Goal: Information Seeking & Learning: Learn about a topic

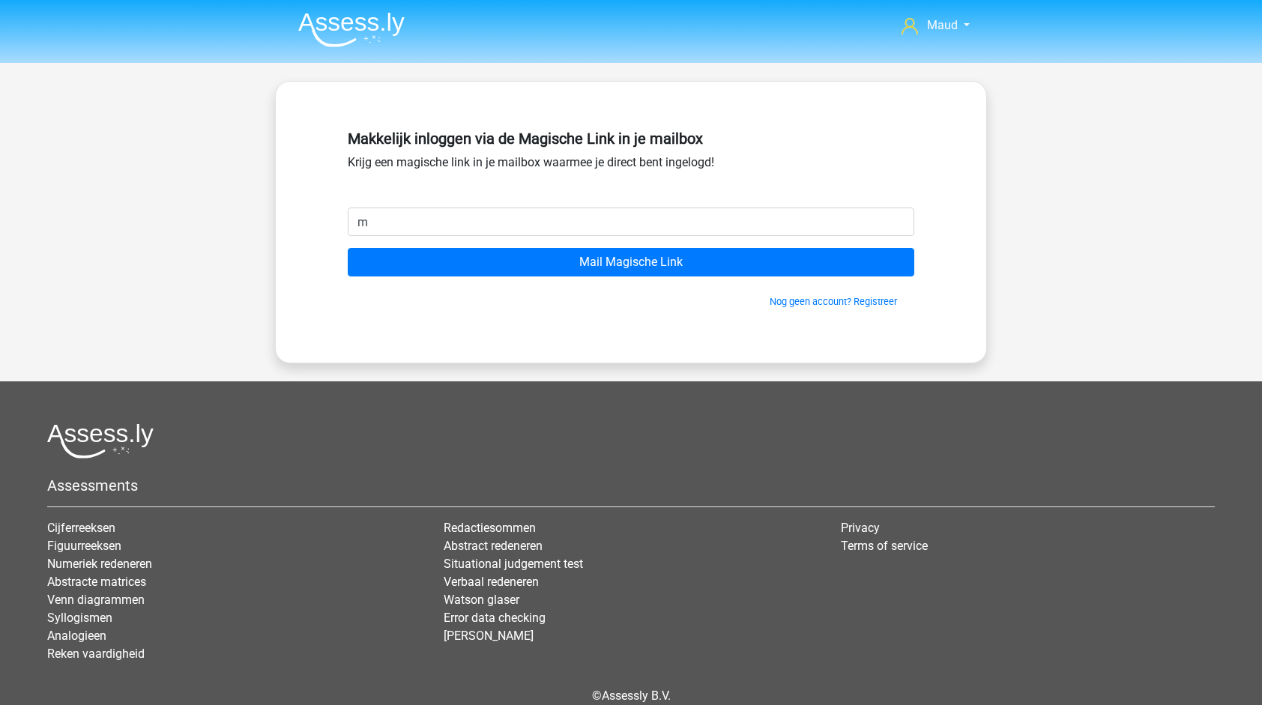
type input "[EMAIL_ADDRESS][DOMAIN_NAME]"
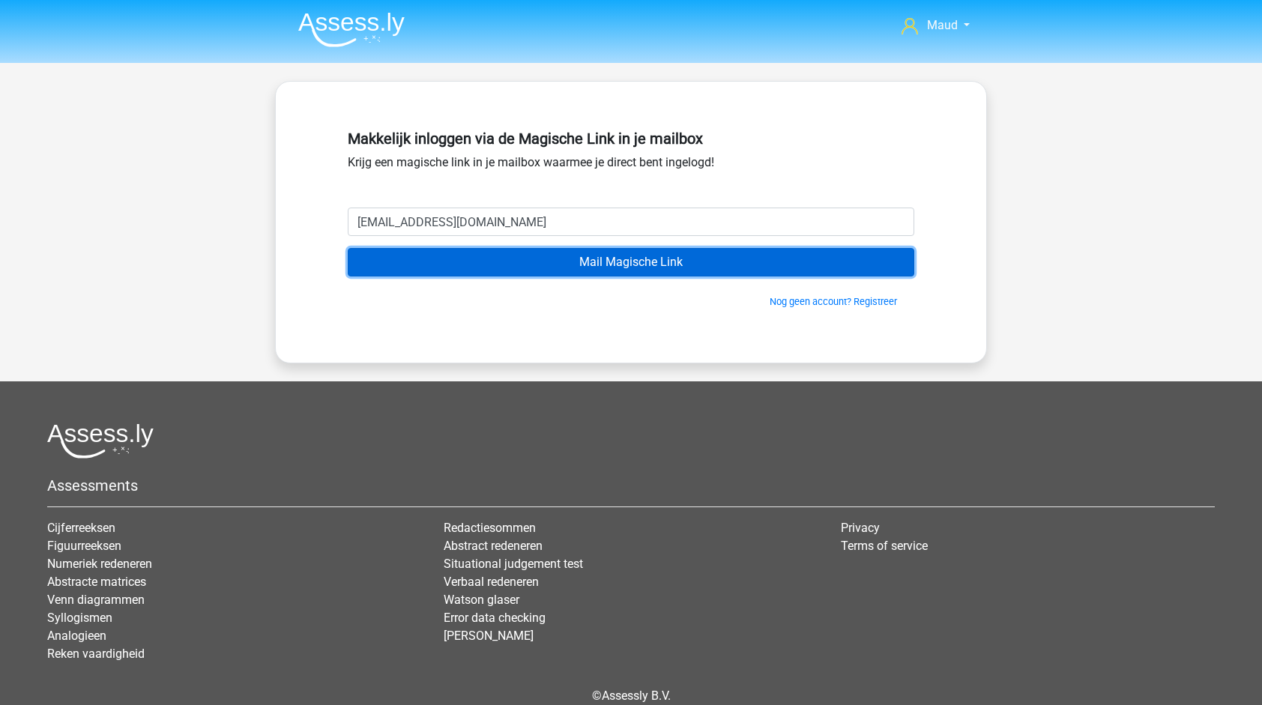
click at [602, 257] on input "Mail Magische Link" at bounding box center [631, 262] width 566 height 28
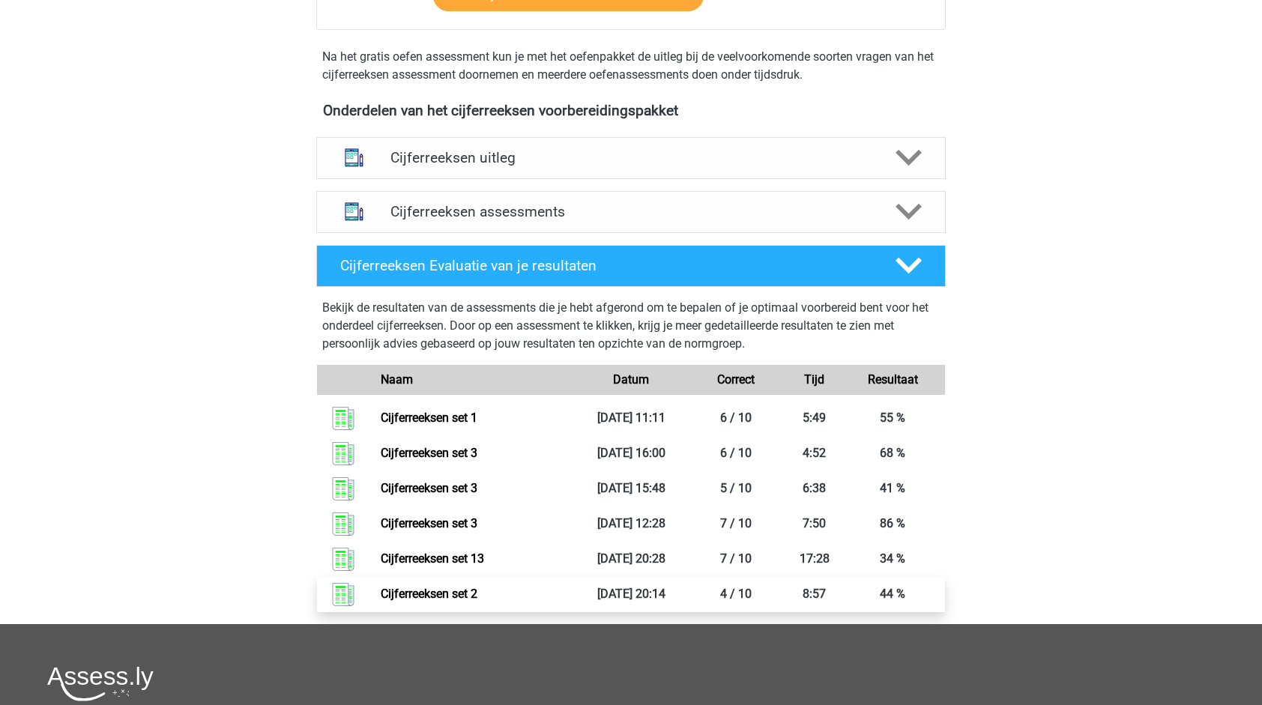
scroll to position [465, 0]
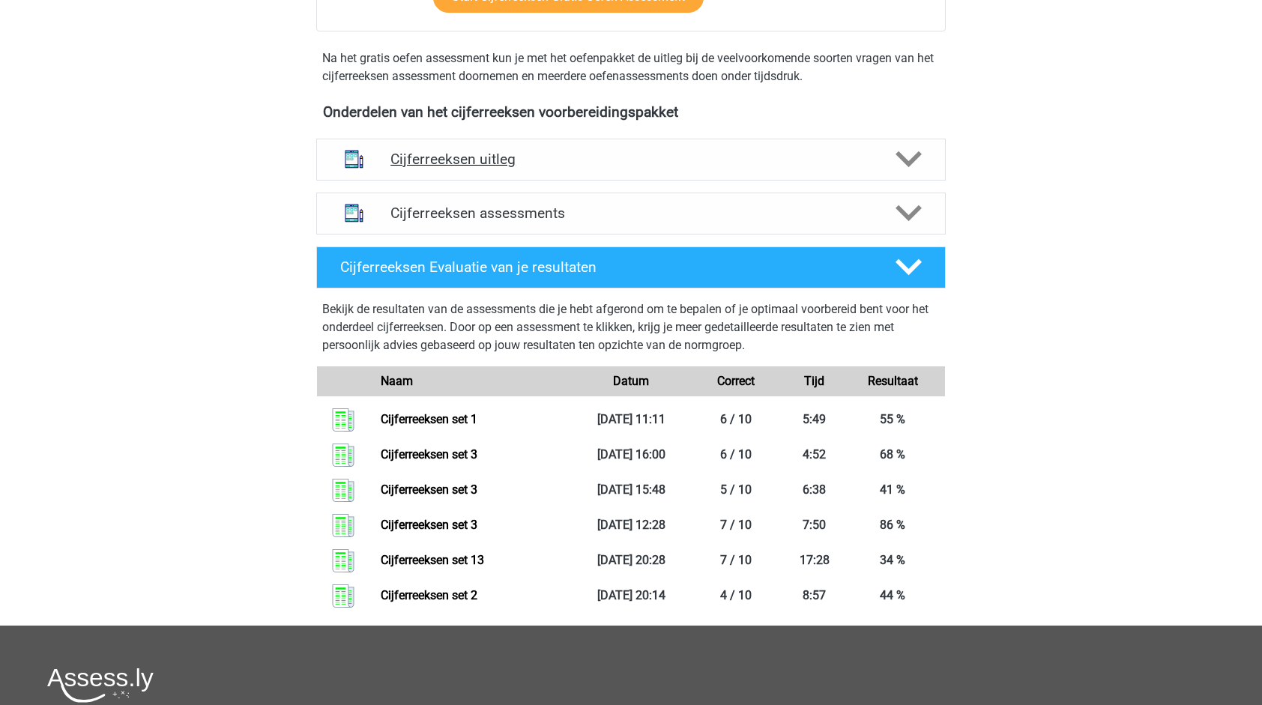
click at [638, 168] on h4 "Cijferreeksen uitleg" at bounding box center [630, 159] width 481 height 17
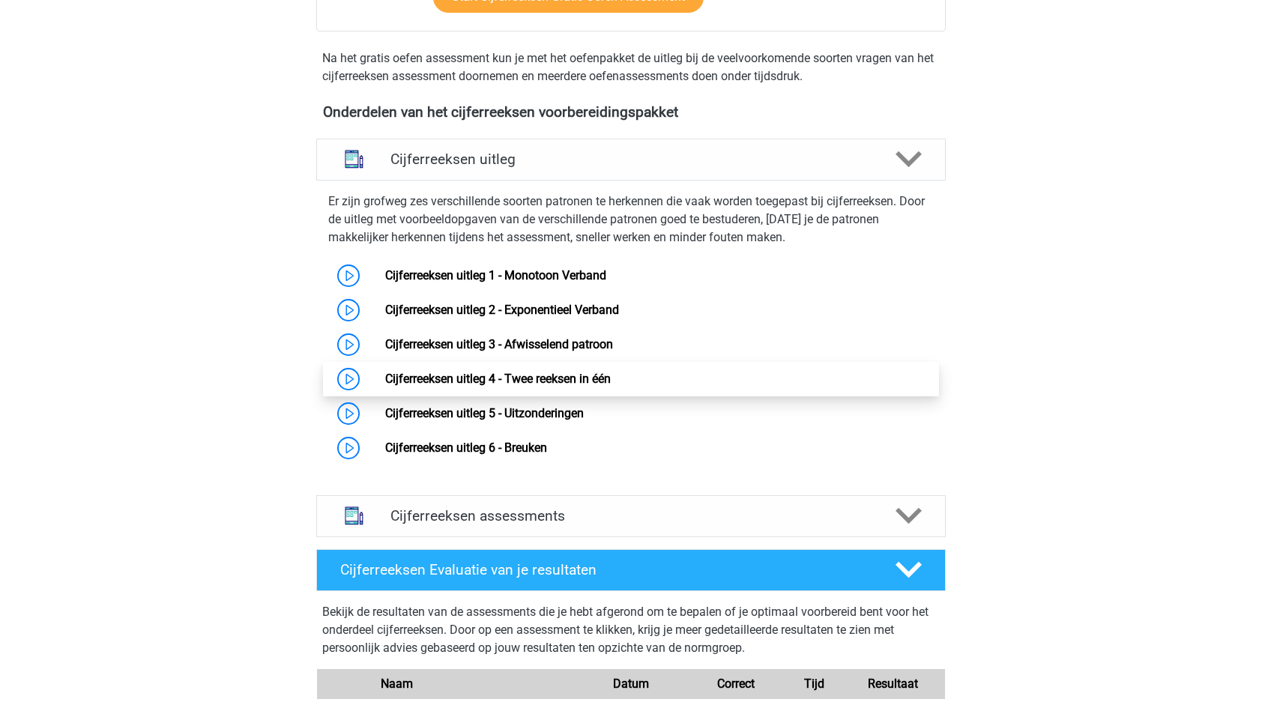
click at [557, 386] on link "Cijferreeksen uitleg 4 - Twee reeksen in één" at bounding box center [498, 379] width 226 height 14
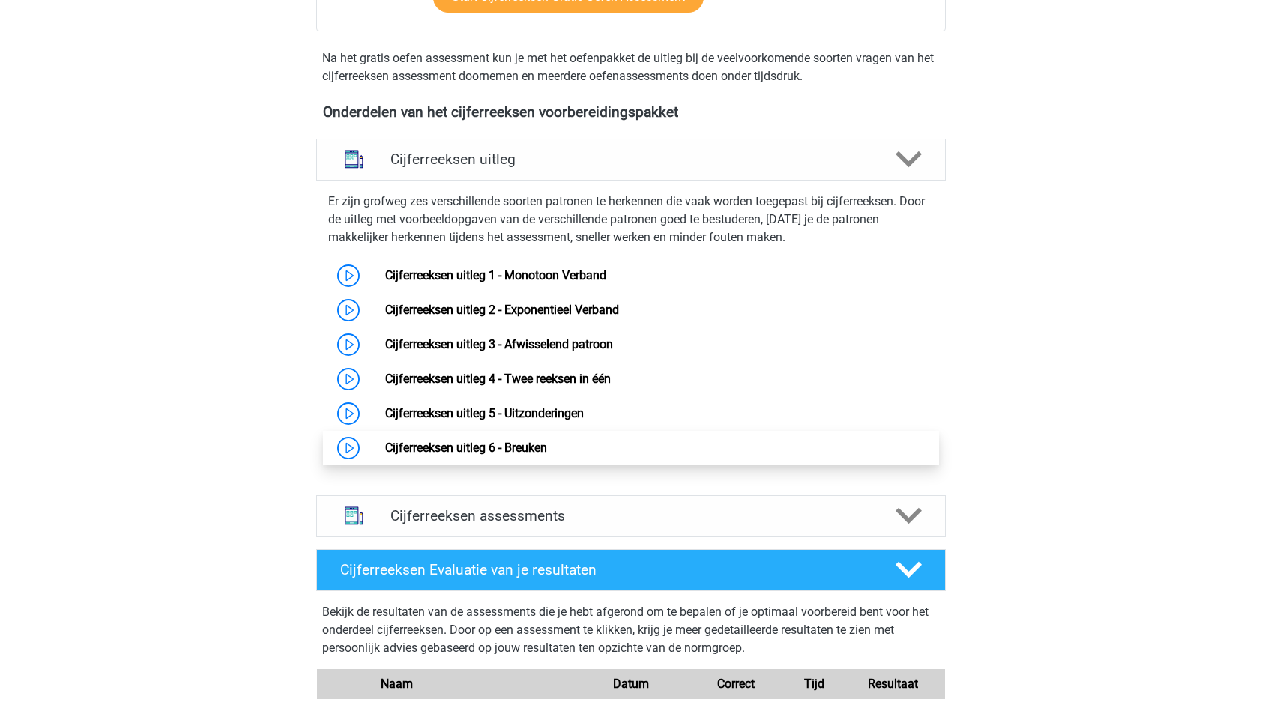
click at [444, 455] on link "Cijferreeksen uitleg 6 - Breuken" at bounding box center [466, 448] width 162 height 14
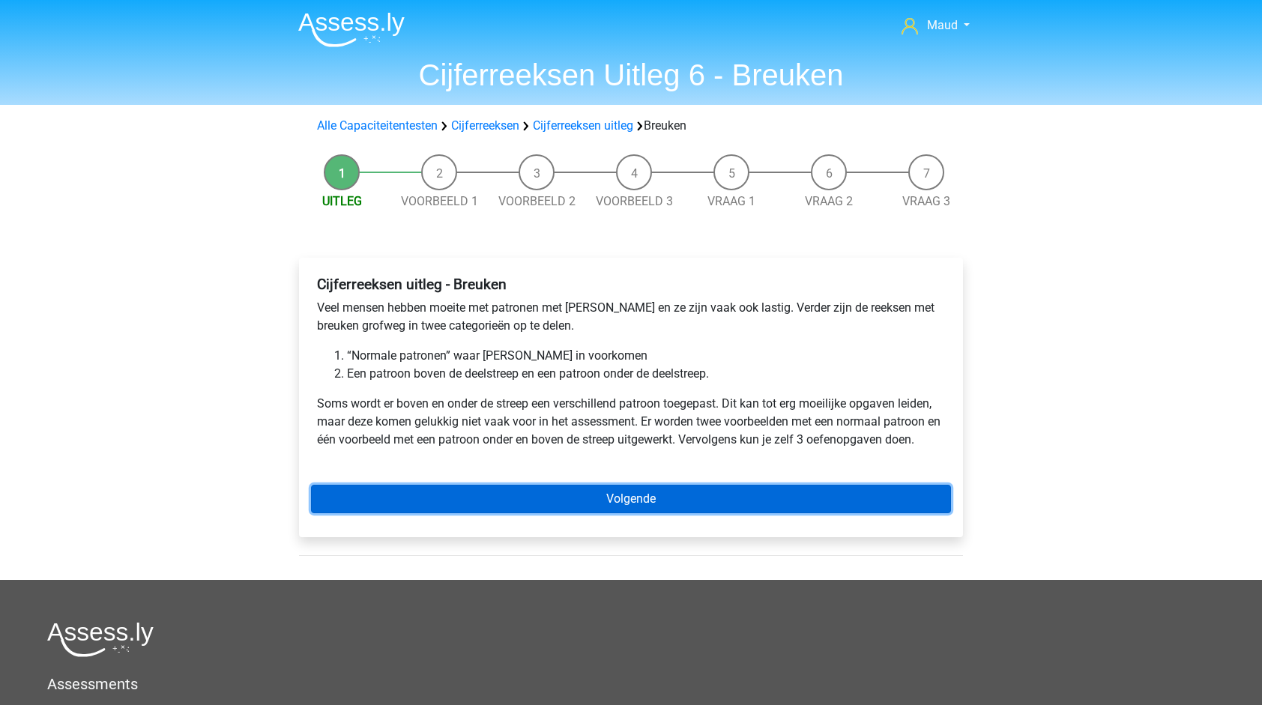
click at [473, 498] on link "Volgende" at bounding box center [631, 499] width 640 height 28
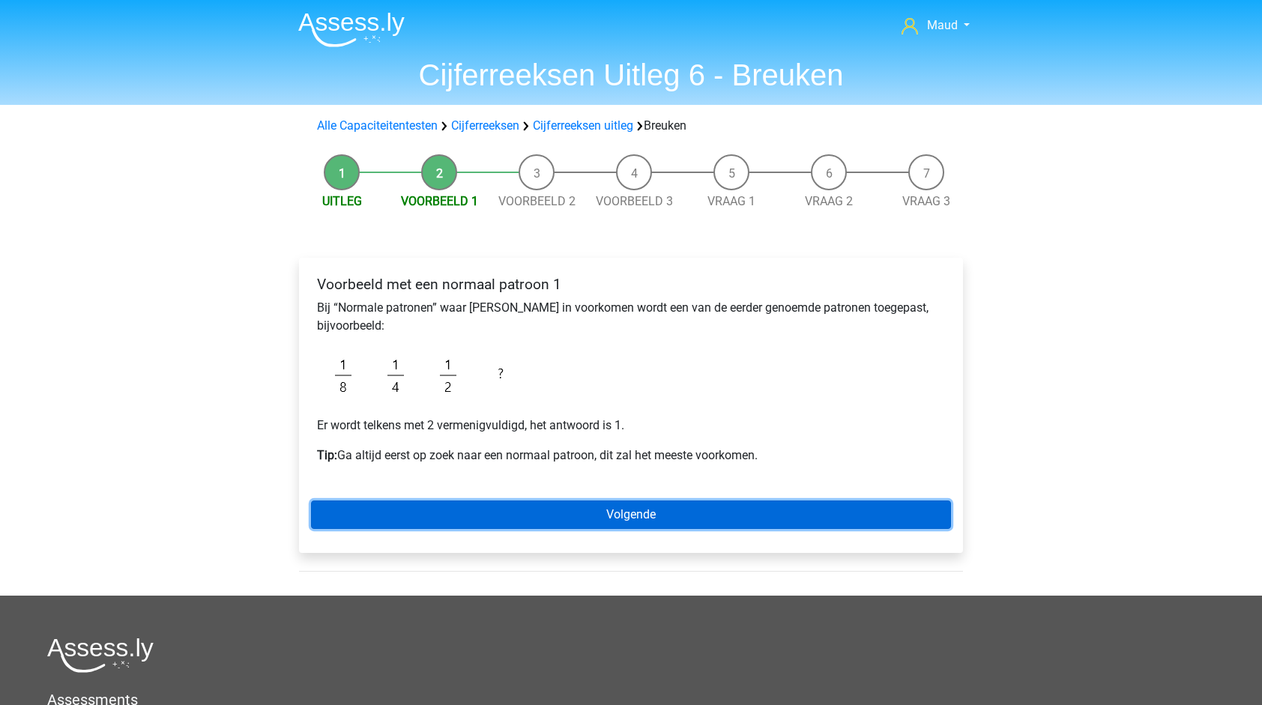
click at [474, 516] on link "Volgende" at bounding box center [631, 515] width 640 height 28
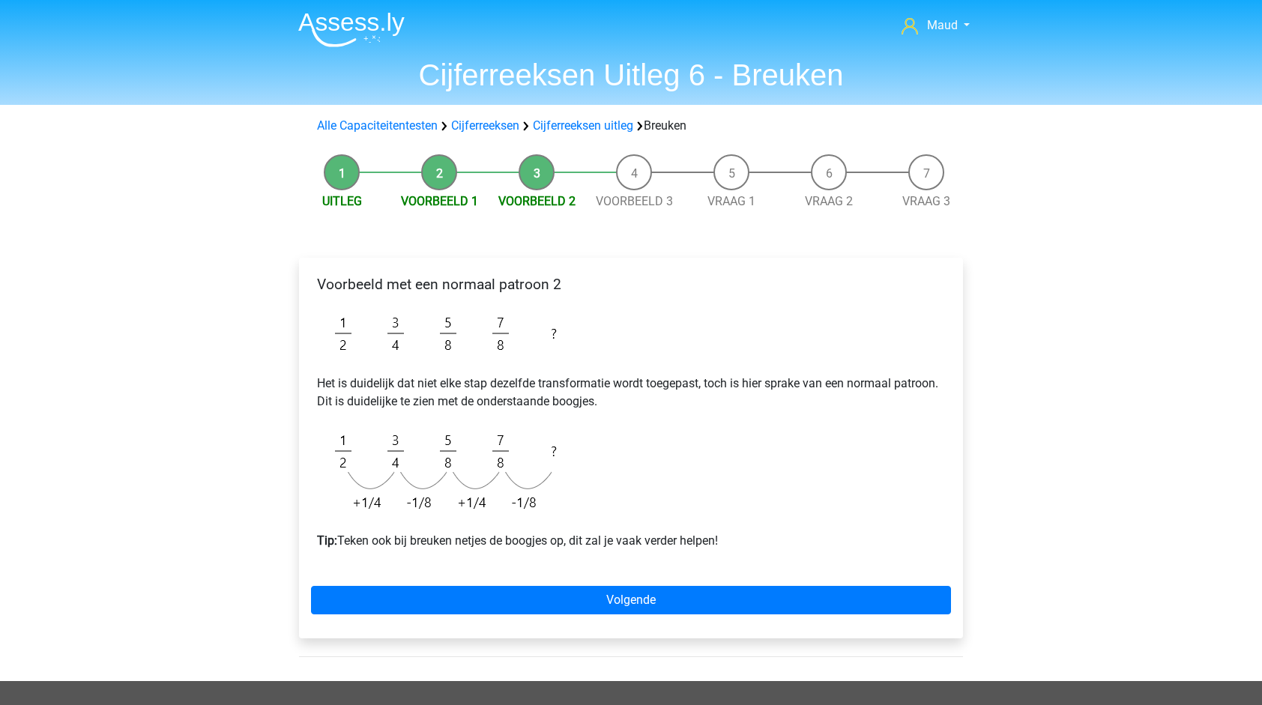
click at [495, 574] on div "Voorbeeld met een normaal patroon 2 Het is duidelijk dat niet elke stap dezelfd…" at bounding box center [631, 448] width 664 height 381
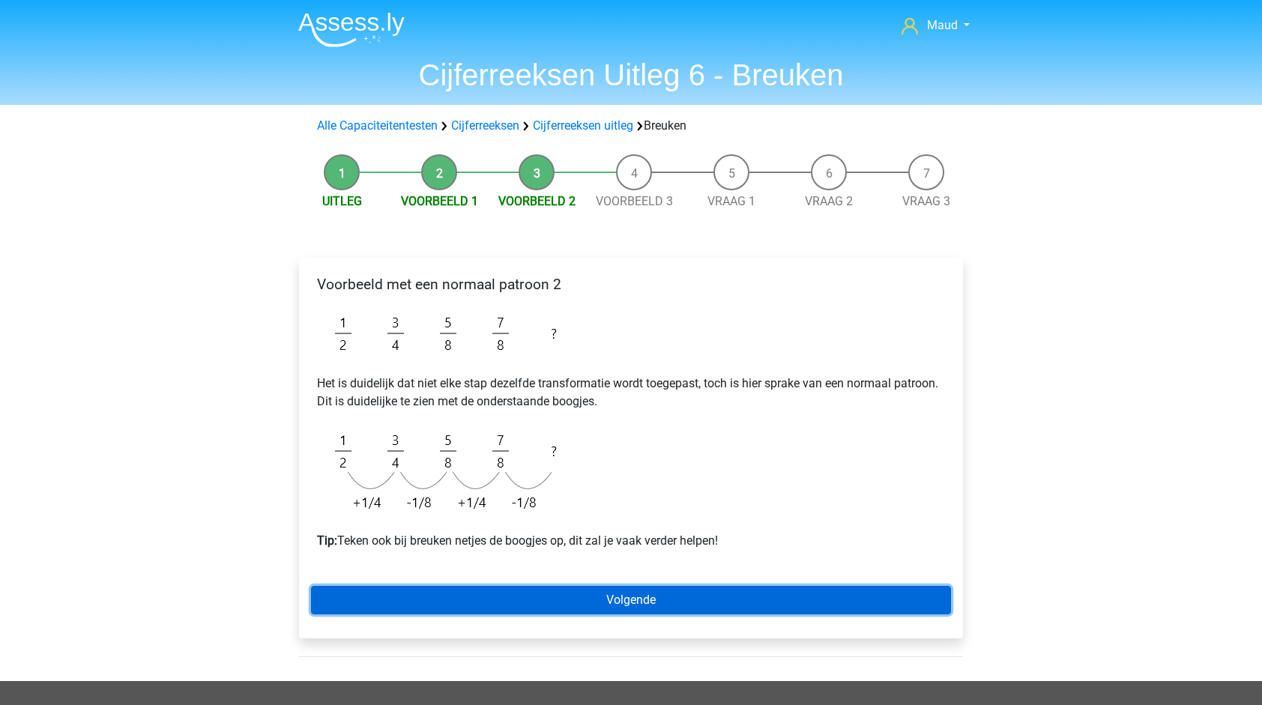
click at [503, 592] on link "Volgende" at bounding box center [631, 600] width 640 height 28
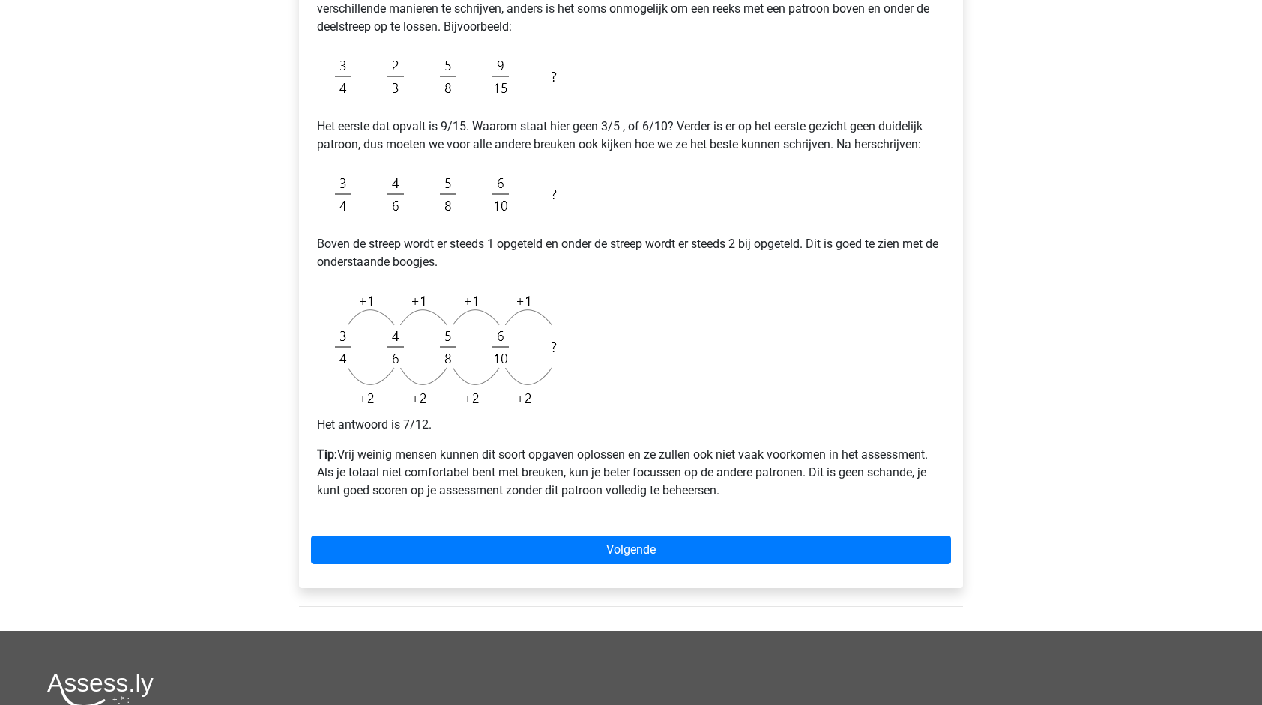
scroll to position [341, 0]
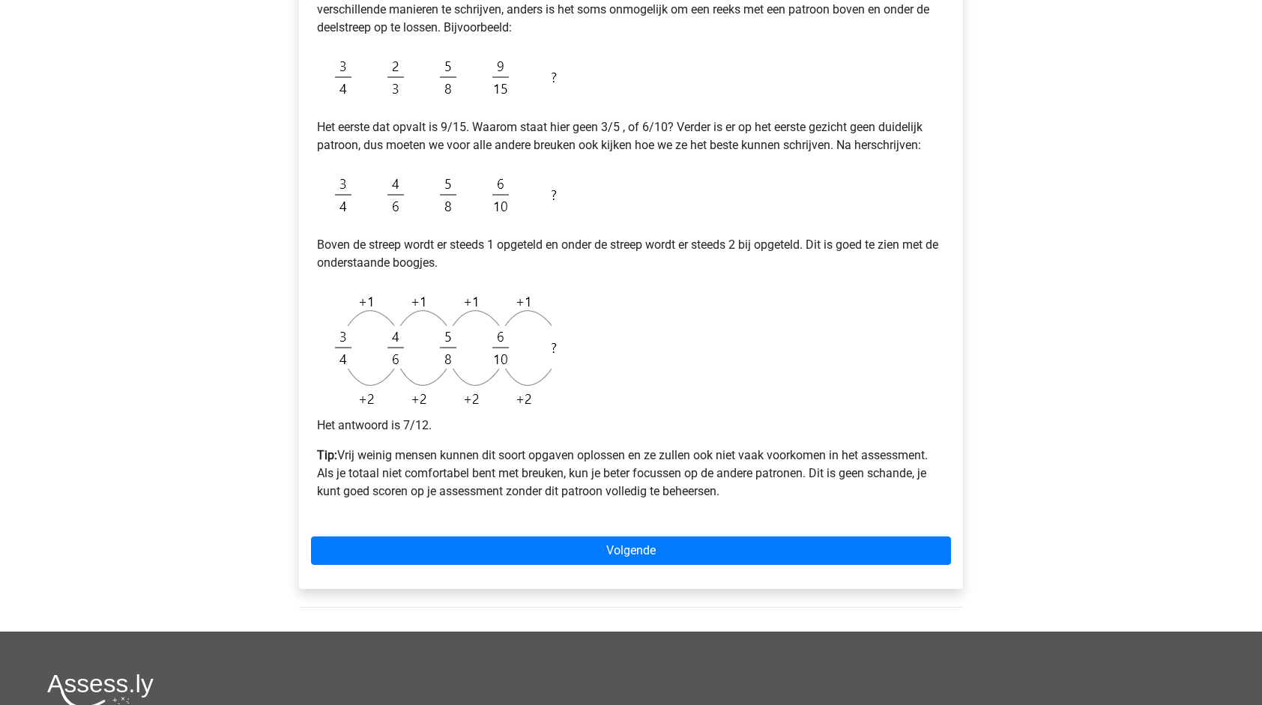
click at [527, 533] on div "Voorbeeld met een patroon boven de streep en een patroon onder de streep Scan e…" at bounding box center [631, 253] width 664 height 672
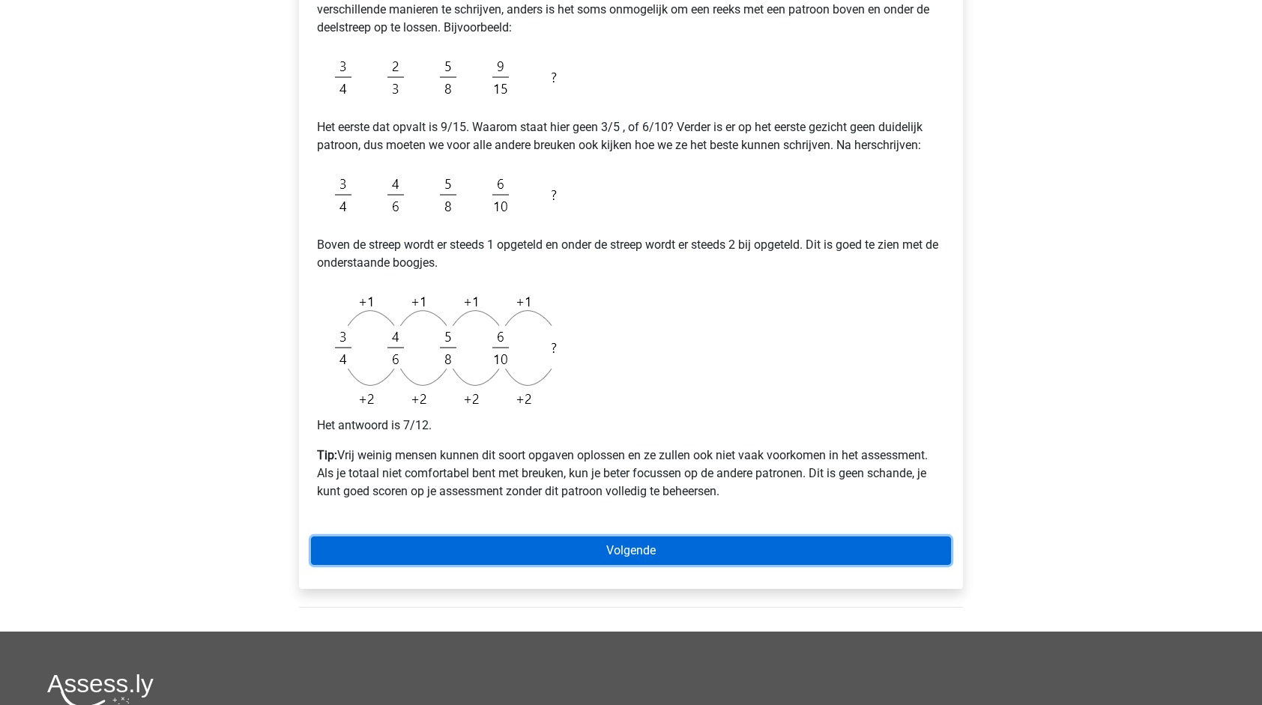
click at [529, 551] on link "Volgende" at bounding box center [631, 550] width 640 height 28
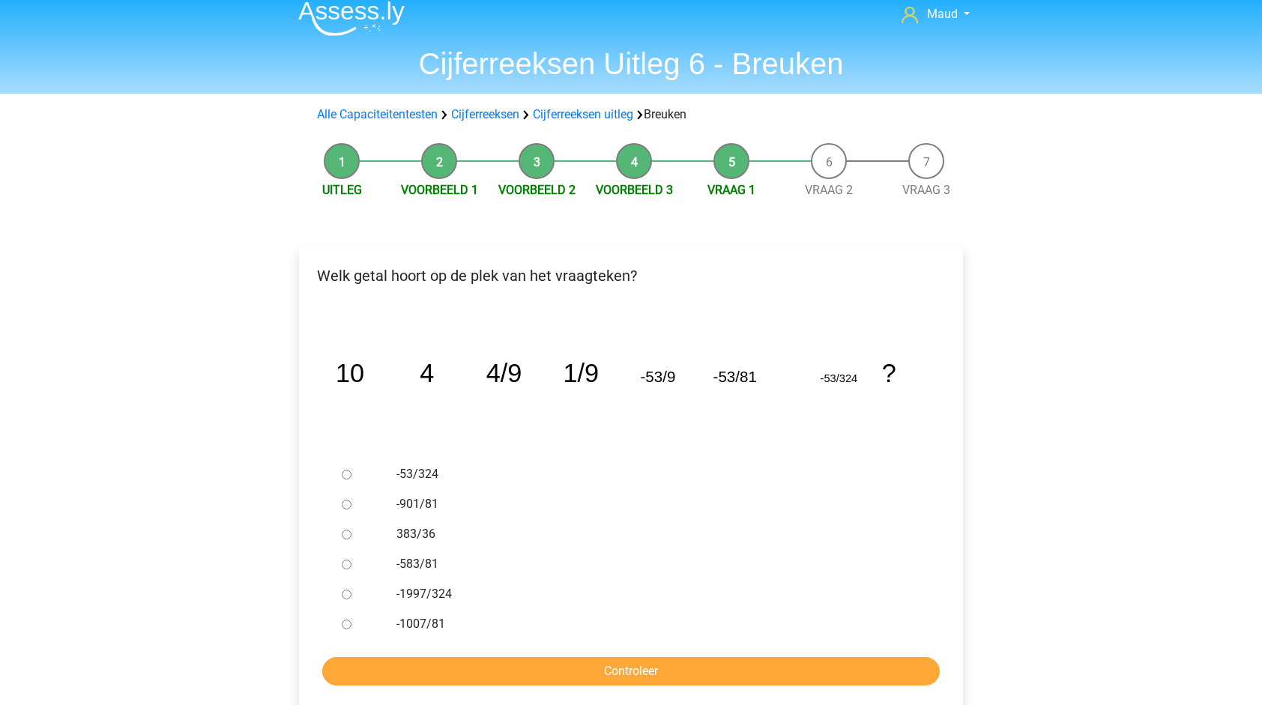
scroll to position [13, 0]
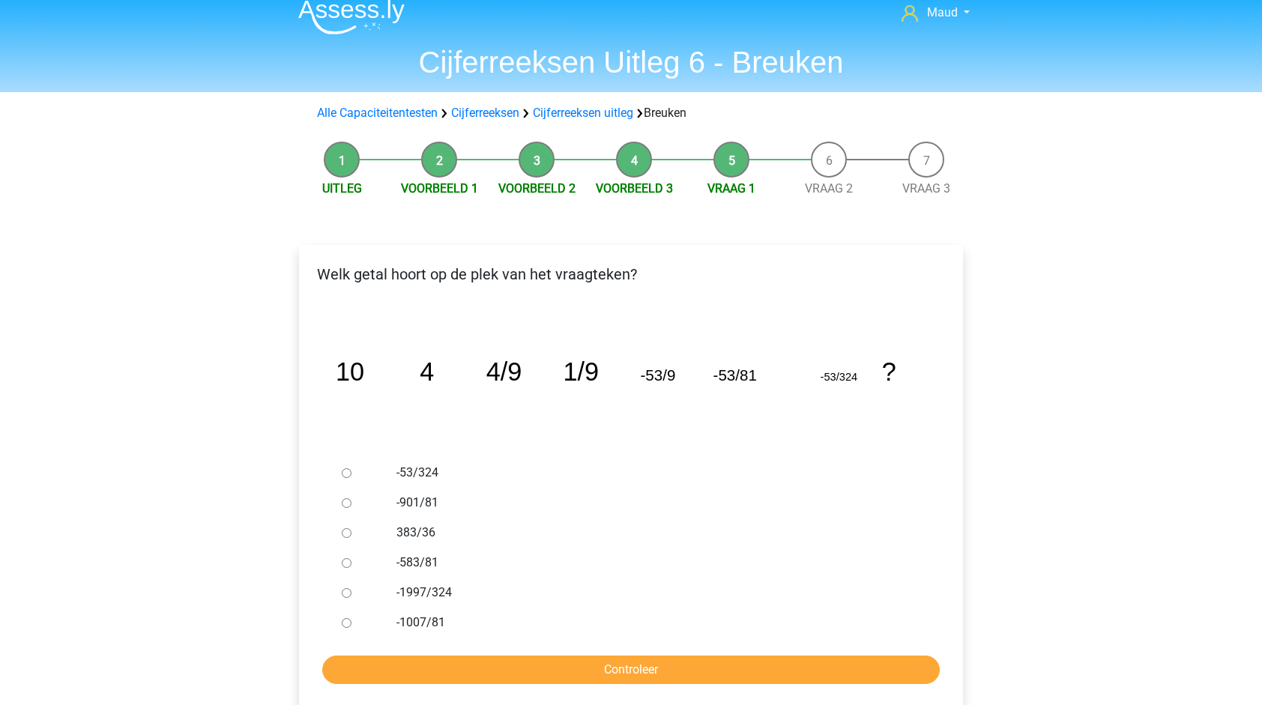
click at [423, 515] on div "-901/81" at bounding box center [655, 503] width 541 height 30
click at [415, 533] on label "383/36" at bounding box center [655, 533] width 518 height 18
click at [351, 533] on input "383/36" at bounding box center [347, 533] width 10 height 10
radio input "true"
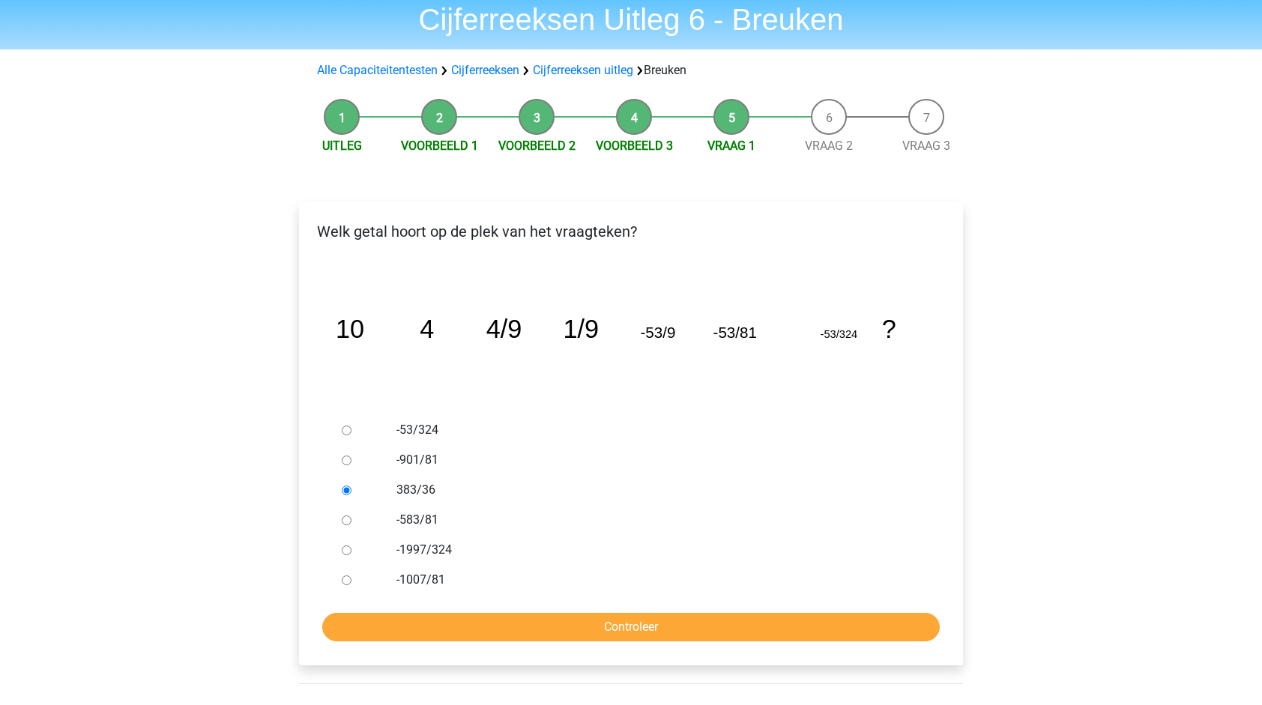
scroll to position [56, 0]
click at [447, 552] on label "-1997/324" at bounding box center [655, 549] width 518 height 18
click at [351, 552] on input "-1997/324" at bounding box center [347, 550] width 10 height 10
radio input "true"
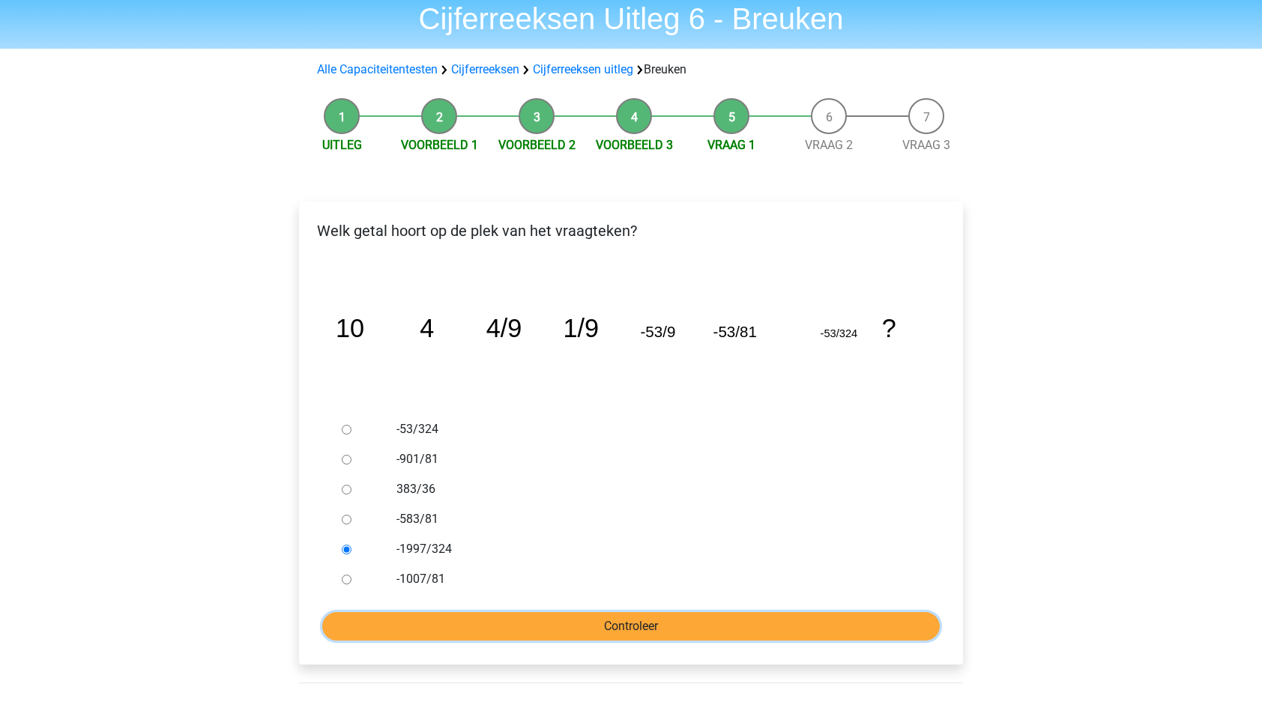
click at [468, 620] on input "Controleer" at bounding box center [630, 626] width 617 height 28
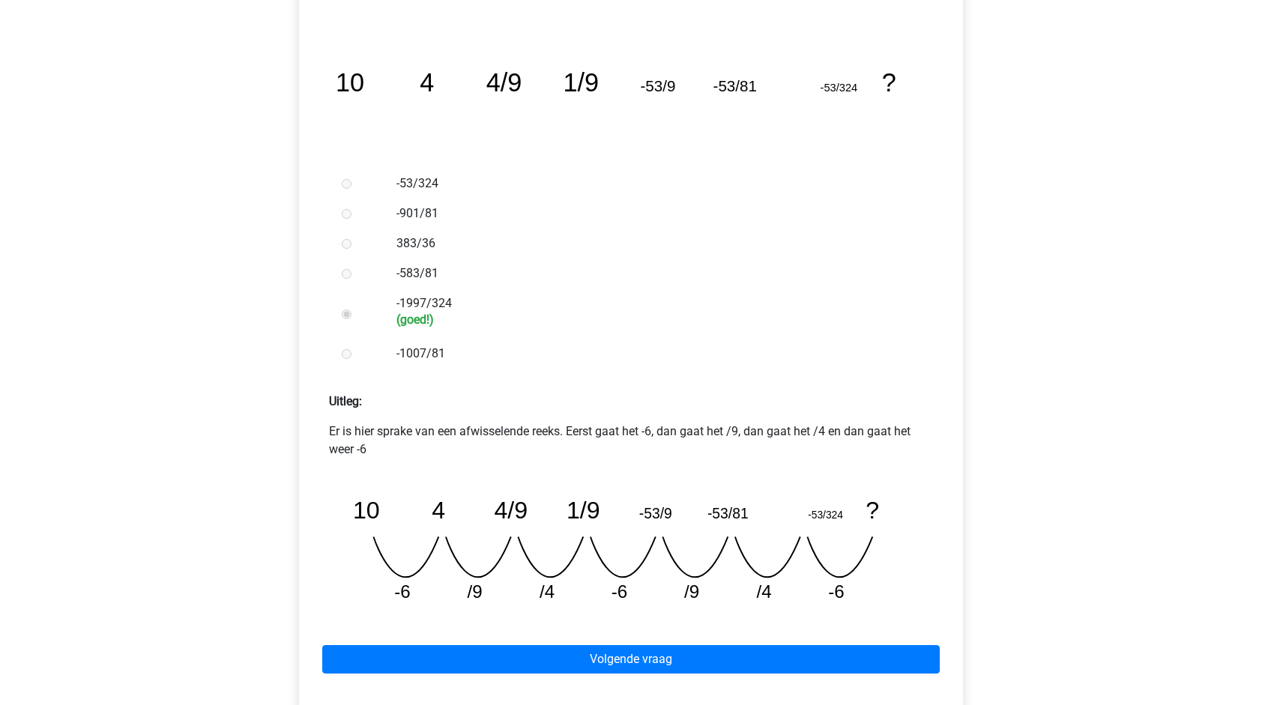
scroll to position [303, 0]
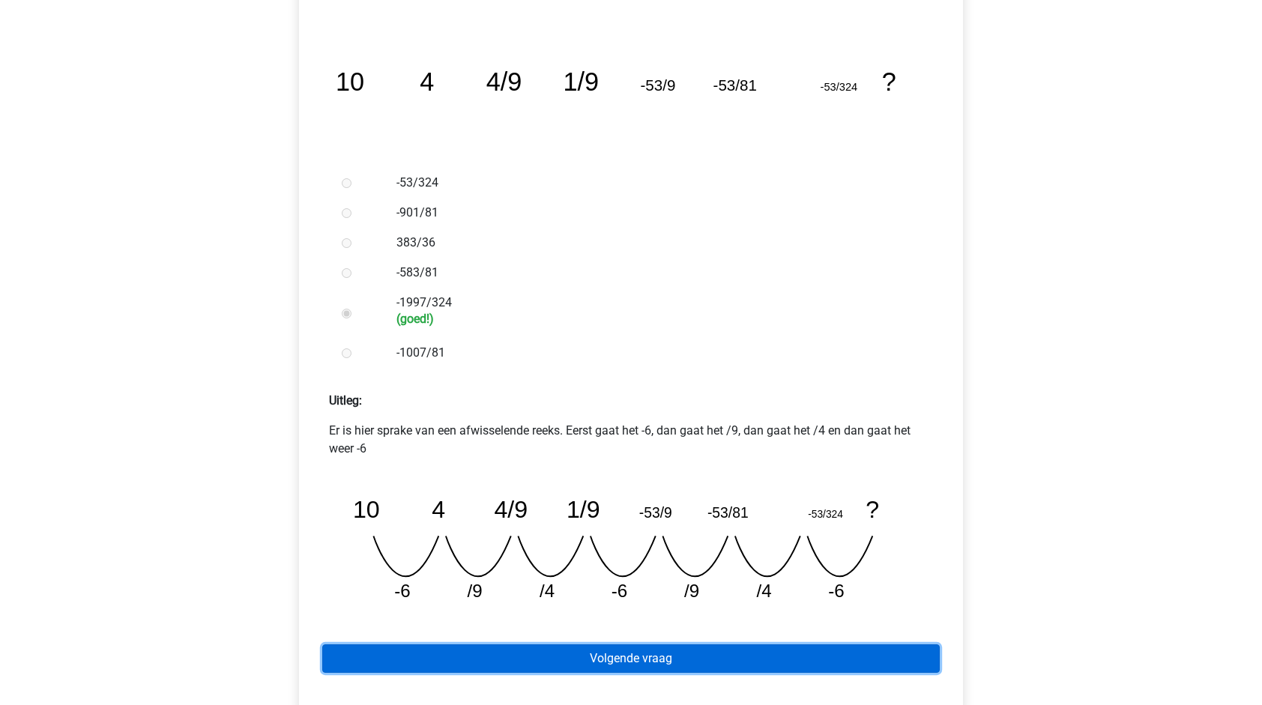
click at [583, 664] on link "Volgende vraag" at bounding box center [630, 658] width 617 height 28
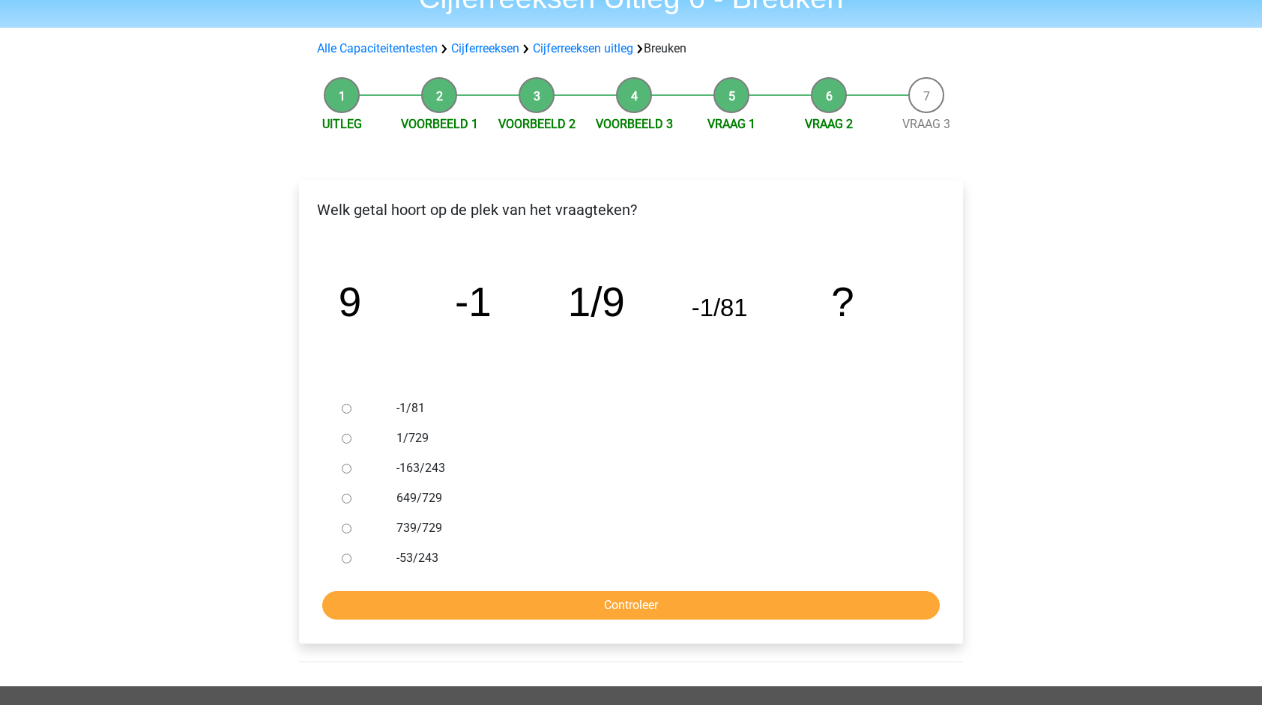
scroll to position [81, 0]
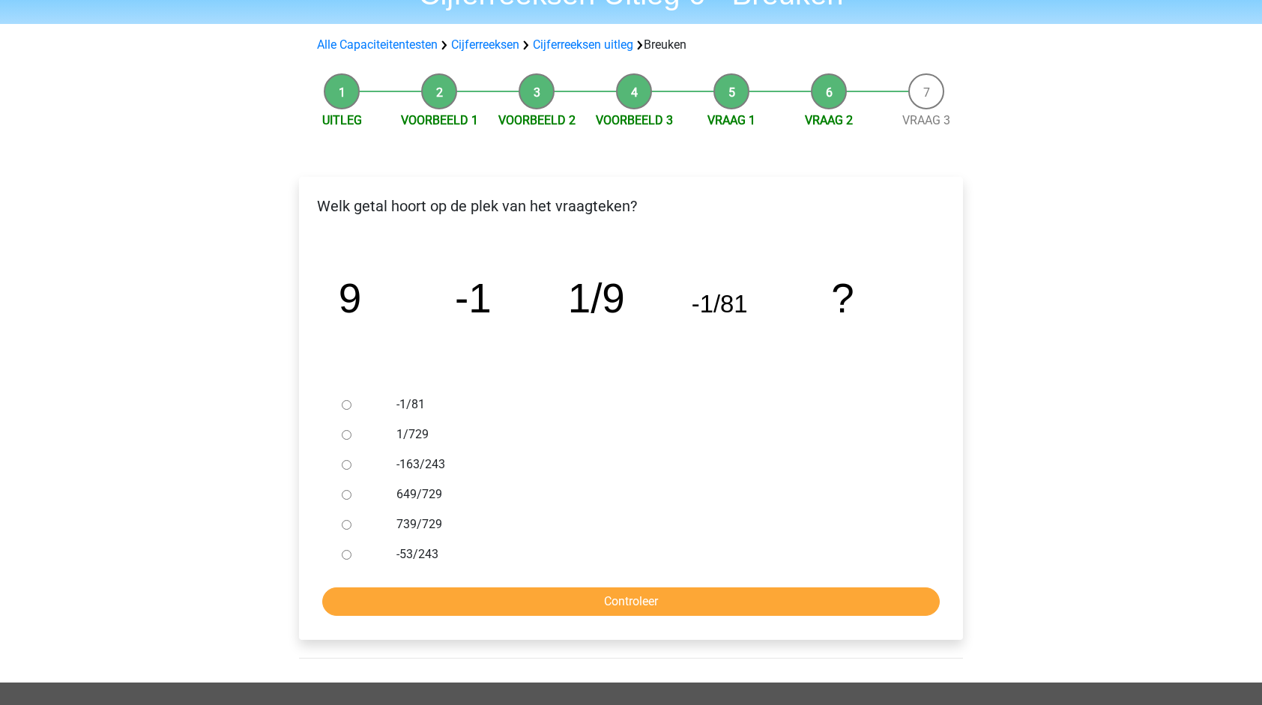
click at [421, 441] on label "1/729" at bounding box center [655, 435] width 518 height 18
click at [351, 440] on input "1/729" at bounding box center [347, 435] width 10 height 10
radio input "true"
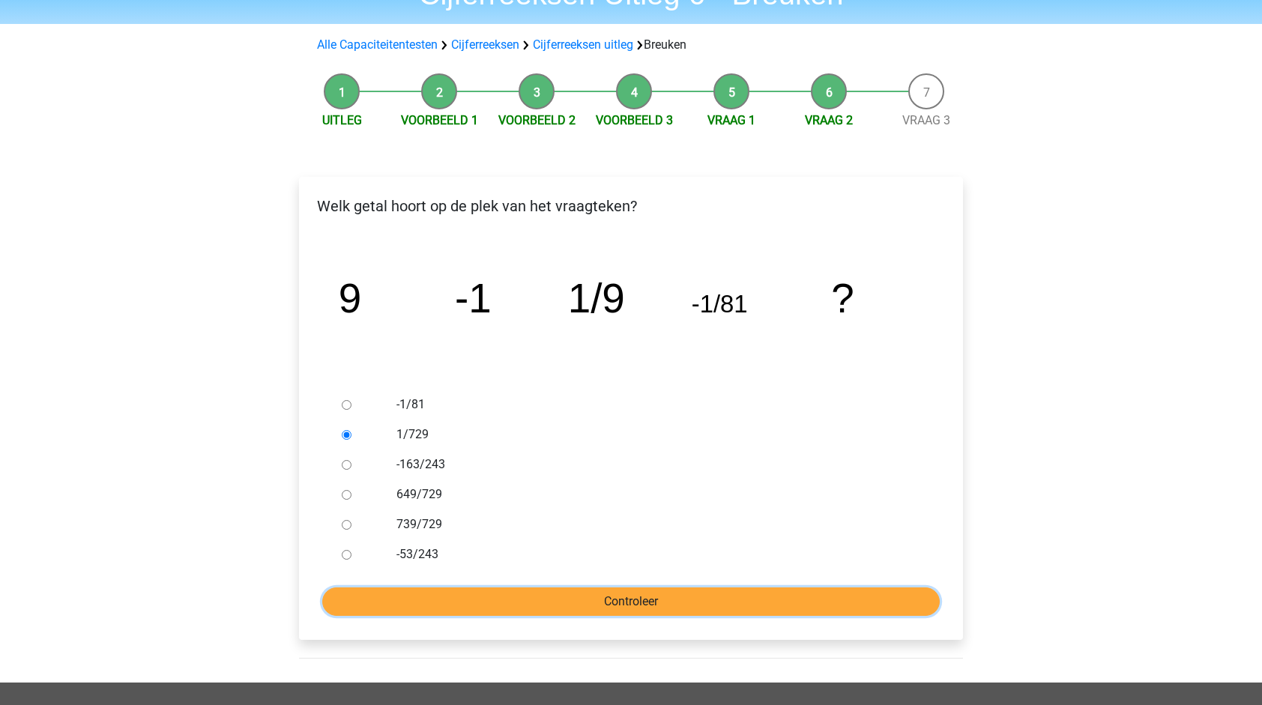
click at [489, 603] on input "Controleer" at bounding box center [630, 601] width 617 height 28
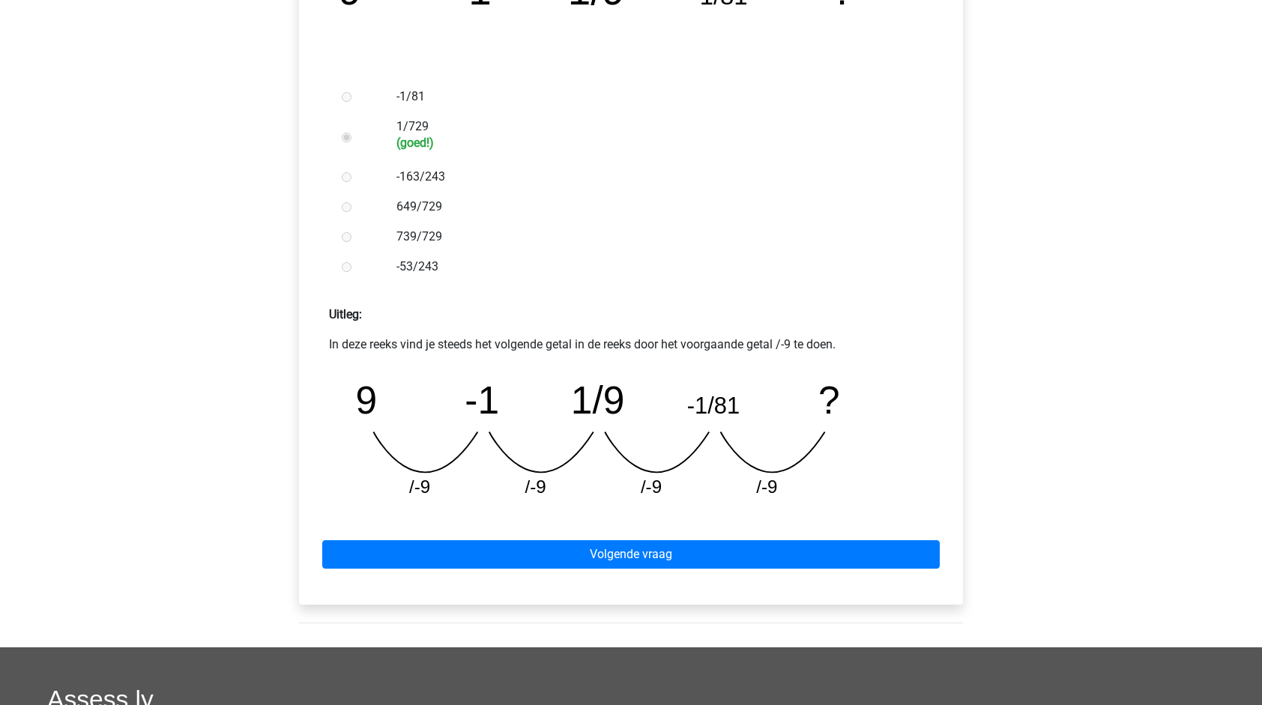
scroll to position [390, 0]
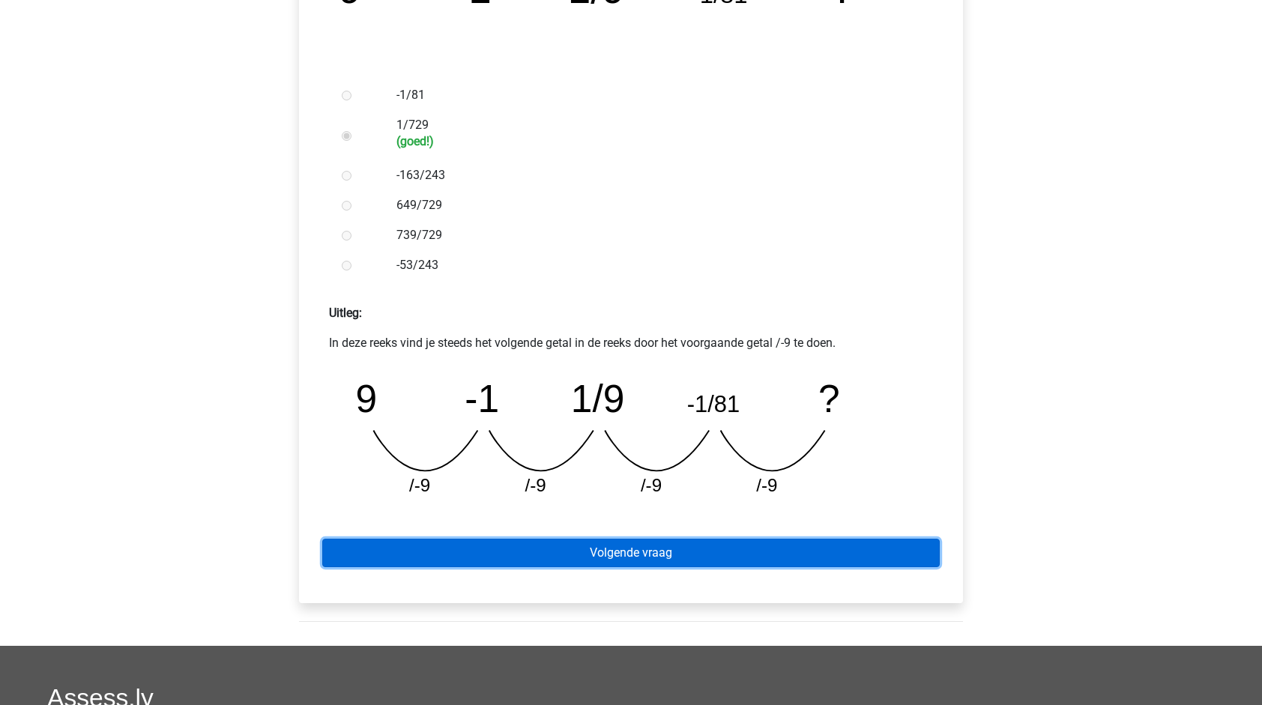
click at [669, 557] on link "Volgende vraag" at bounding box center [630, 553] width 617 height 28
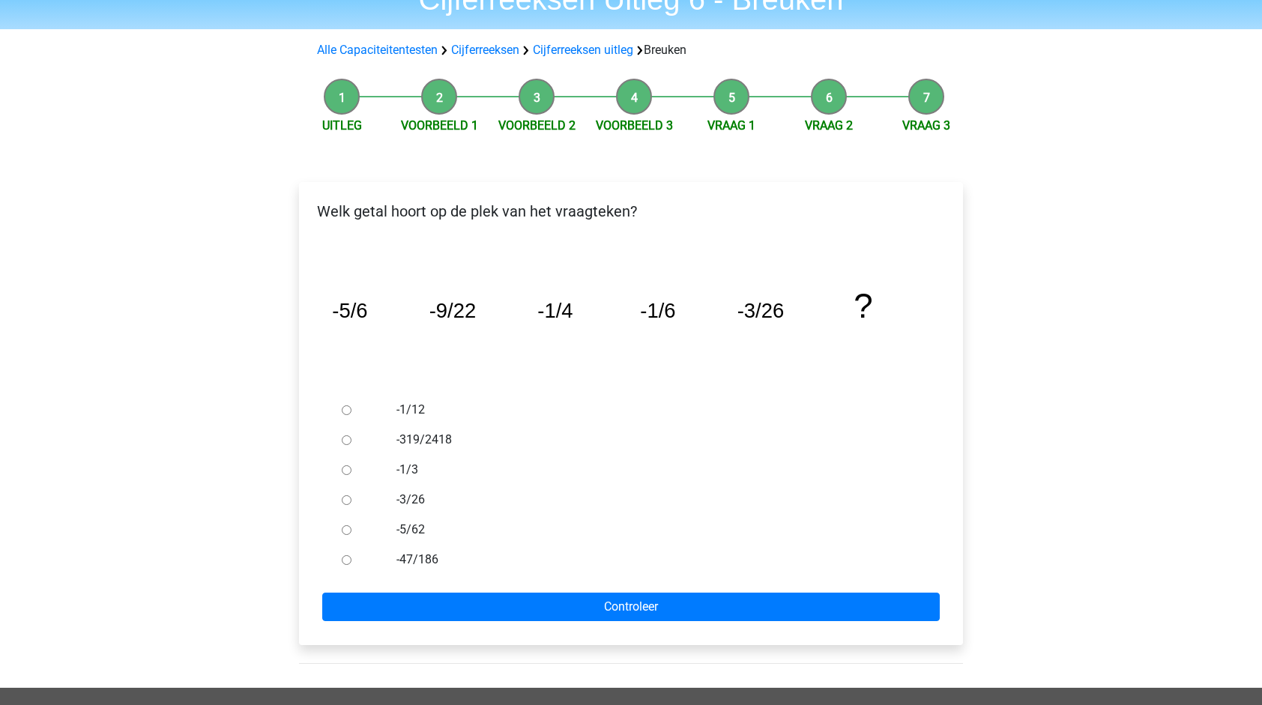
scroll to position [75, 0]
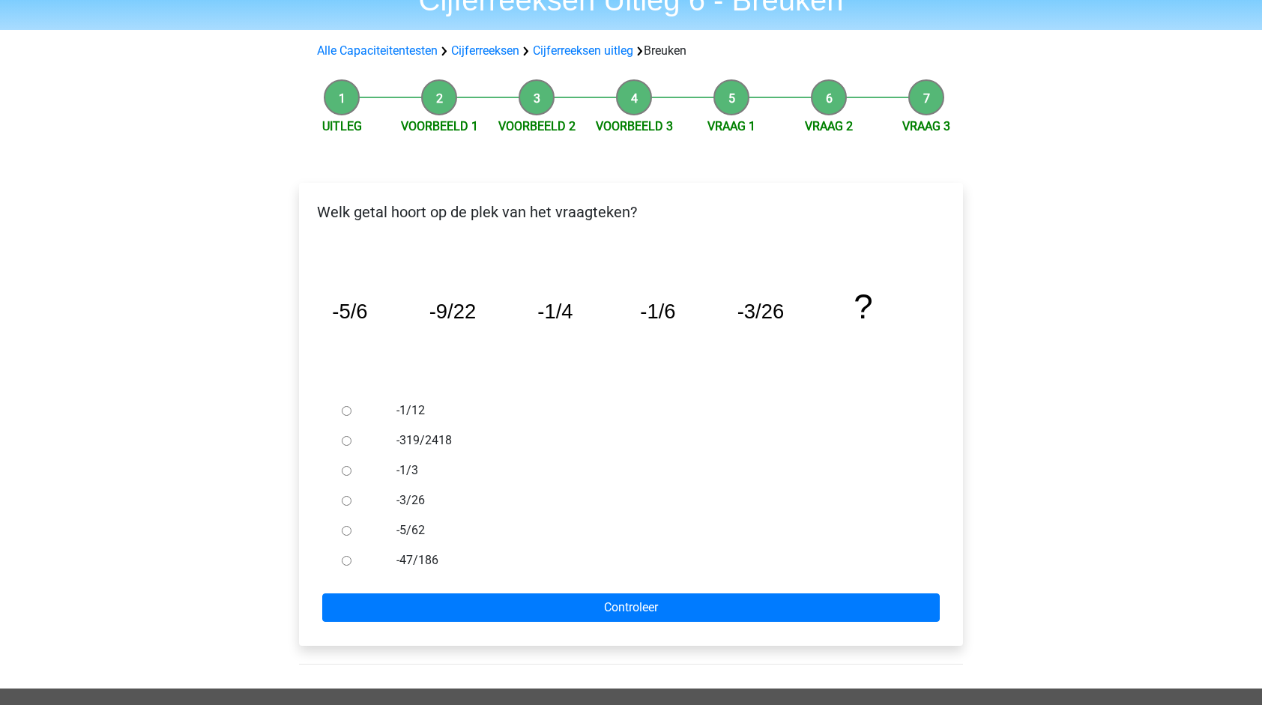
click at [414, 532] on label "-5/62" at bounding box center [655, 530] width 518 height 18
click at [351, 532] on input "-5/62" at bounding box center [347, 531] width 10 height 10
radio input "true"
click at [411, 471] on label "-1/3" at bounding box center [655, 471] width 518 height 18
click at [351, 471] on input "-1/3" at bounding box center [347, 471] width 10 height 10
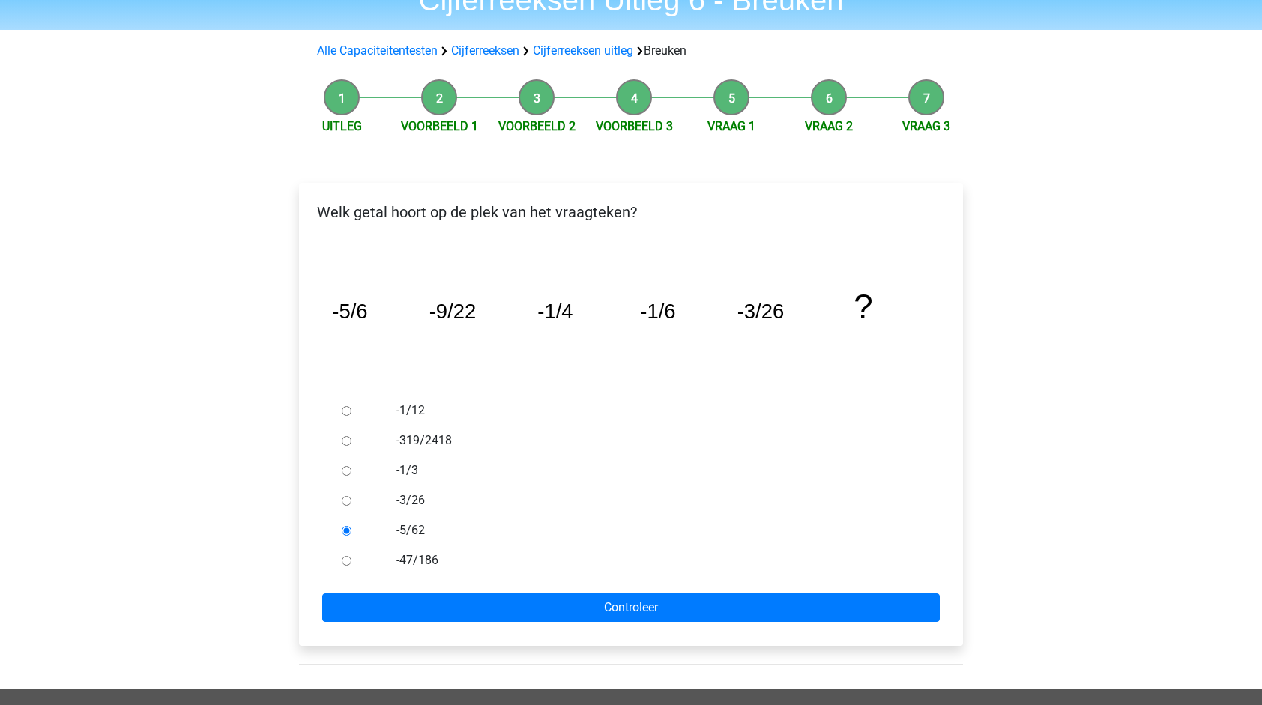
radio input "true"
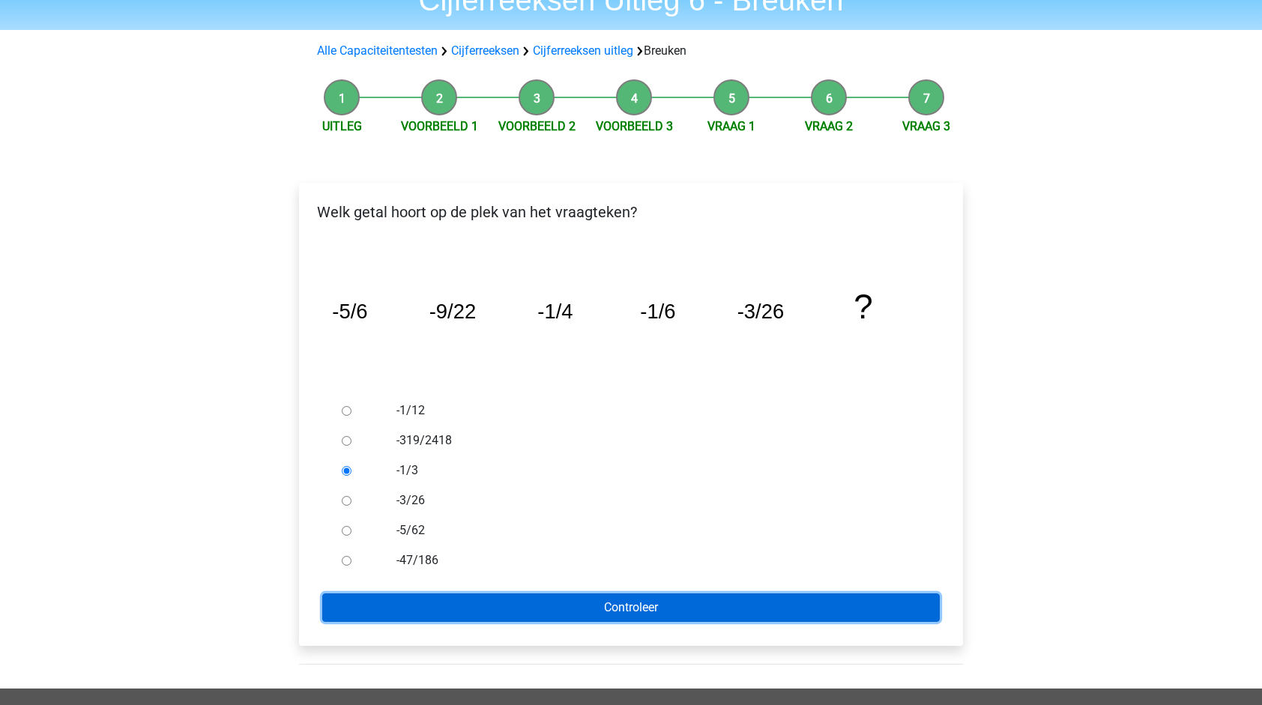
click at [469, 601] on input "Controleer" at bounding box center [630, 607] width 617 height 28
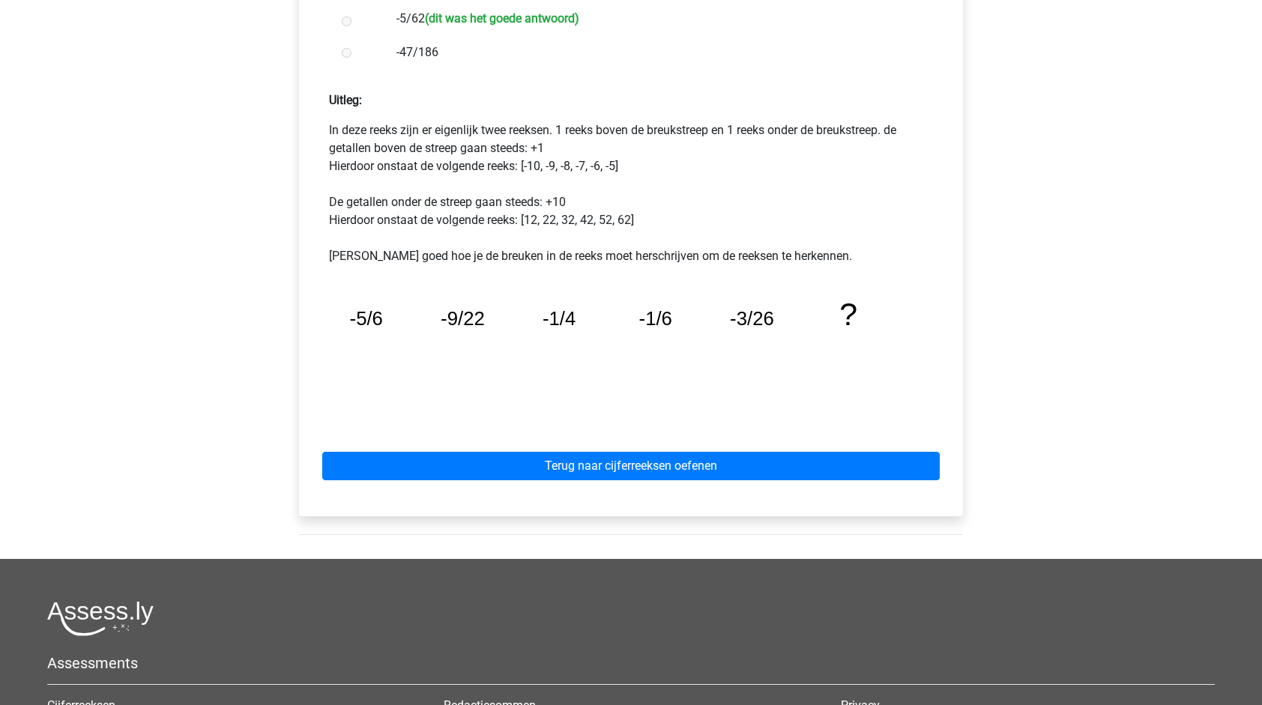
scroll to position [588, 0]
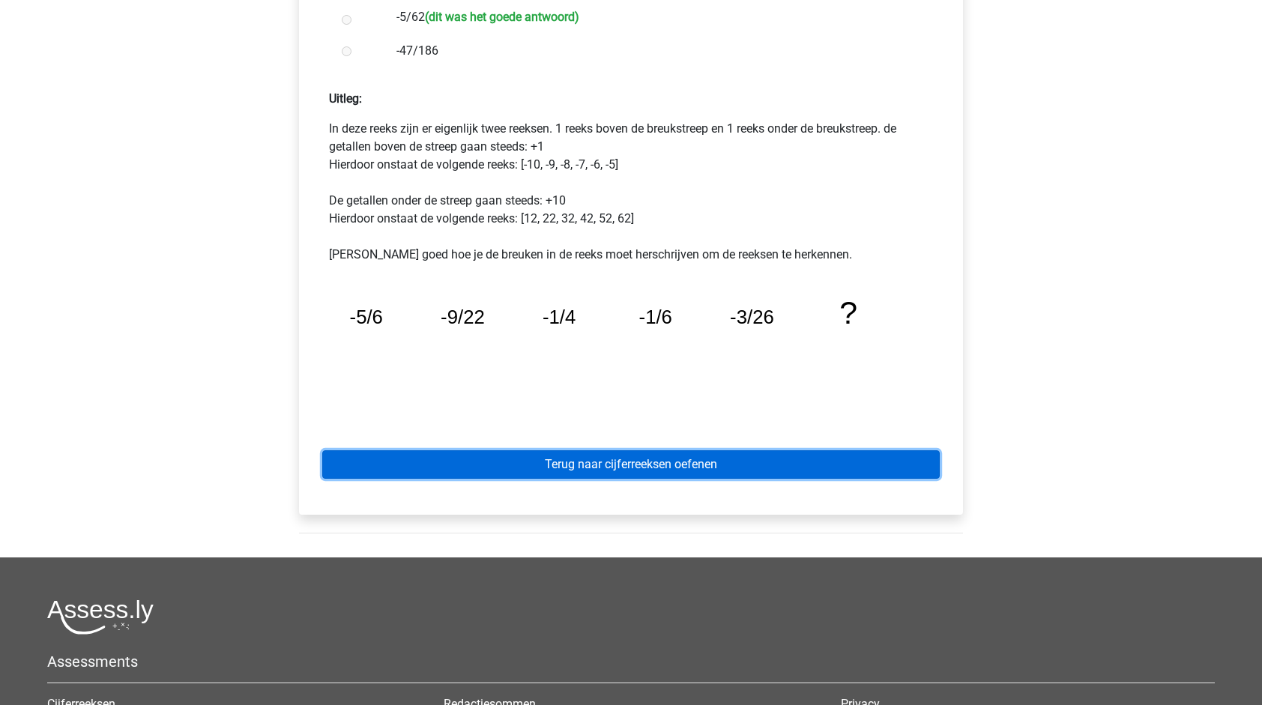
click at [605, 457] on link "Terug naar cijferreeksen oefenen" at bounding box center [630, 464] width 617 height 28
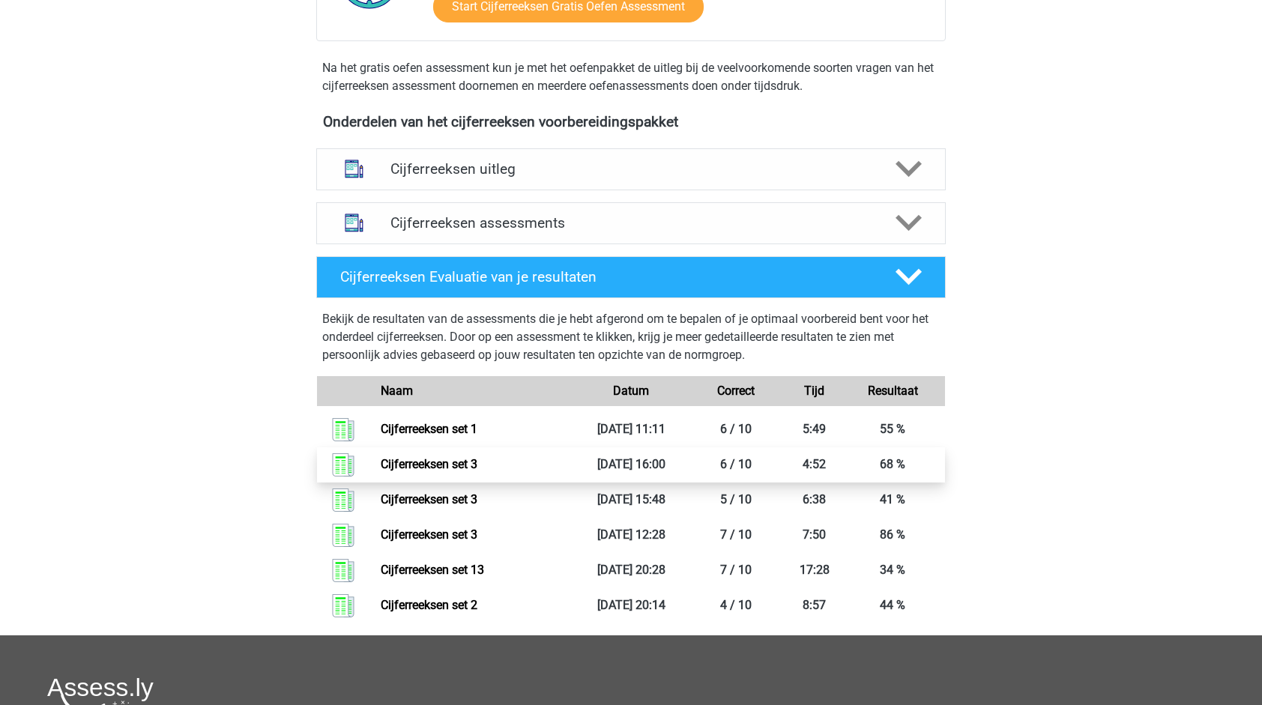
scroll to position [456, 0]
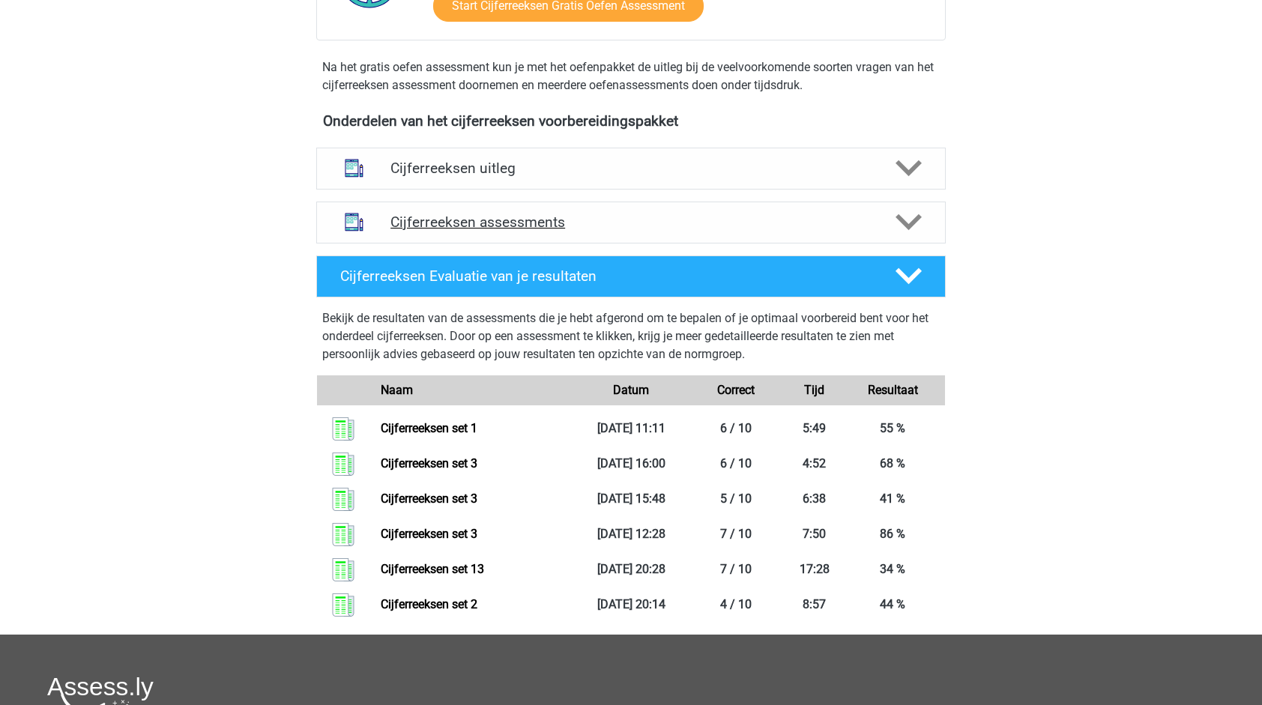
click at [625, 223] on div "Cijferreeksen assessments" at bounding box center [630, 223] width 629 height 42
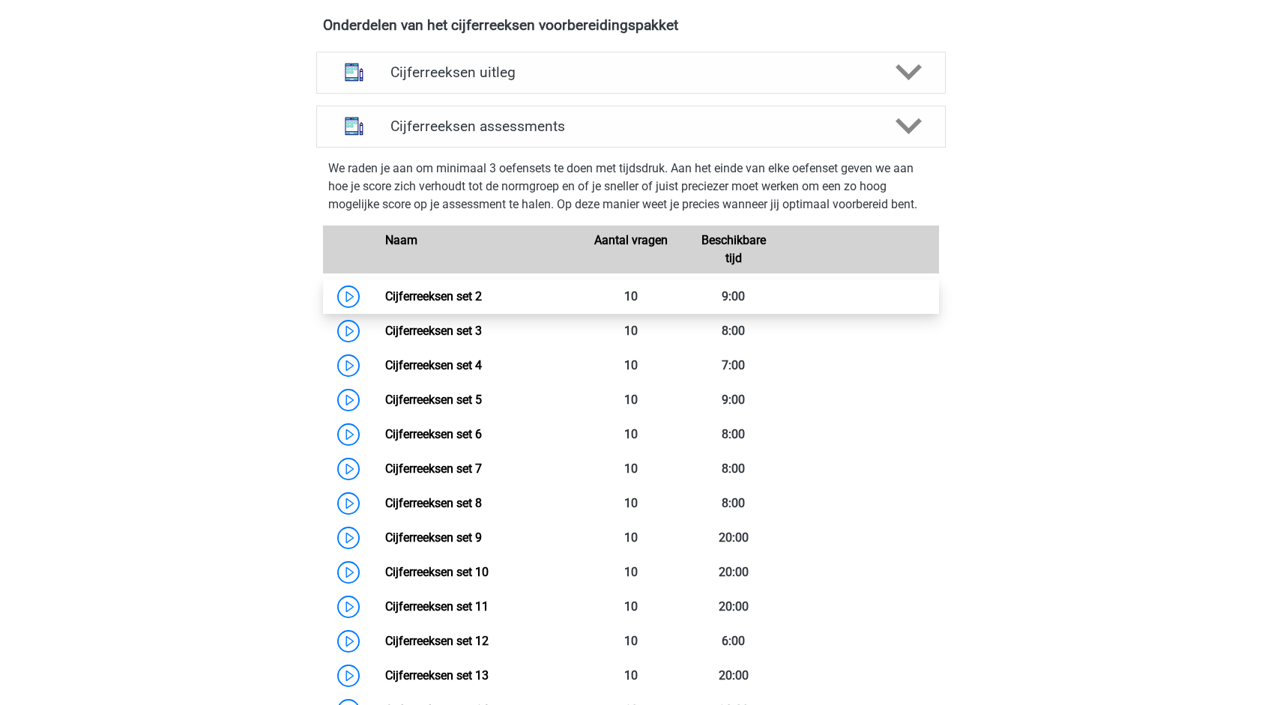
scroll to position [552, 0]
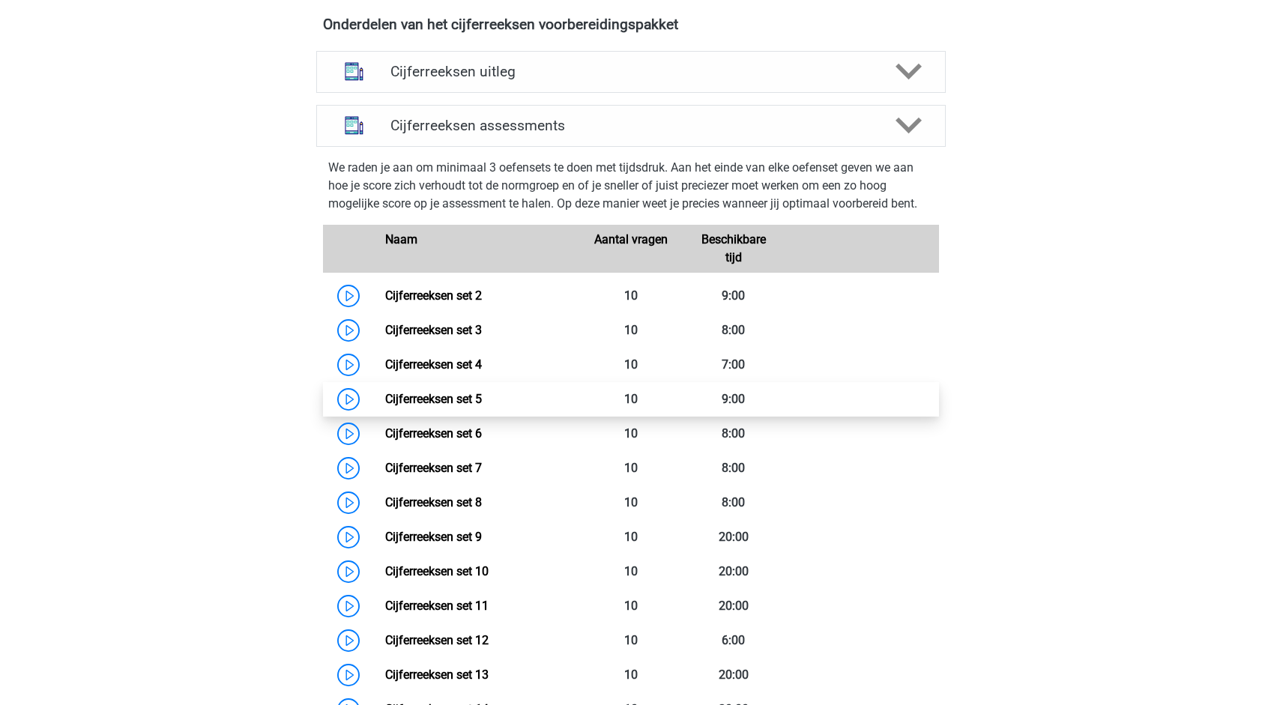
click at [482, 406] on link "Cijferreeksen set 5" at bounding box center [433, 399] width 97 height 14
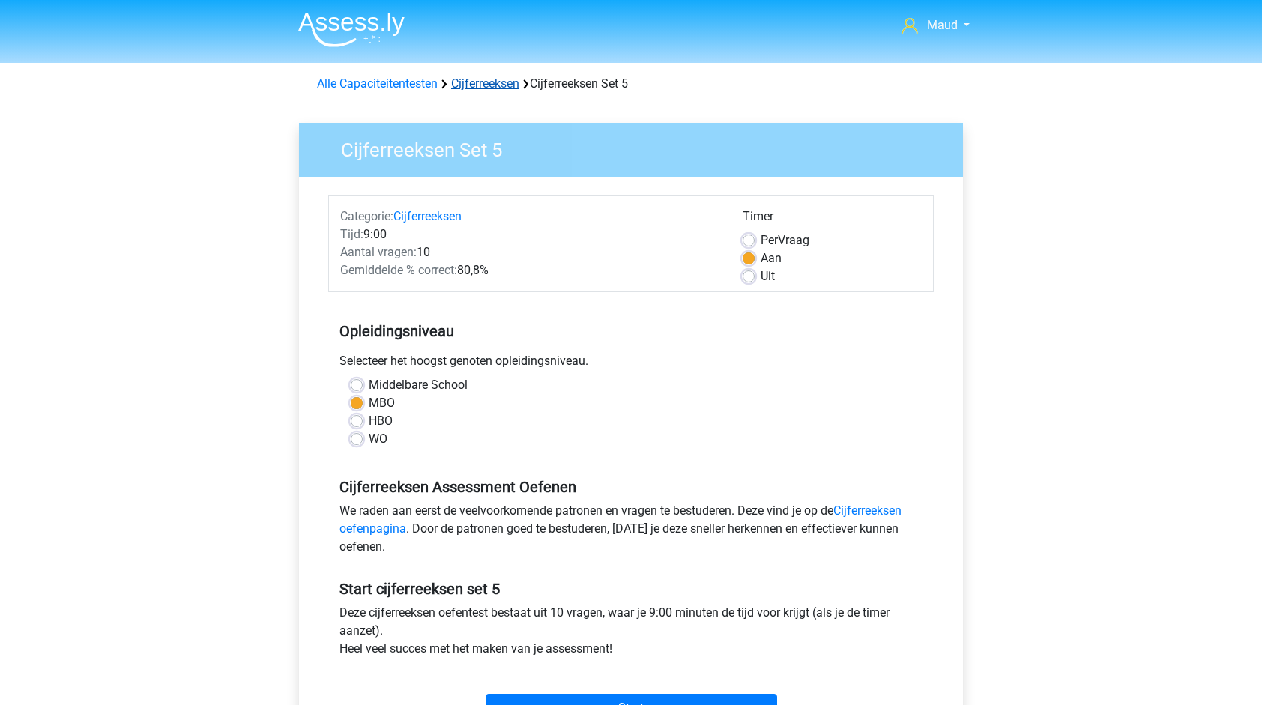
click at [509, 79] on link "Cijferreeksen" at bounding box center [485, 83] width 68 height 14
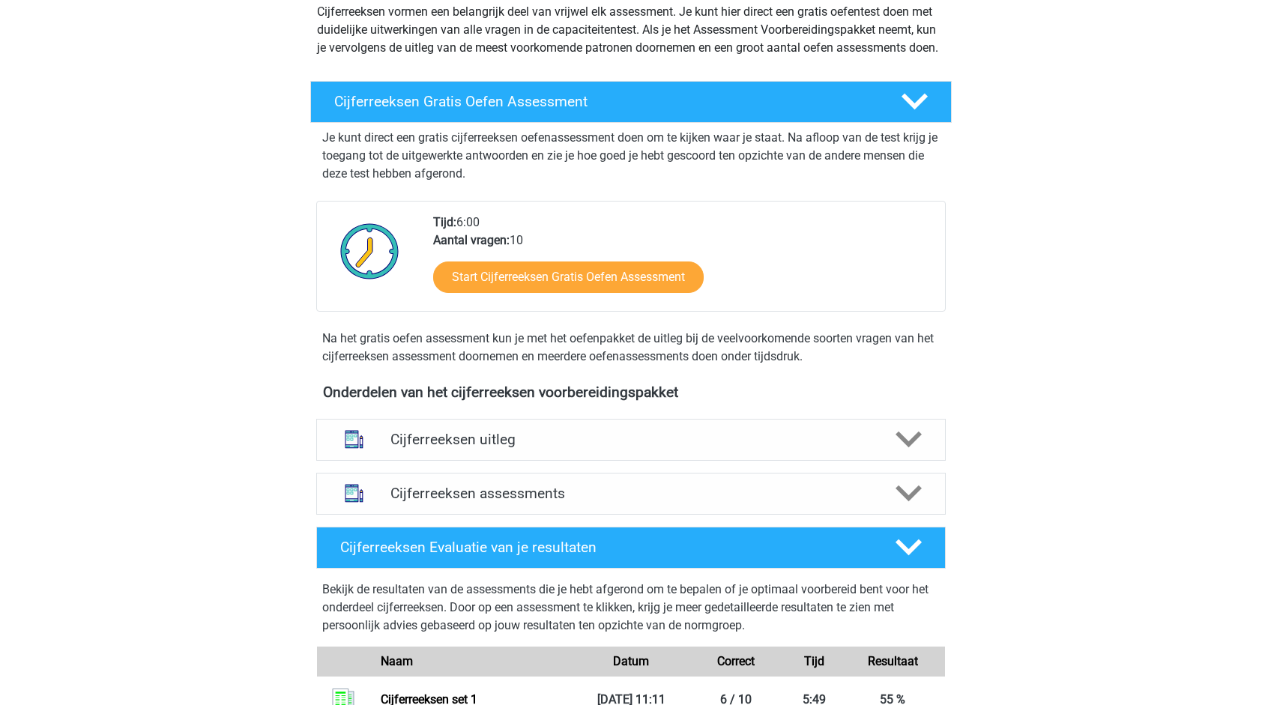
scroll to position [202, 0]
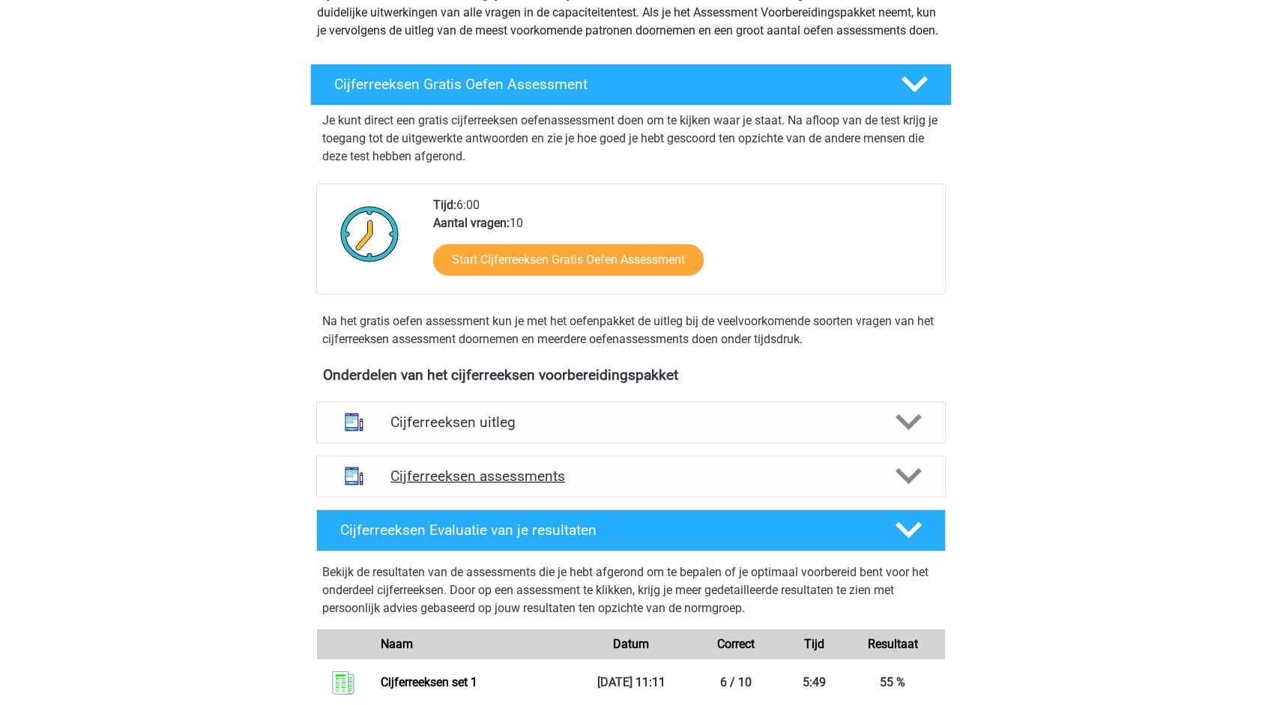
click at [557, 480] on div "Cijferreeksen assessments" at bounding box center [630, 477] width 629 height 42
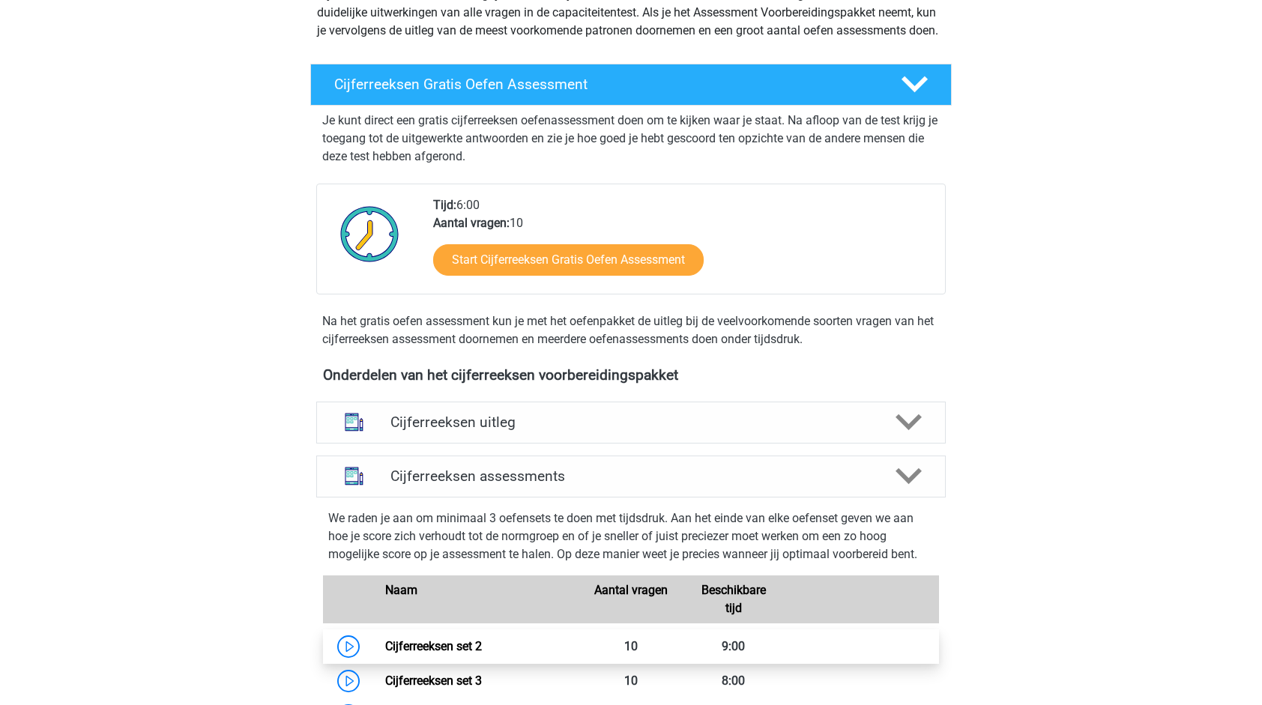
click at [482, 653] on link "Cijferreeksen set 2" at bounding box center [433, 646] width 97 height 14
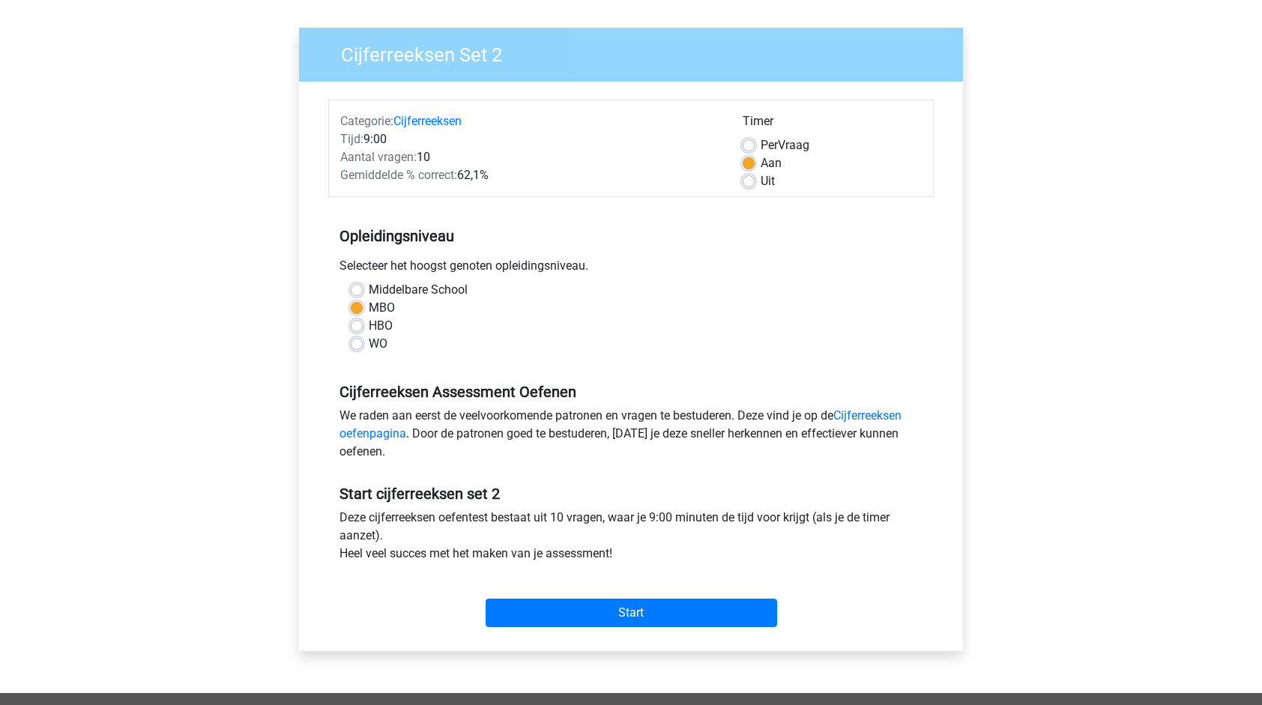
scroll to position [102, 0]
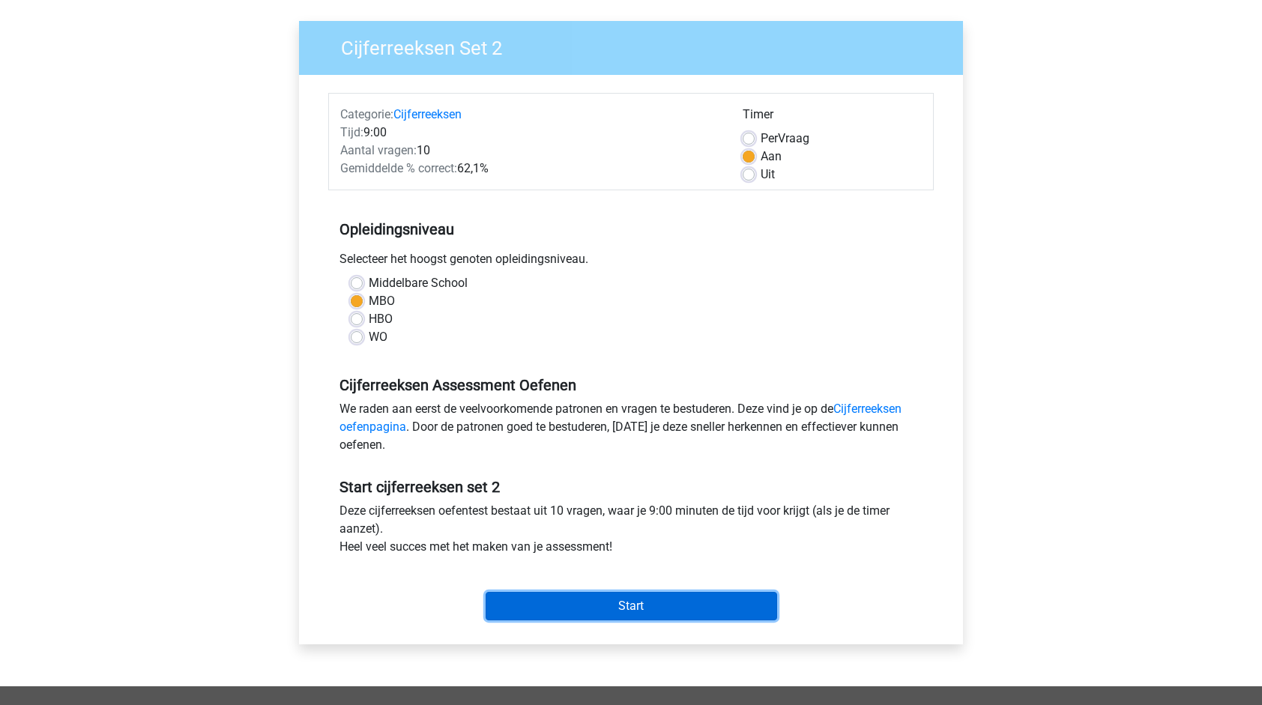
click at [632, 607] on input "Start" at bounding box center [631, 606] width 291 height 28
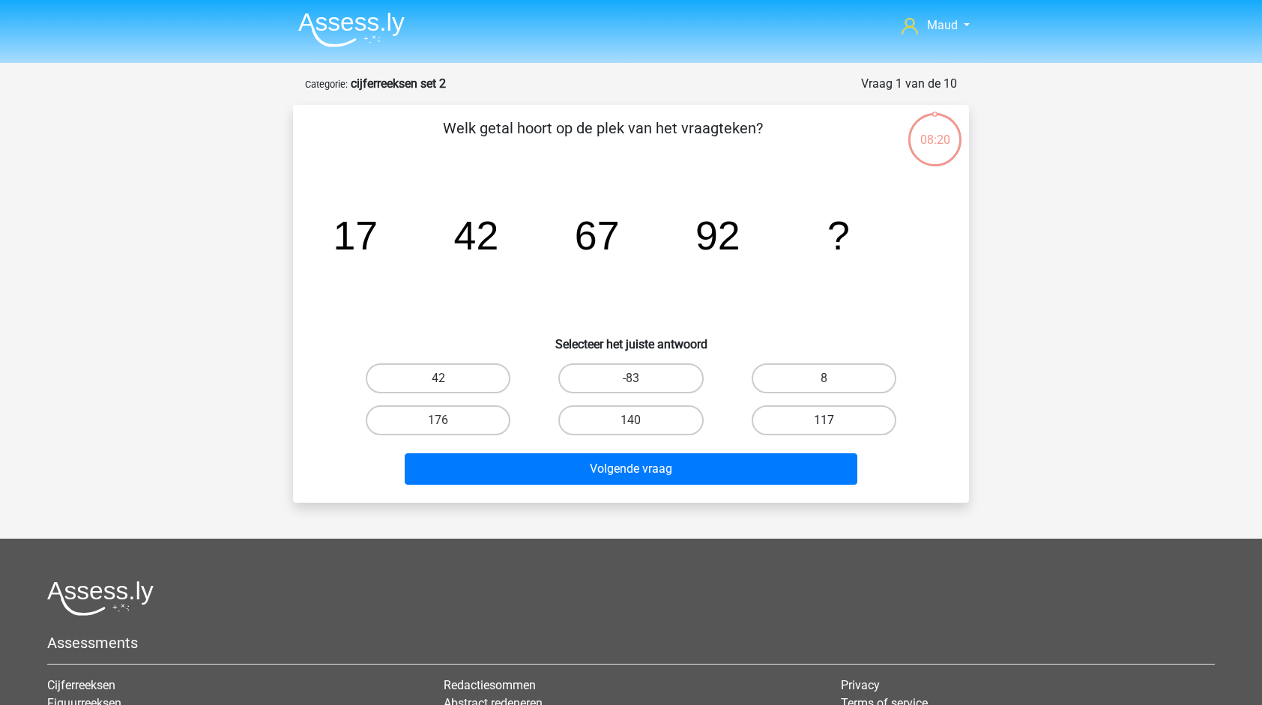
click at [838, 422] on label "117" at bounding box center [824, 420] width 145 height 30
click at [833, 422] on input "117" at bounding box center [828, 425] width 10 height 10
radio input "true"
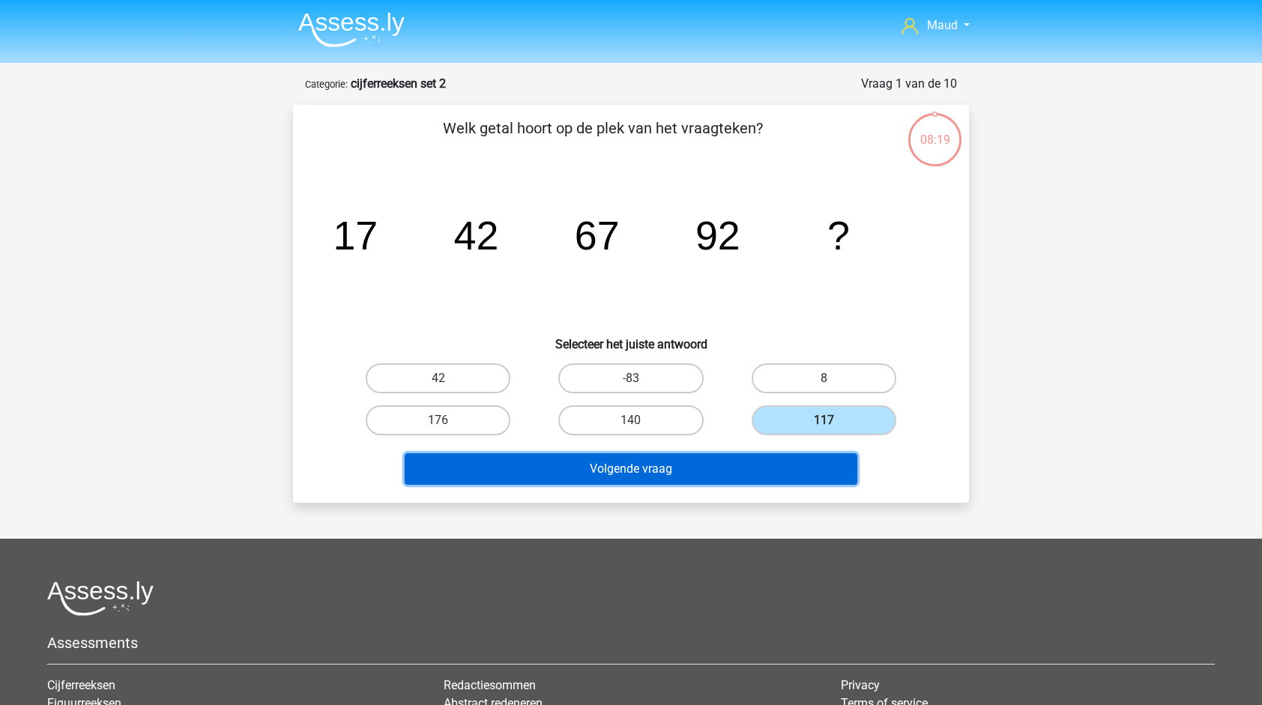
click at [794, 468] on button "Volgende vraag" at bounding box center [631, 468] width 453 height 31
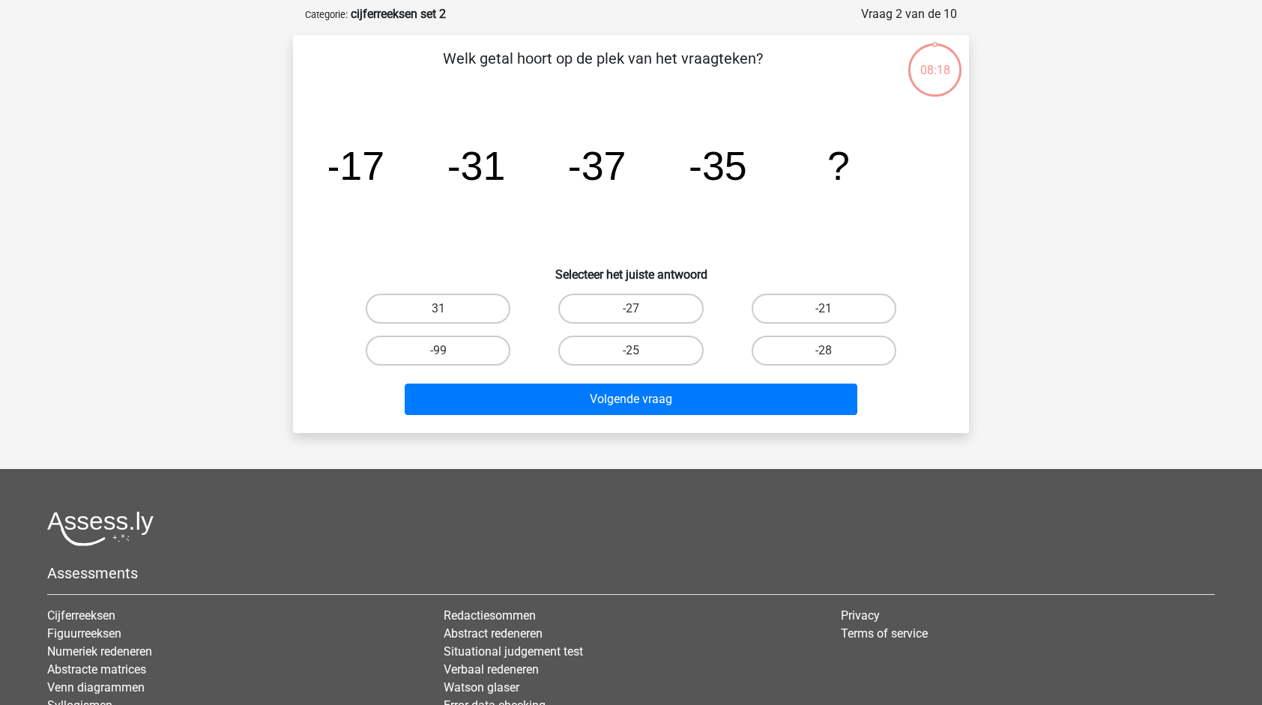
scroll to position [75, 0]
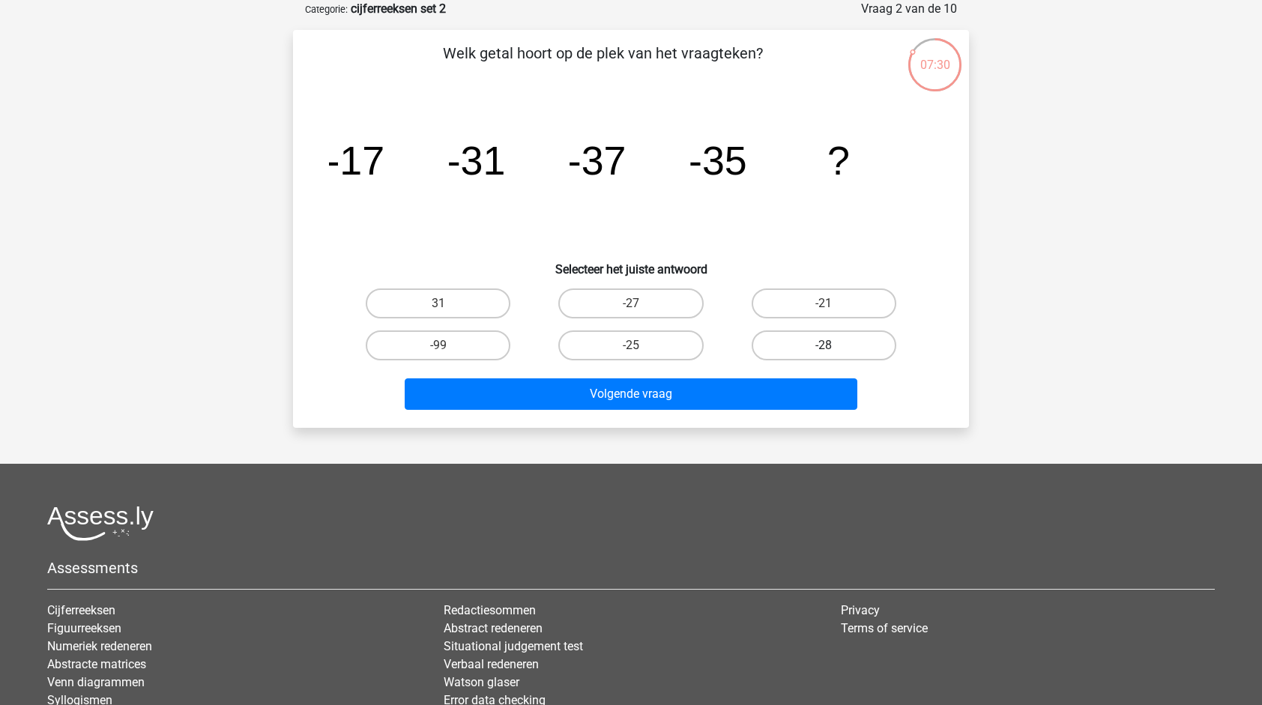
click at [839, 351] on label "-28" at bounding box center [824, 345] width 145 height 30
click at [833, 351] on input "-28" at bounding box center [828, 350] width 10 height 10
radio input "true"
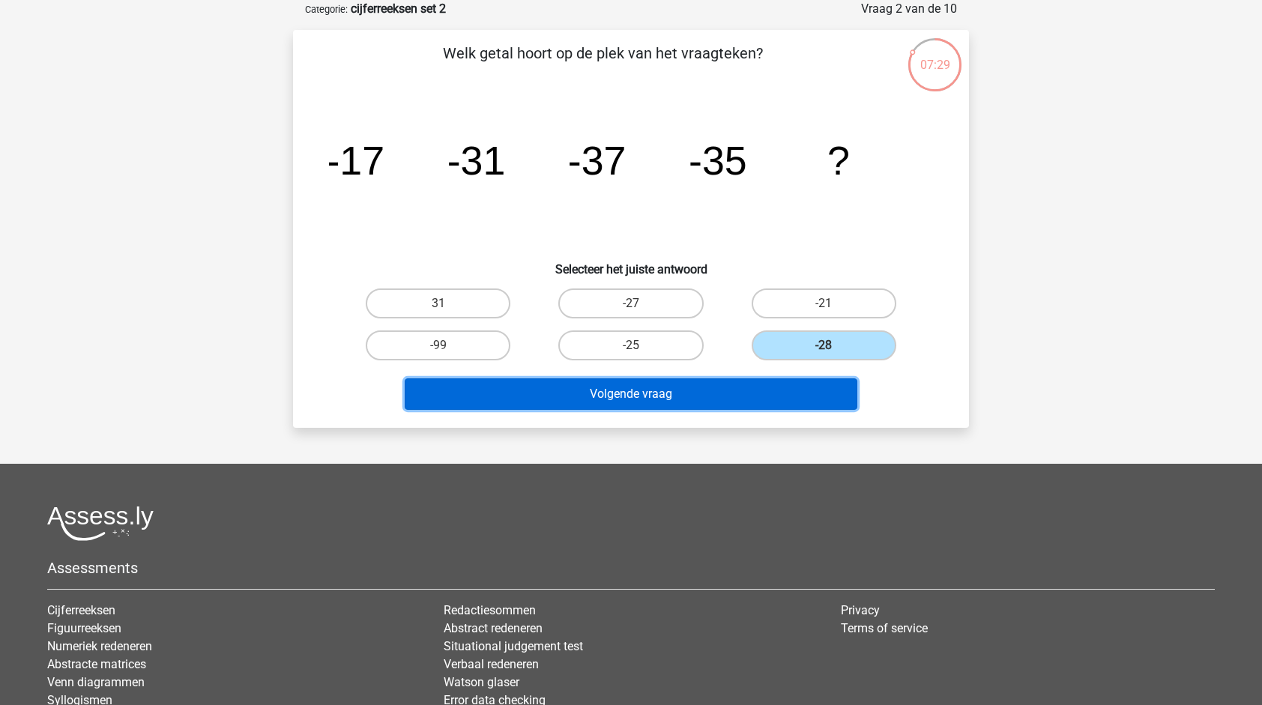
click at [799, 385] on button "Volgende vraag" at bounding box center [631, 393] width 453 height 31
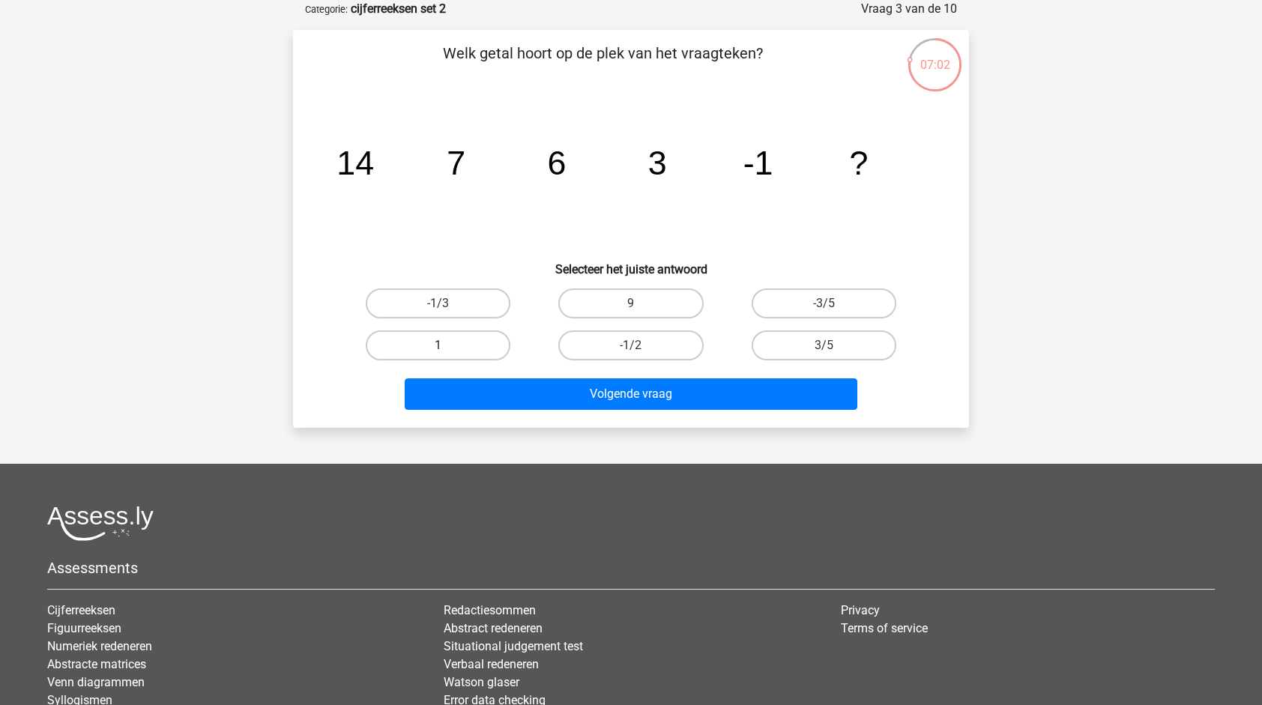
click at [468, 349] on label "1" at bounding box center [438, 345] width 145 height 30
click at [448, 349] on input "1" at bounding box center [443, 350] width 10 height 10
radio input "true"
click at [637, 339] on label "-1/2" at bounding box center [630, 345] width 145 height 30
click at [637, 345] on input "-1/2" at bounding box center [636, 350] width 10 height 10
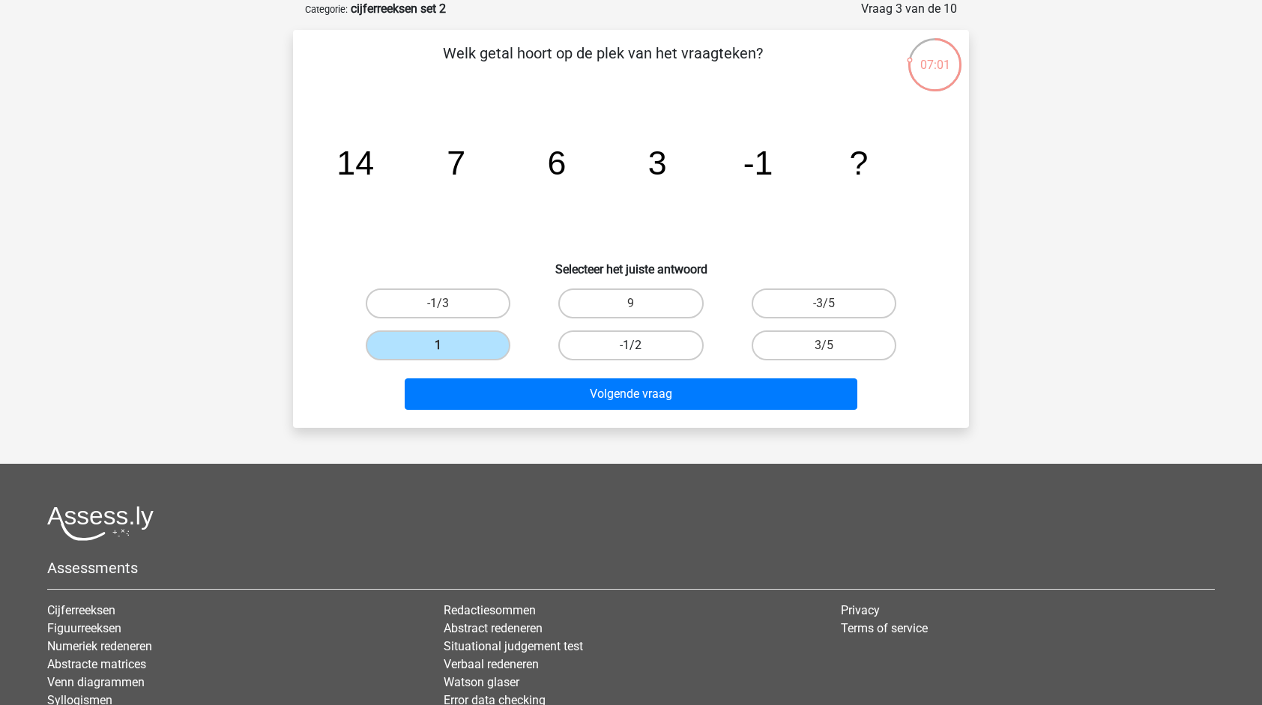
radio input "true"
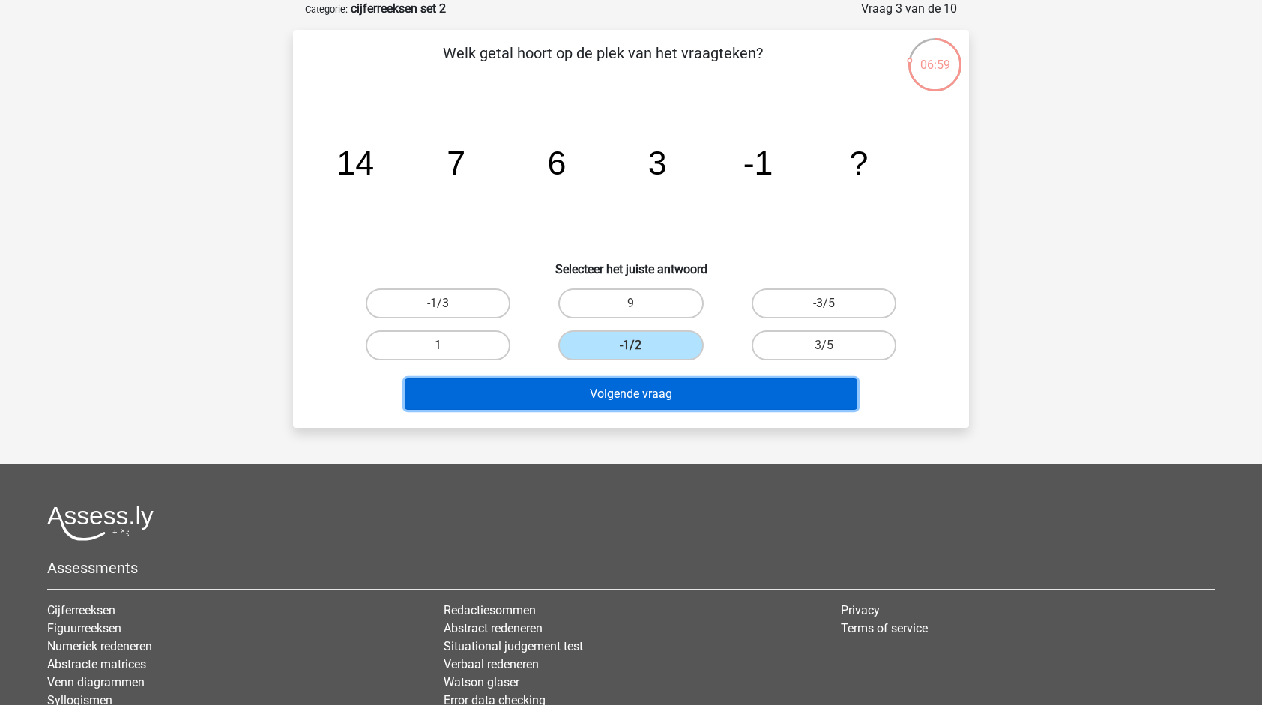
click at [646, 390] on button "Volgende vraag" at bounding box center [631, 393] width 453 height 31
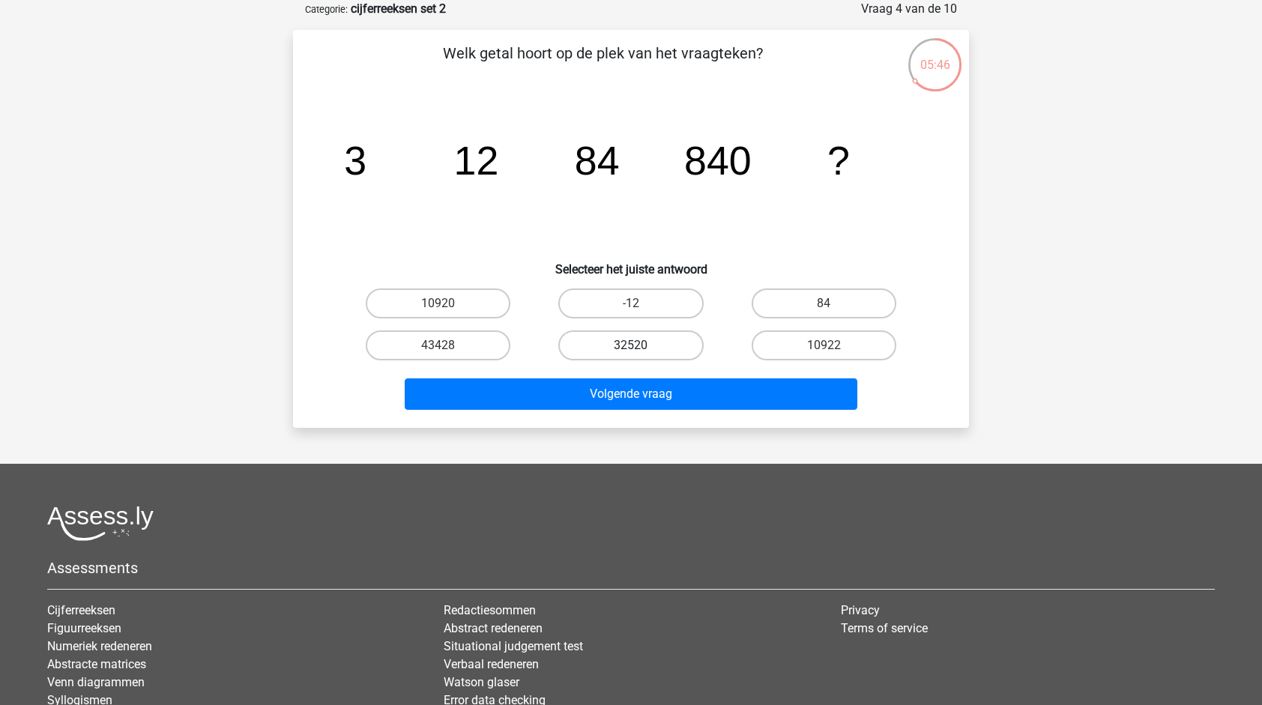
click at [652, 351] on label "32520" at bounding box center [630, 345] width 145 height 30
click at [641, 351] on input "32520" at bounding box center [636, 350] width 10 height 10
radio input "true"
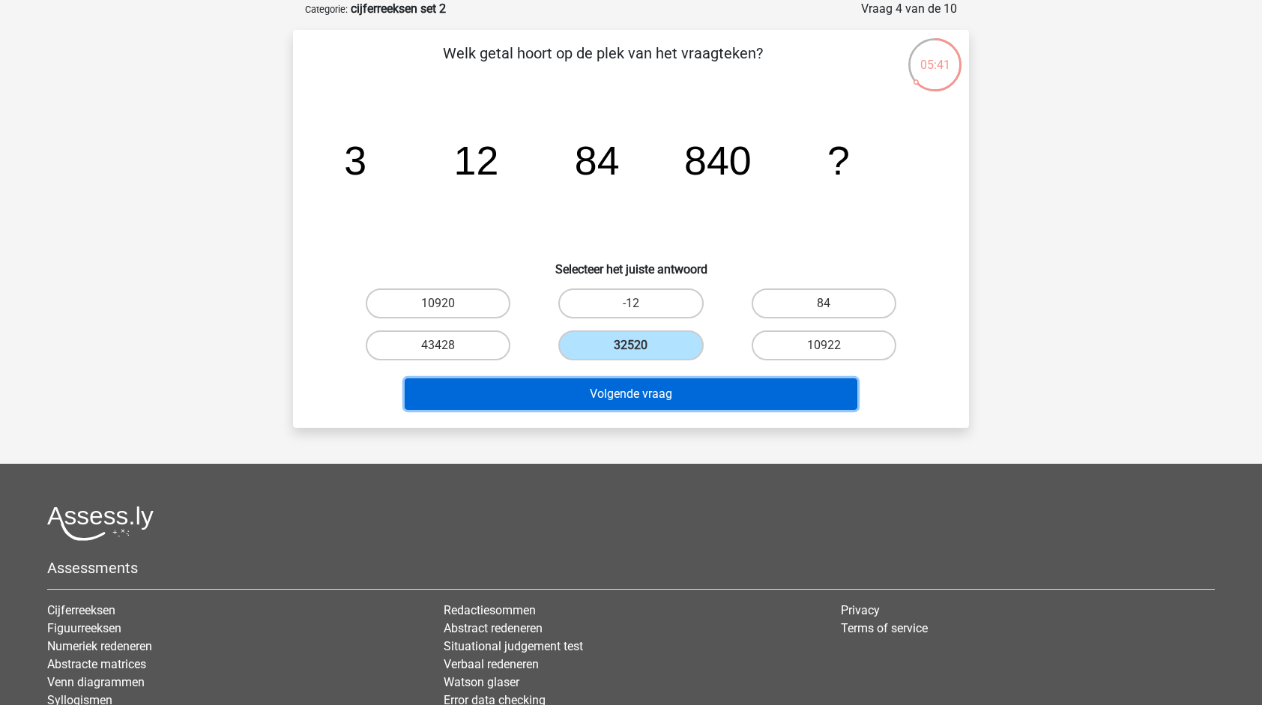
click at [649, 384] on button "Volgende vraag" at bounding box center [631, 393] width 453 height 31
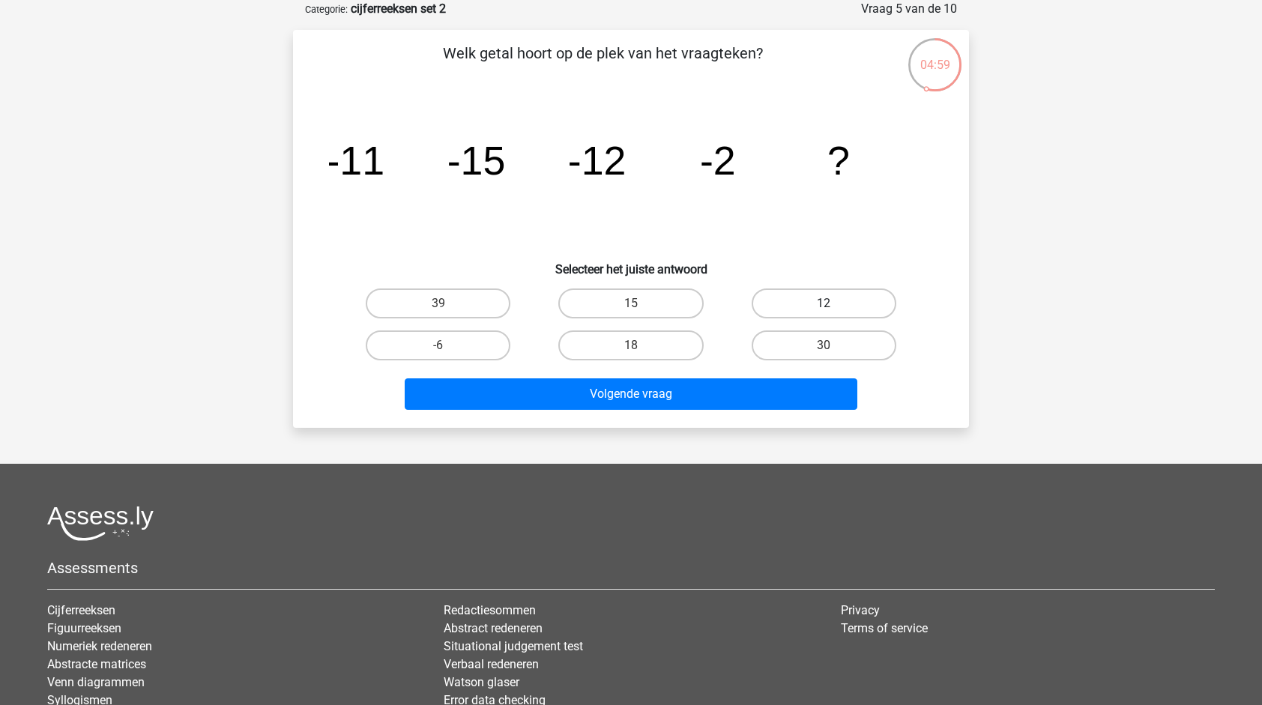
click at [798, 307] on label "12" at bounding box center [824, 303] width 145 height 30
click at [823, 307] on input "12" at bounding box center [828, 308] width 10 height 10
radio input "true"
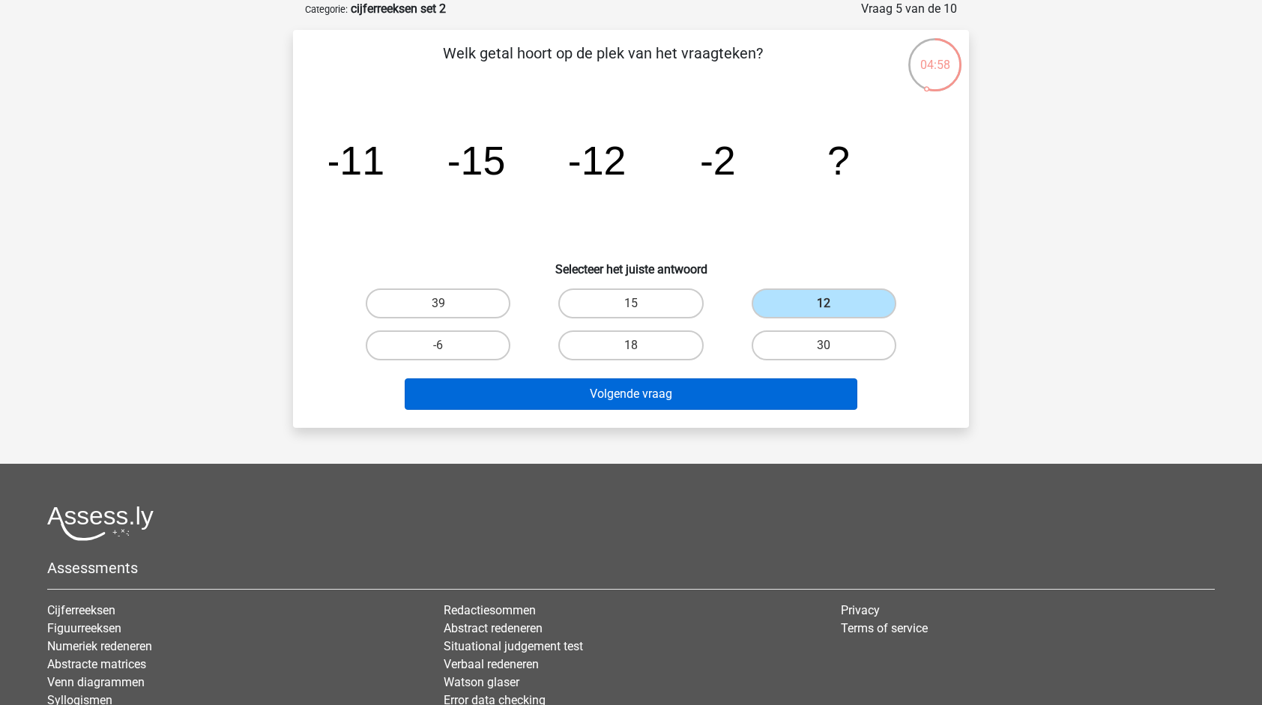
drag, startPoint x: 720, startPoint y: 415, endPoint x: 719, endPoint y: 395, distance: 20.3
click at [719, 395] on div "Welk getal hoort op de plek van het vraagteken? image/svg+xml -11 -15 -12 -2 ? …" at bounding box center [631, 229] width 676 height 398
click at [719, 395] on button "Volgende vraag" at bounding box center [631, 393] width 453 height 31
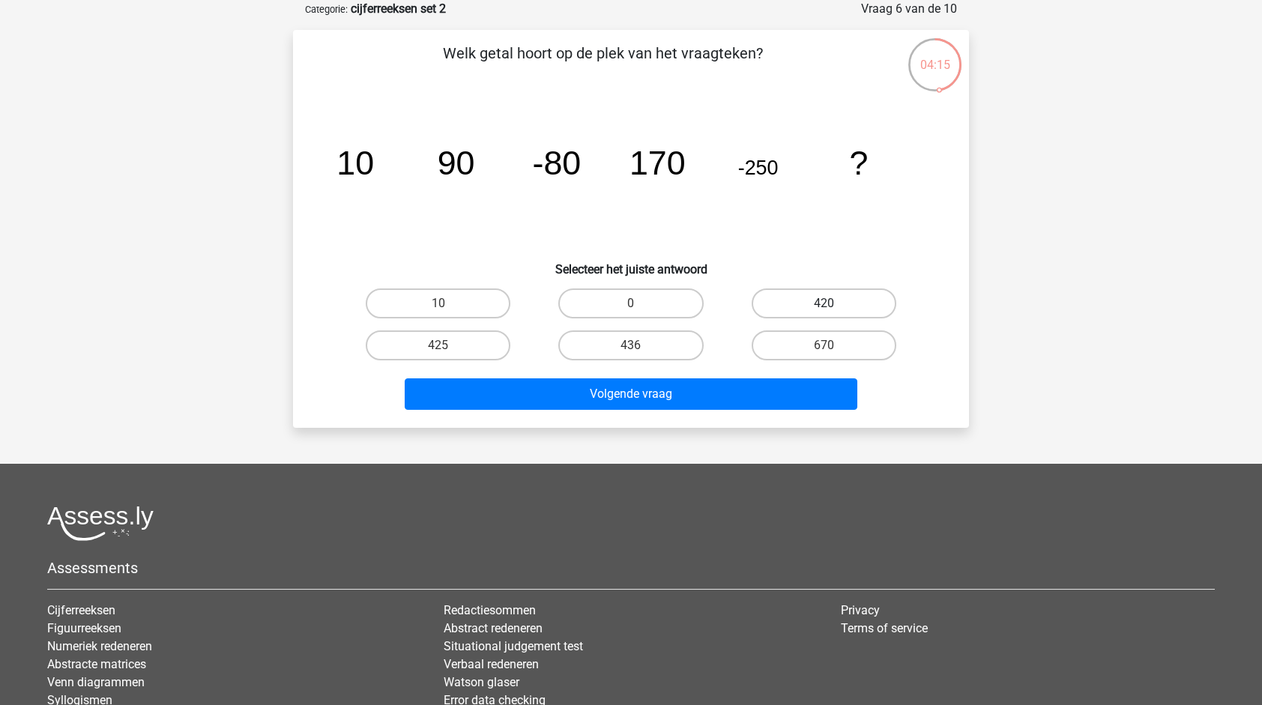
click at [850, 301] on label "420" at bounding box center [824, 303] width 145 height 30
click at [833, 303] on input "420" at bounding box center [828, 308] width 10 height 10
radio input "true"
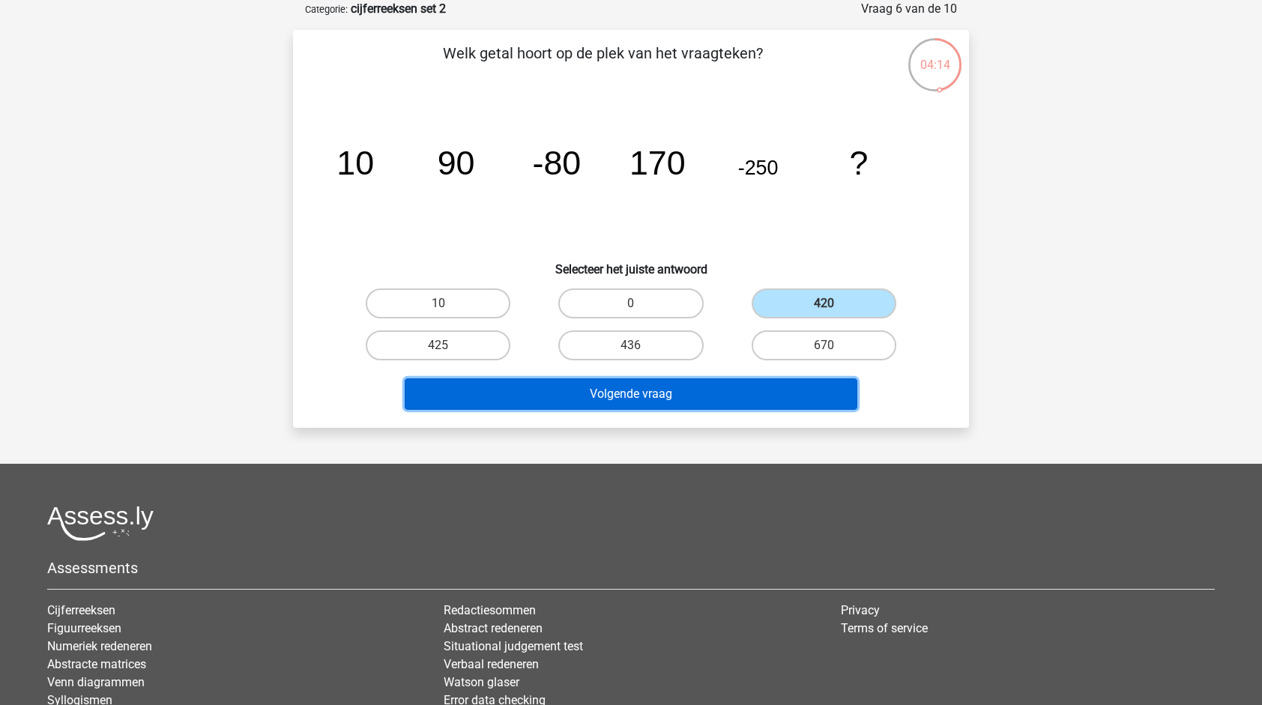
click at [757, 393] on button "Volgende vraag" at bounding box center [631, 393] width 453 height 31
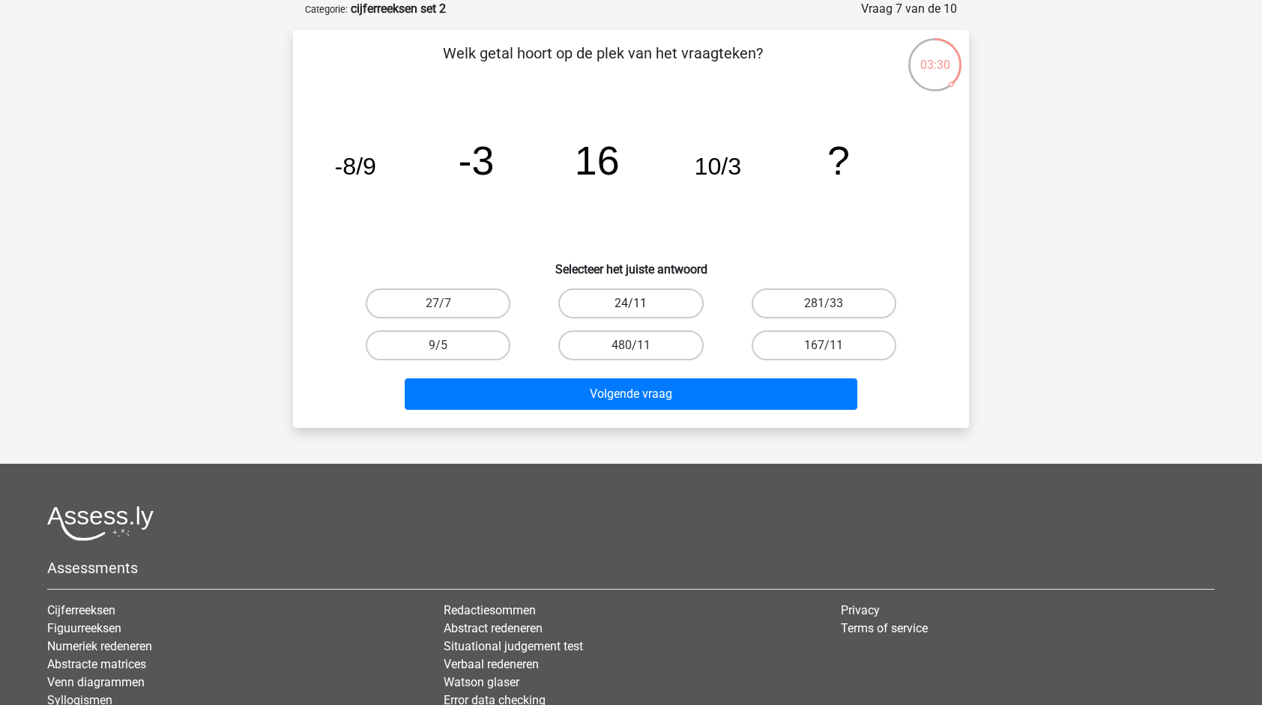
click at [655, 306] on label "24/11" at bounding box center [630, 303] width 145 height 30
click at [641, 306] on input "24/11" at bounding box center [636, 308] width 10 height 10
radio input "true"
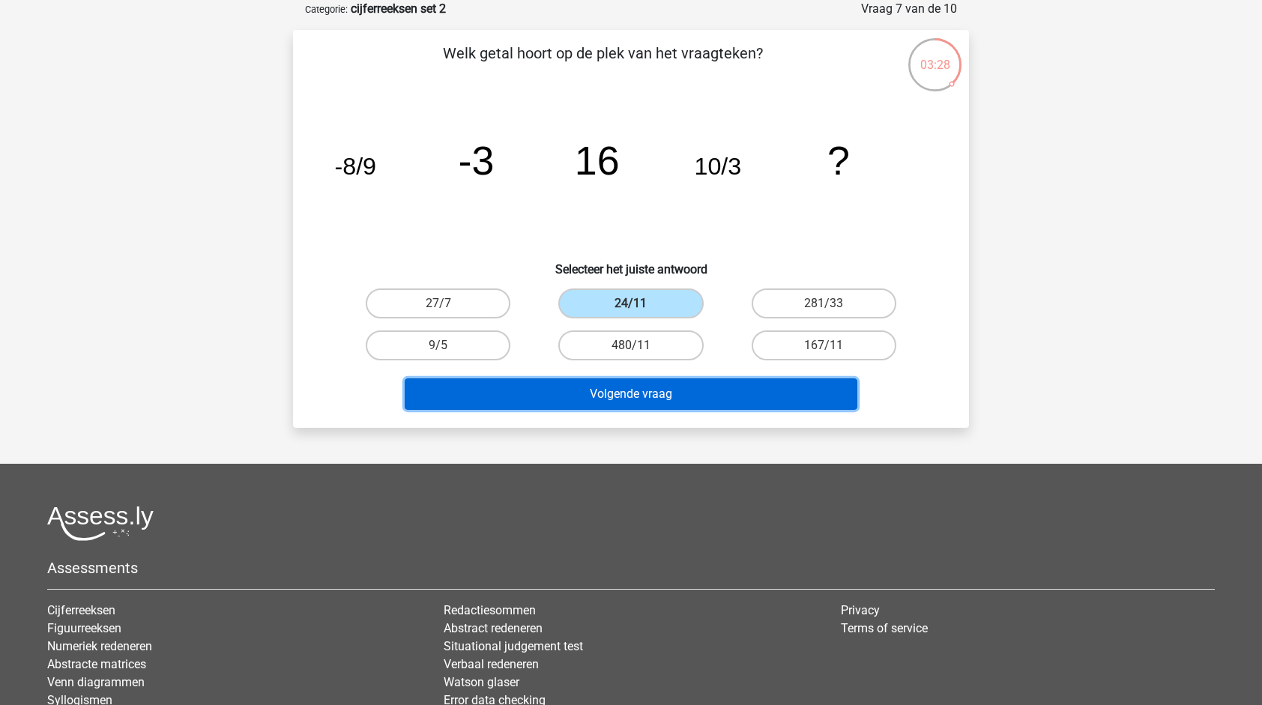
click at [667, 396] on button "Volgende vraag" at bounding box center [631, 393] width 453 height 31
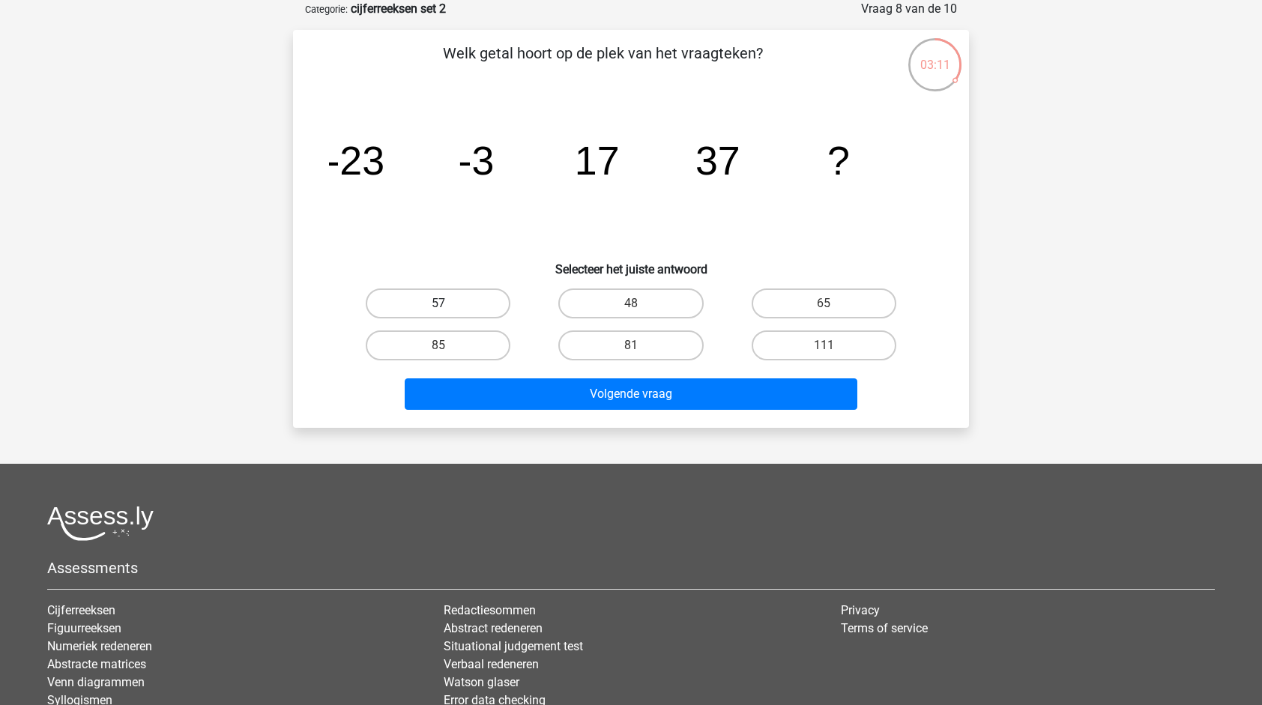
click at [474, 309] on label "57" at bounding box center [438, 303] width 145 height 30
click at [448, 309] on input "57" at bounding box center [443, 308] width 10 height 10
radio input "true"
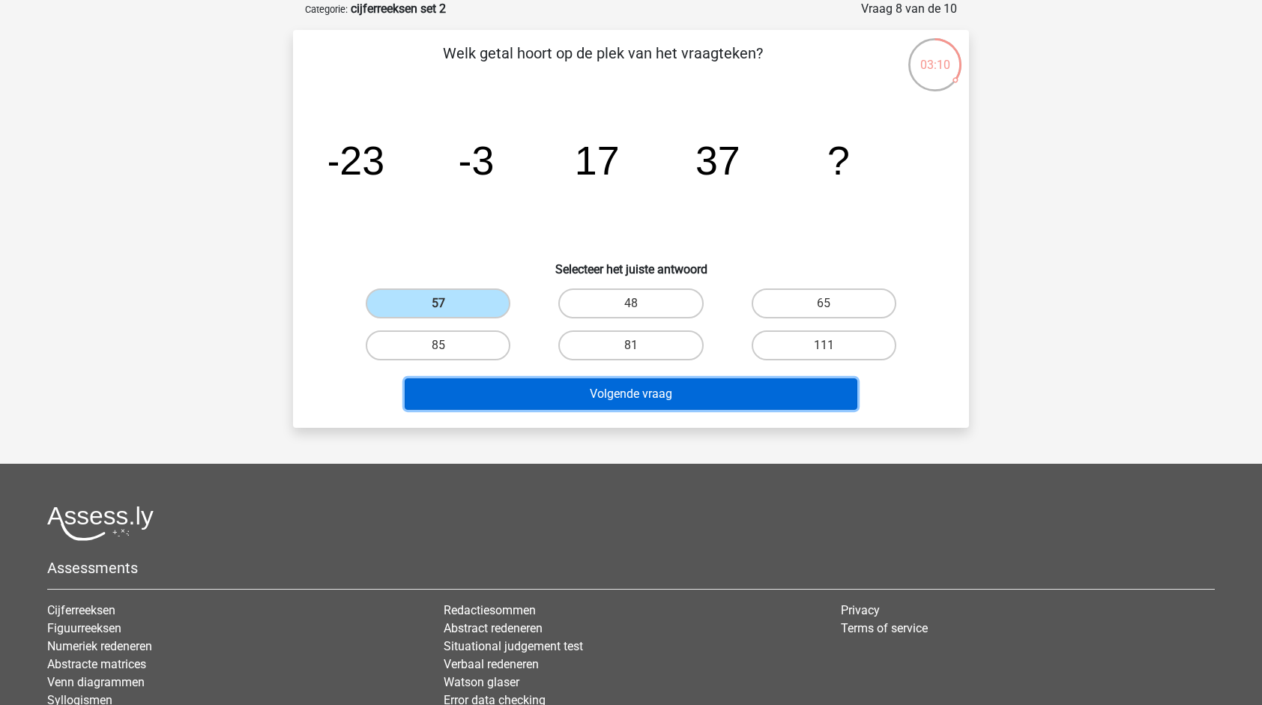
click at [583, 390] on button "Volgende vraag" at bounding box center [631, 393] width 453 height 31
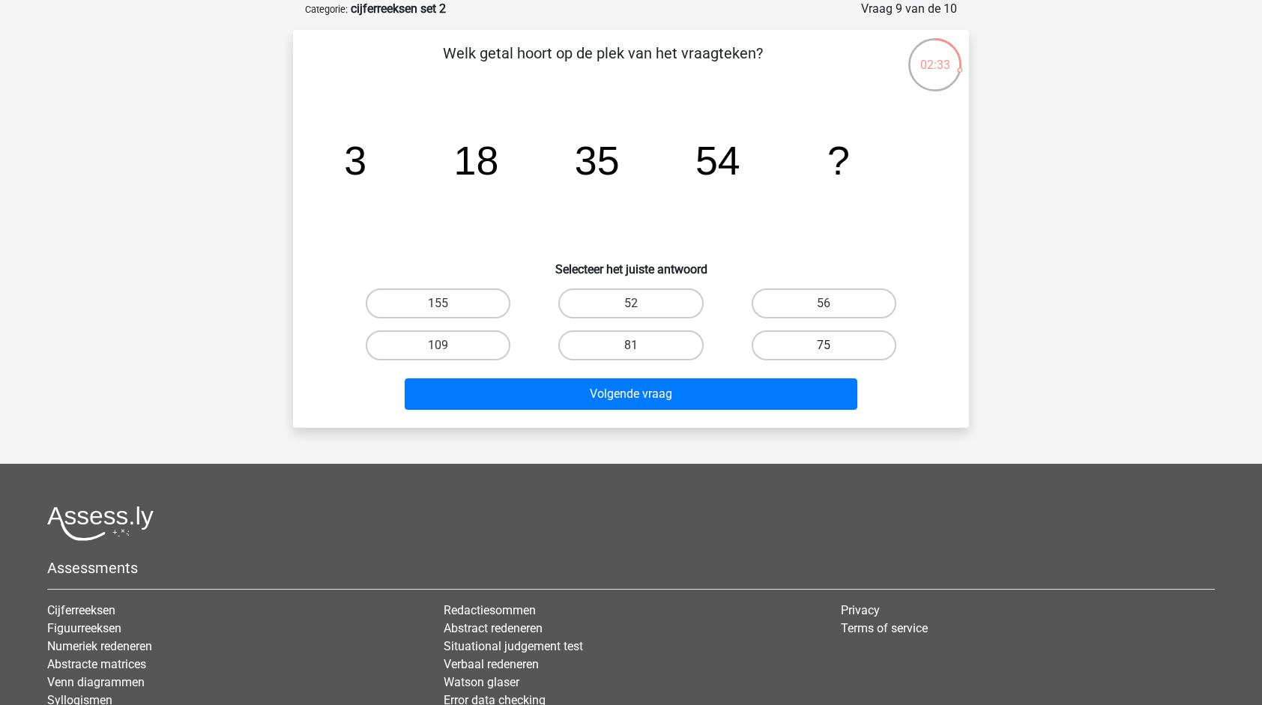
click at [803, 351] on label "75" at bounding box center [824, 345] width 145 height 30
click at [823, 351] on input "75" at bounding box center [828, 350] width 10 height 10
radio input "true"
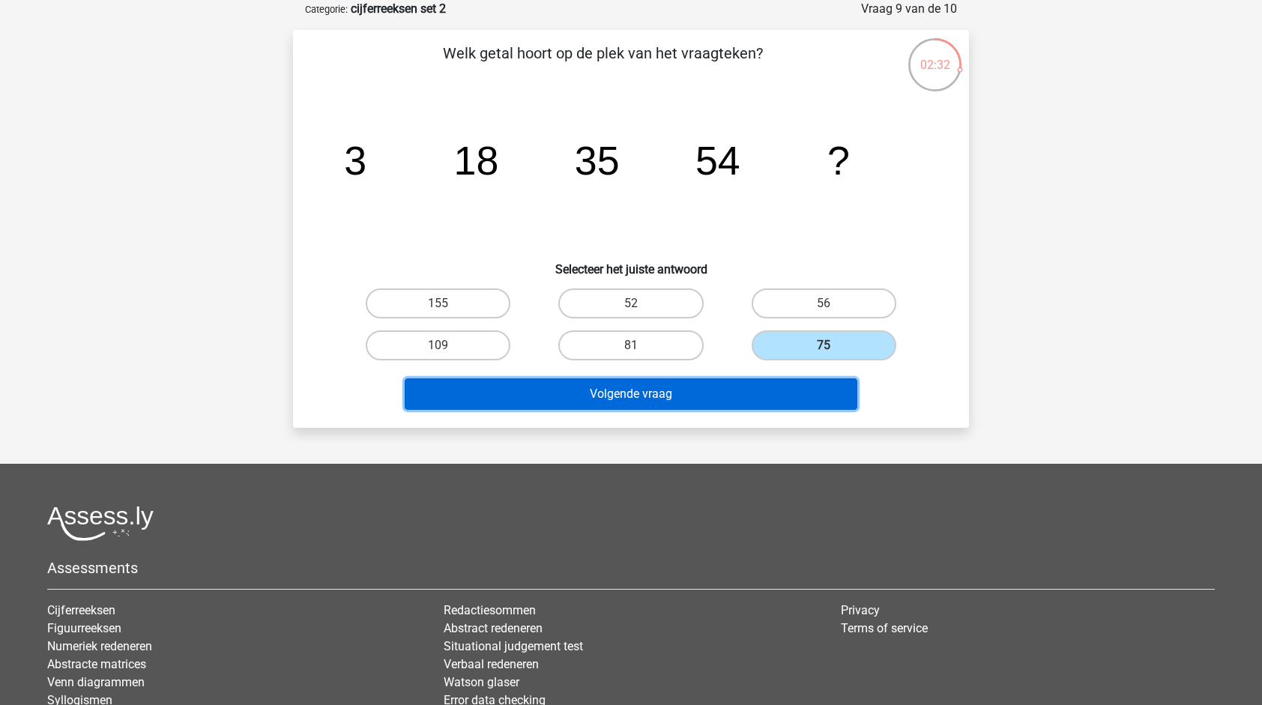
click at [746, 399] on button "Volgende vraag" at bounding box center [631, 393] width 453 height 31
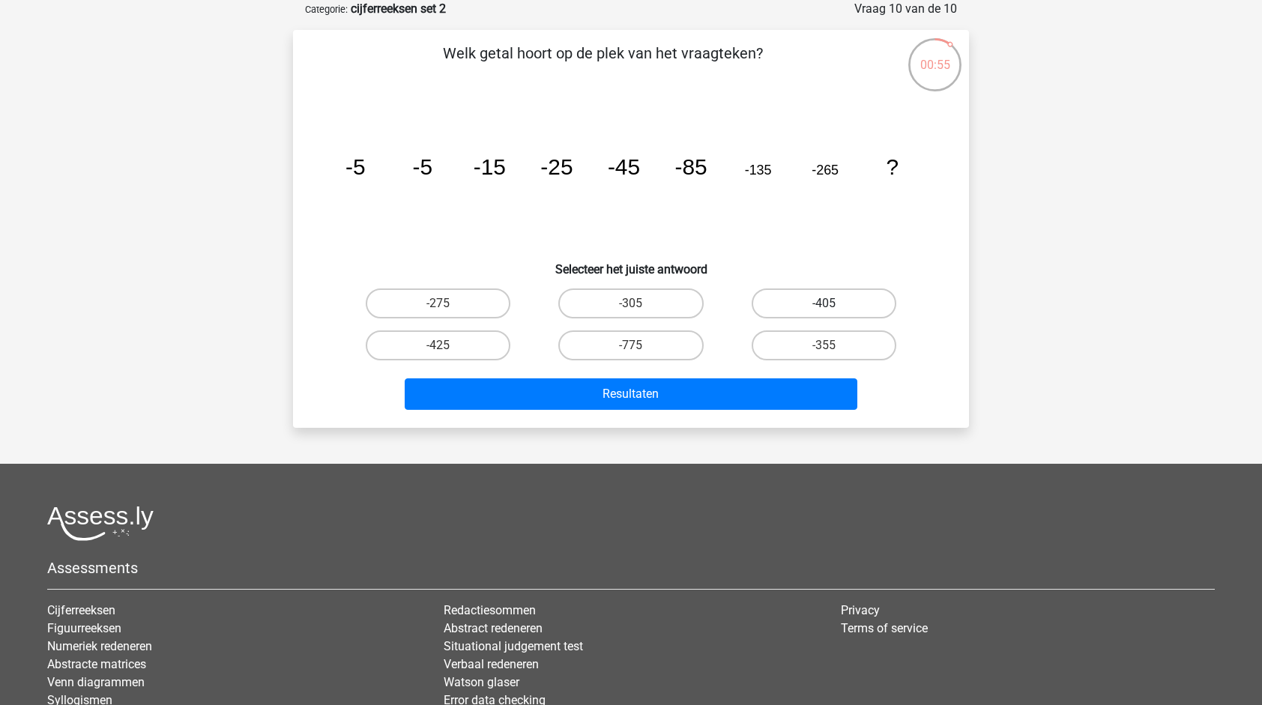
click at [845, 303] on label "-405" at bounding box center [824, 303] width 145 height 30
click at [833, 303] on input "-405" at bounding box center [828, 308] width 10 height 10
radio input "true"
click at [469, 297] on label "-275" at bounding box center [438, 303] width 145 height 30
click at [448, 303] on input "-275" at bounding box center [443, 308] width 10 height 10
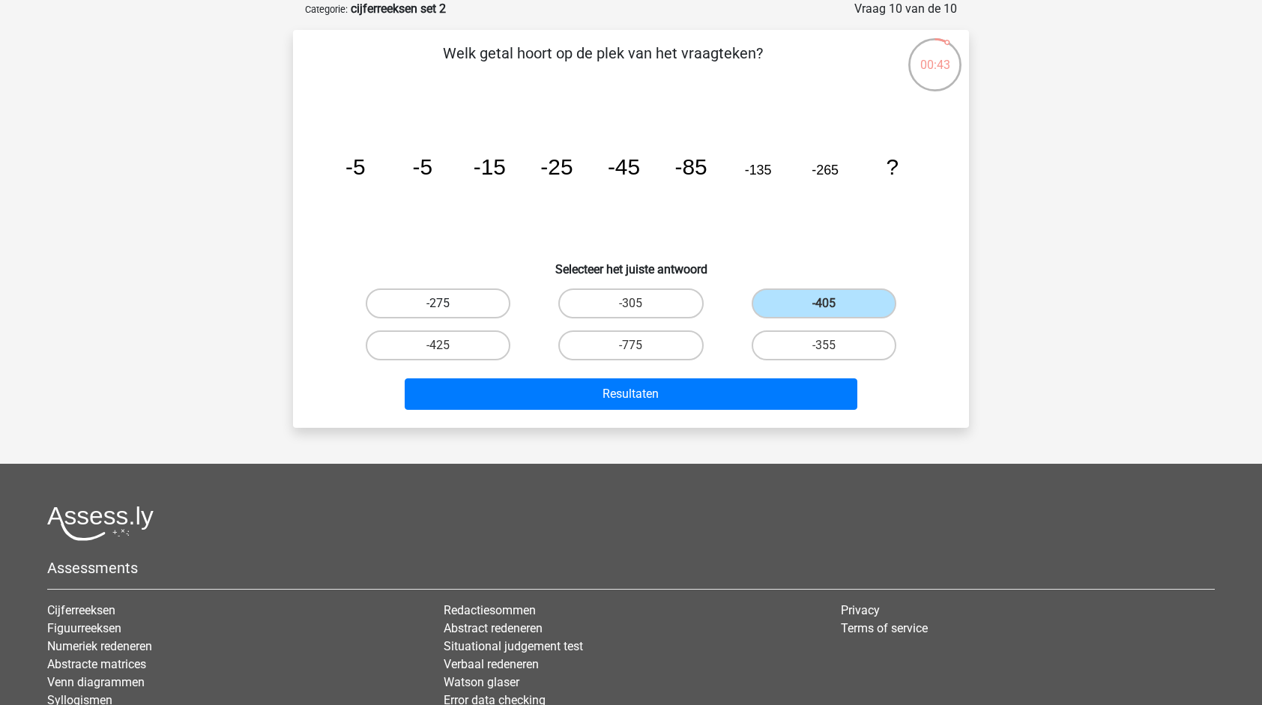
radio input "true"
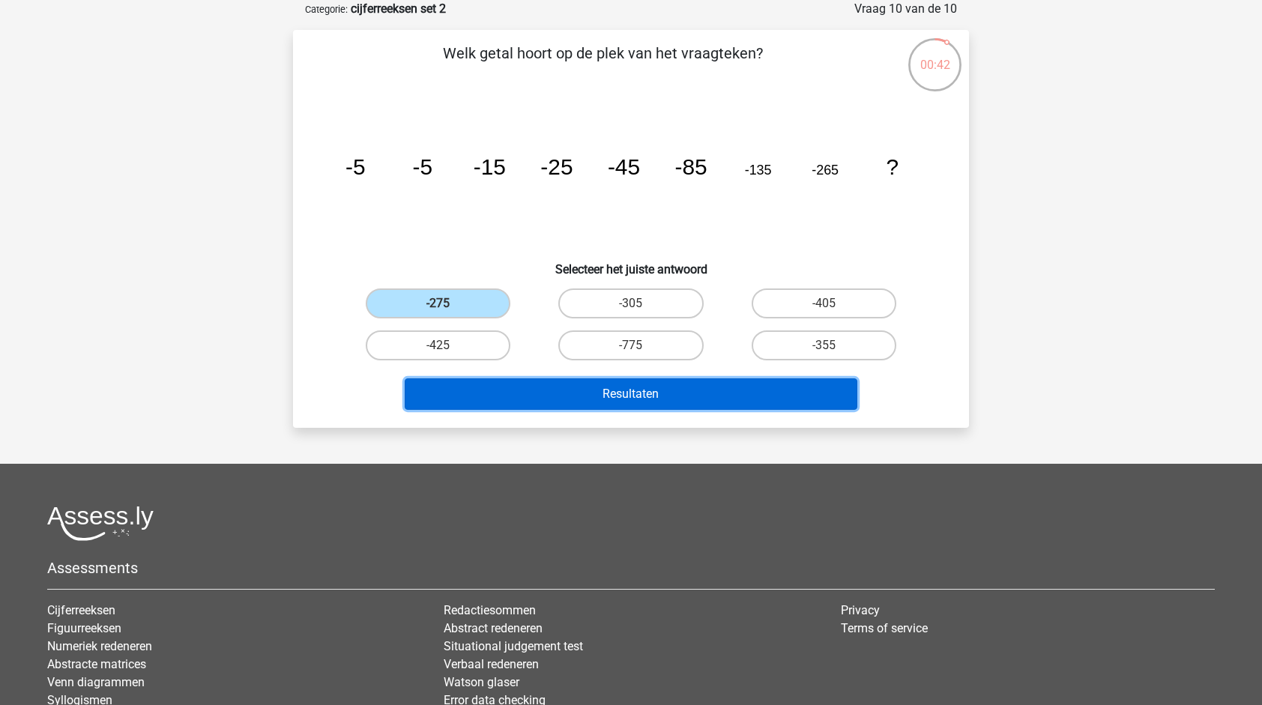
click at [554, 397] on button "Resultaten" at bounding box center [631, 393] width 453 height 31
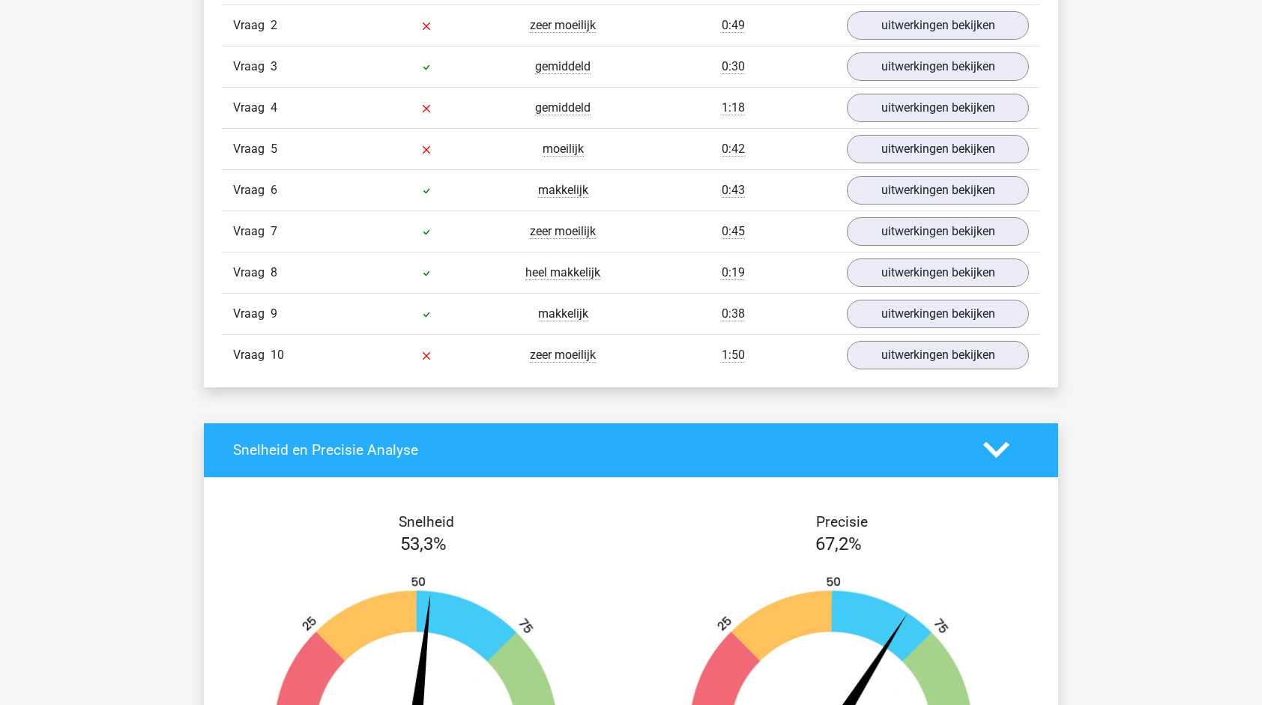
scroll to position [1026, 0]
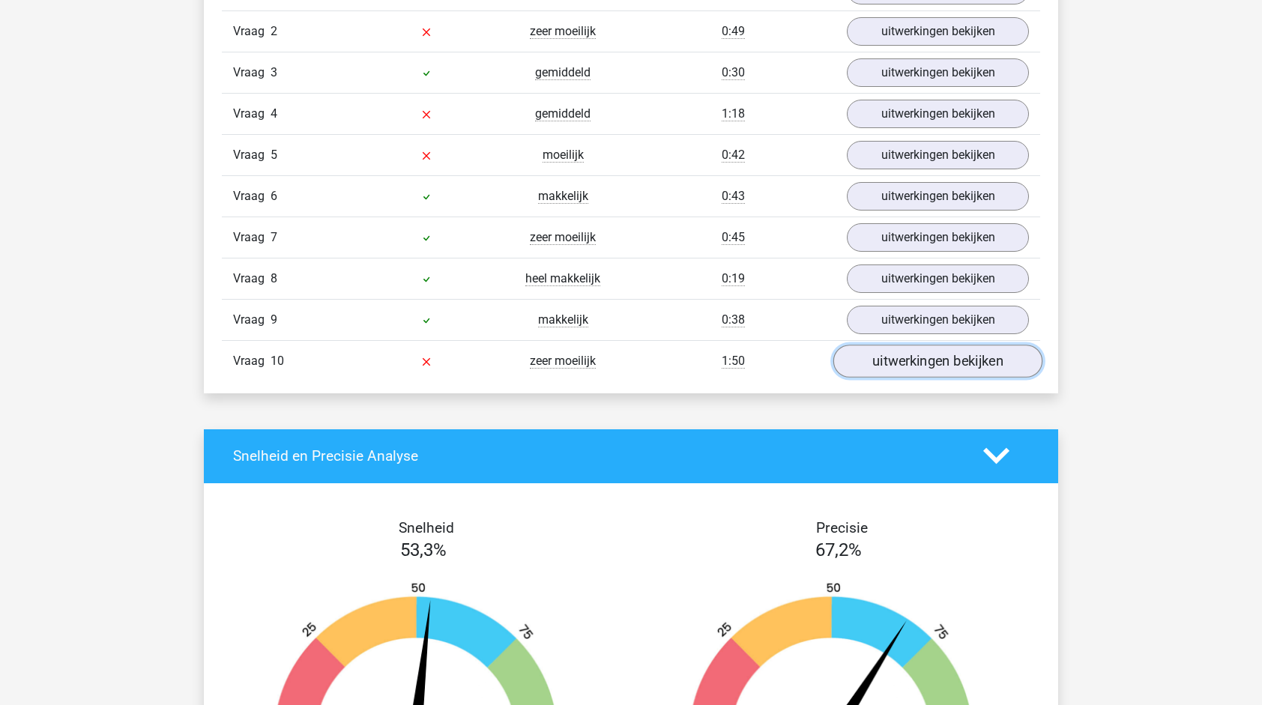
click at [908, 354] on link "uitwerkingen bekijken" at bounding box center [937, 361] width 209 height 33
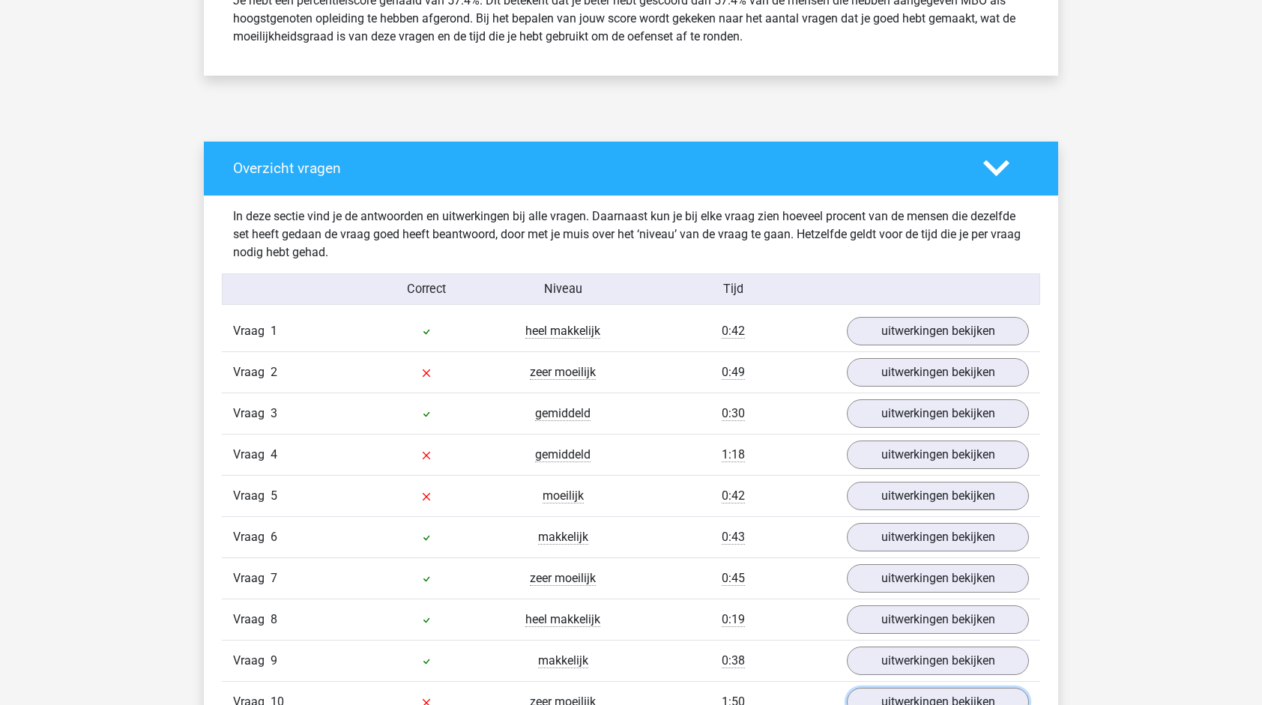
scroll to position [794, 0]
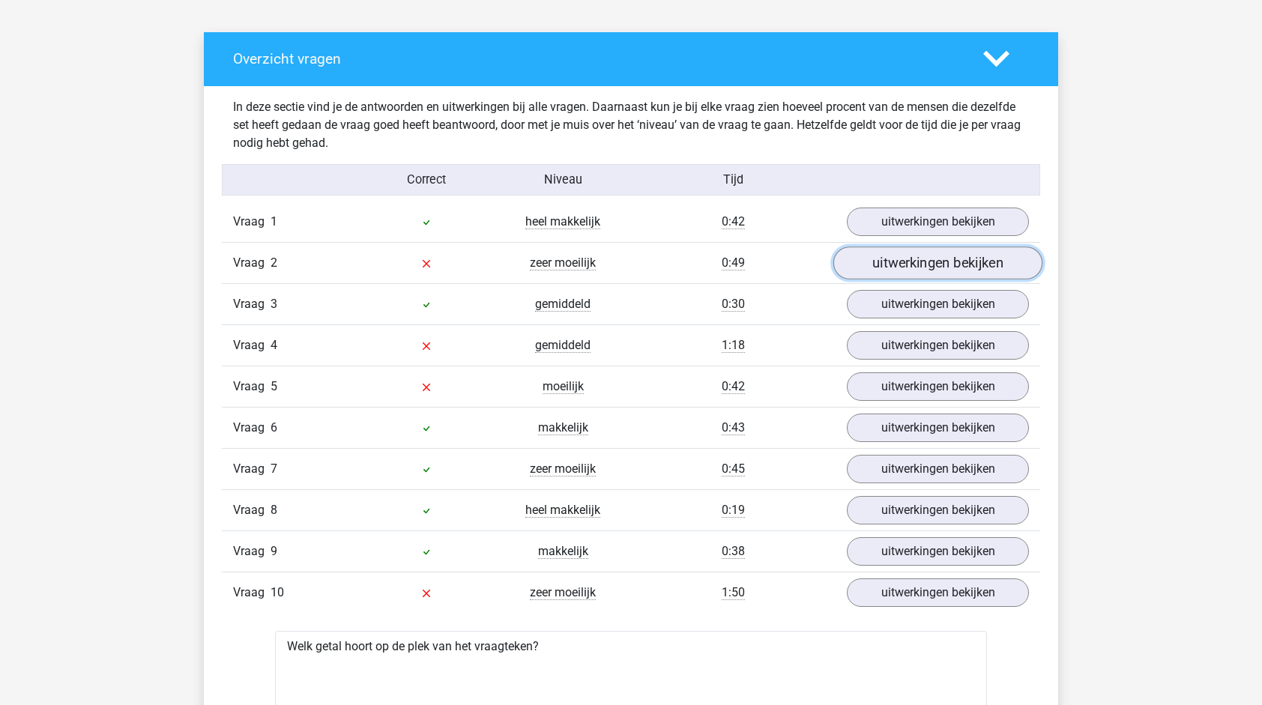
click at [955, 264] on link "uitwerkingen bekijken" at bounding box center [937, 263] width 209 height 33
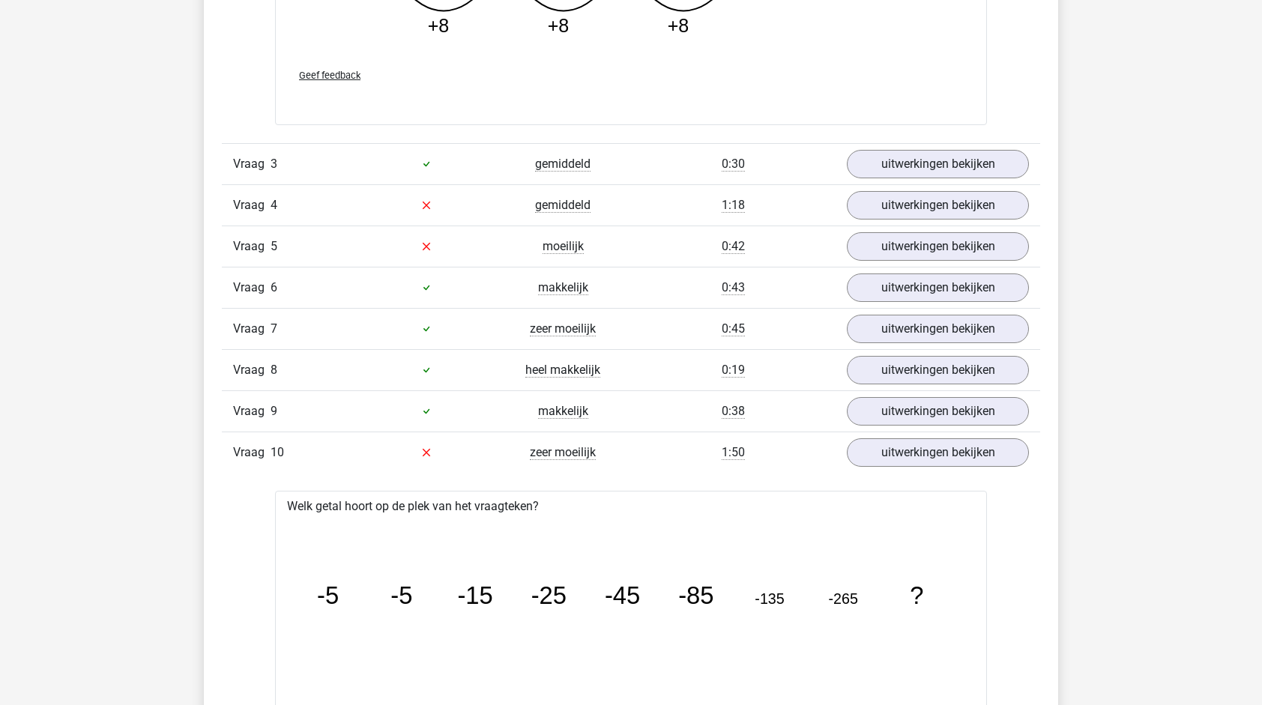
scroll to position [1701, 0]
click at [875, 364] on link "uitwerkingen bekijken" at bounding box center [937, 369] width 209 height 33
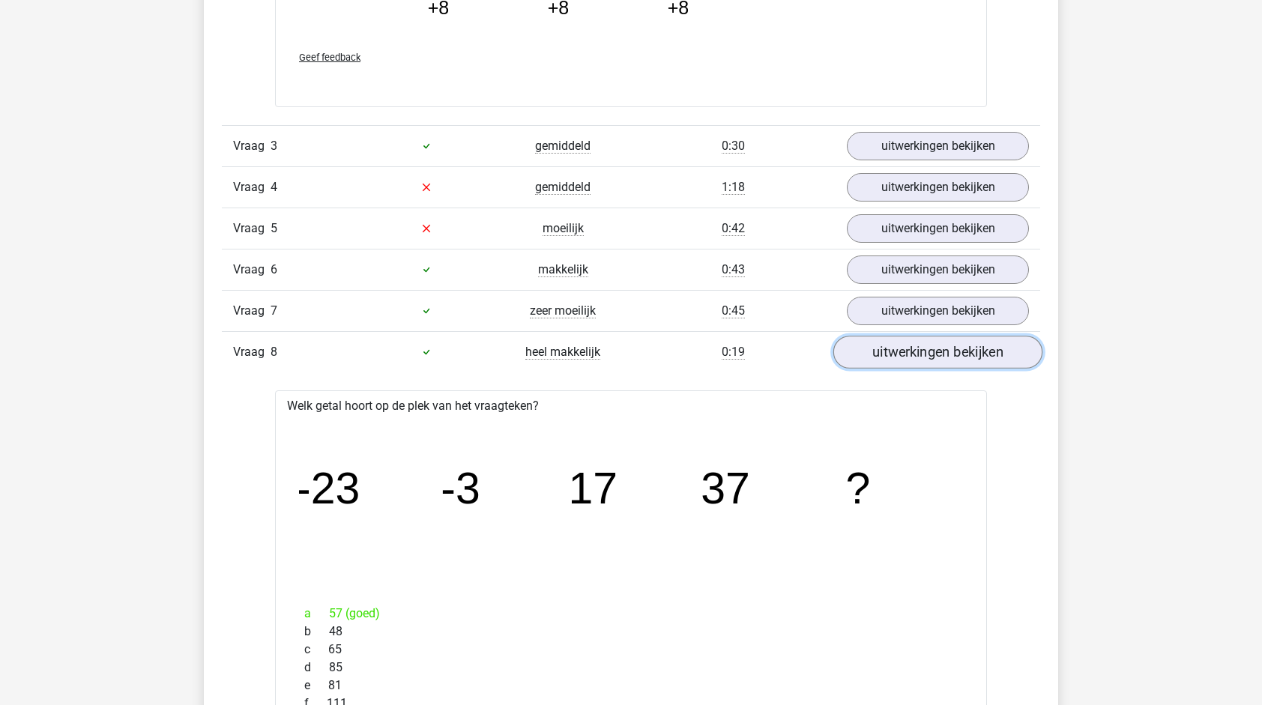
scroll to position [1717, 0]
click at [881, 348] on link "uitwerkingen bekijken" at bounding box center [937, 352] width 209 height 33
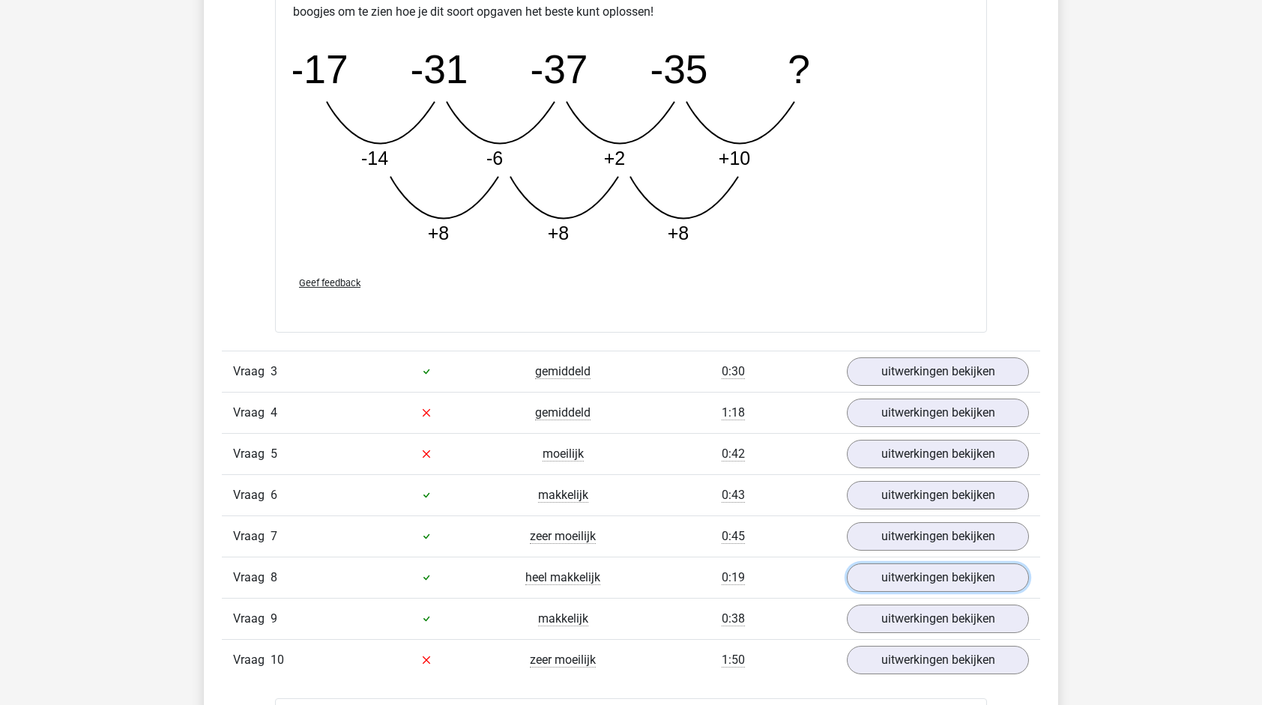
scroll to position [1494, 0]
click at [892, 414] on link "uitwerkingen bekijken" at bounding box center [937, 411] width 209 height 33
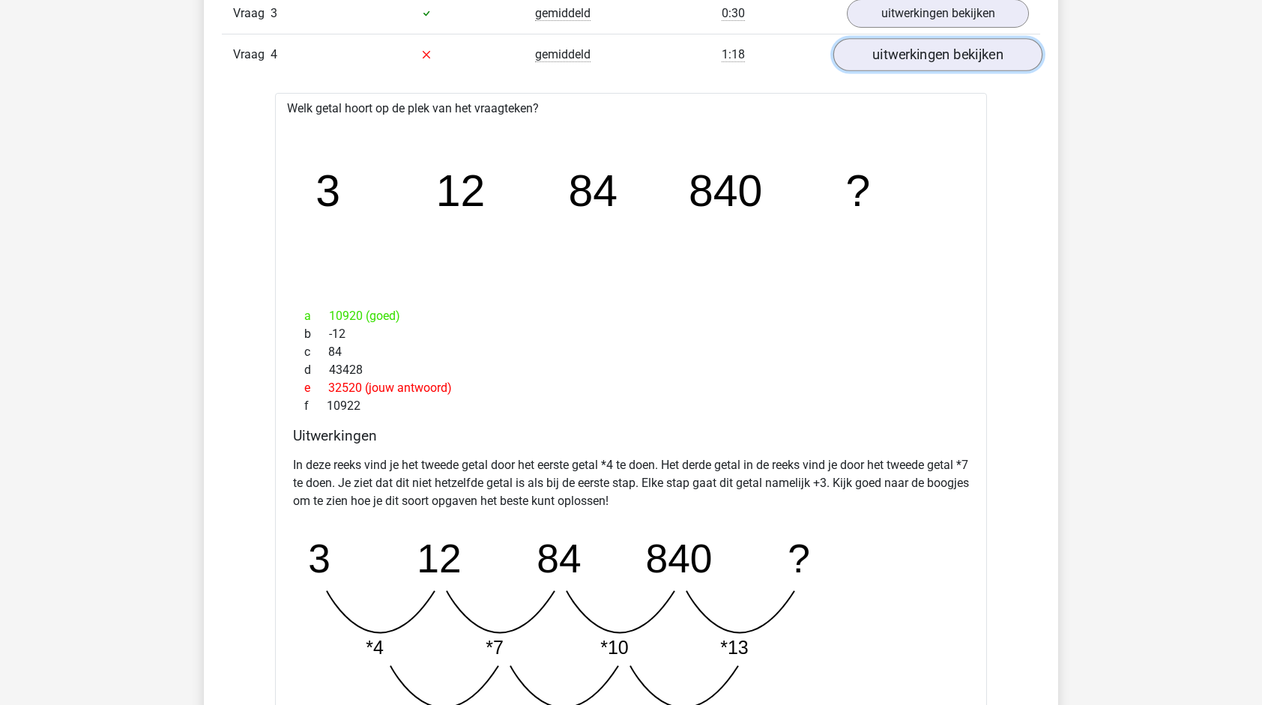
scroll to position [1950, 0]
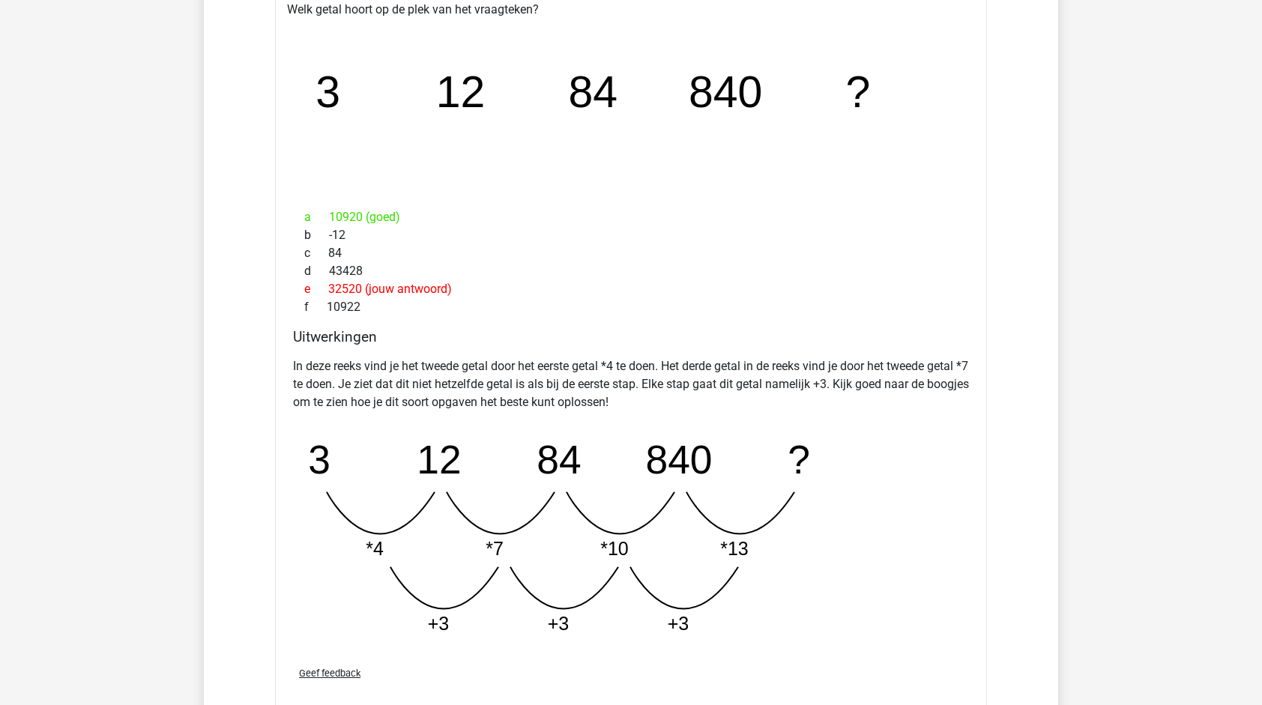
click at [892, 414] on div "In deze reeks vind je het tweede getal door het eerste getal *4 te doen. Het de…" at bounding box center [631, 502] width 676 height 303
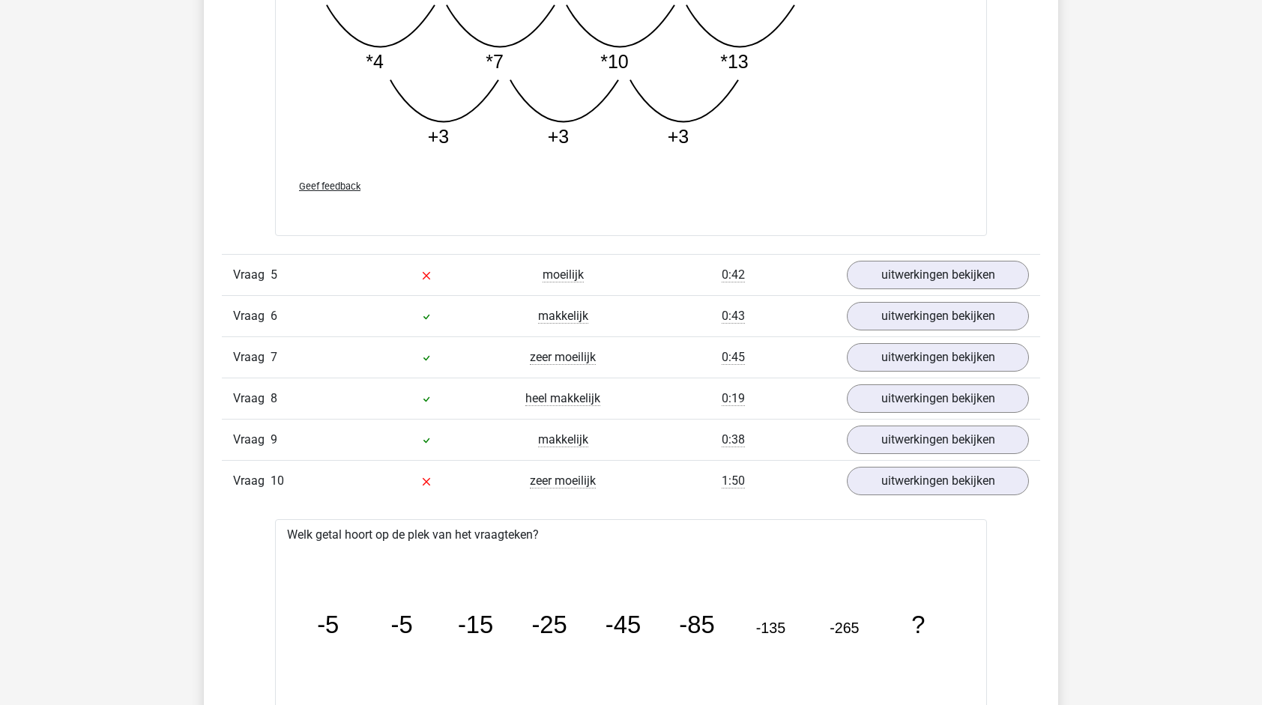
scroll to position [2488, 0]
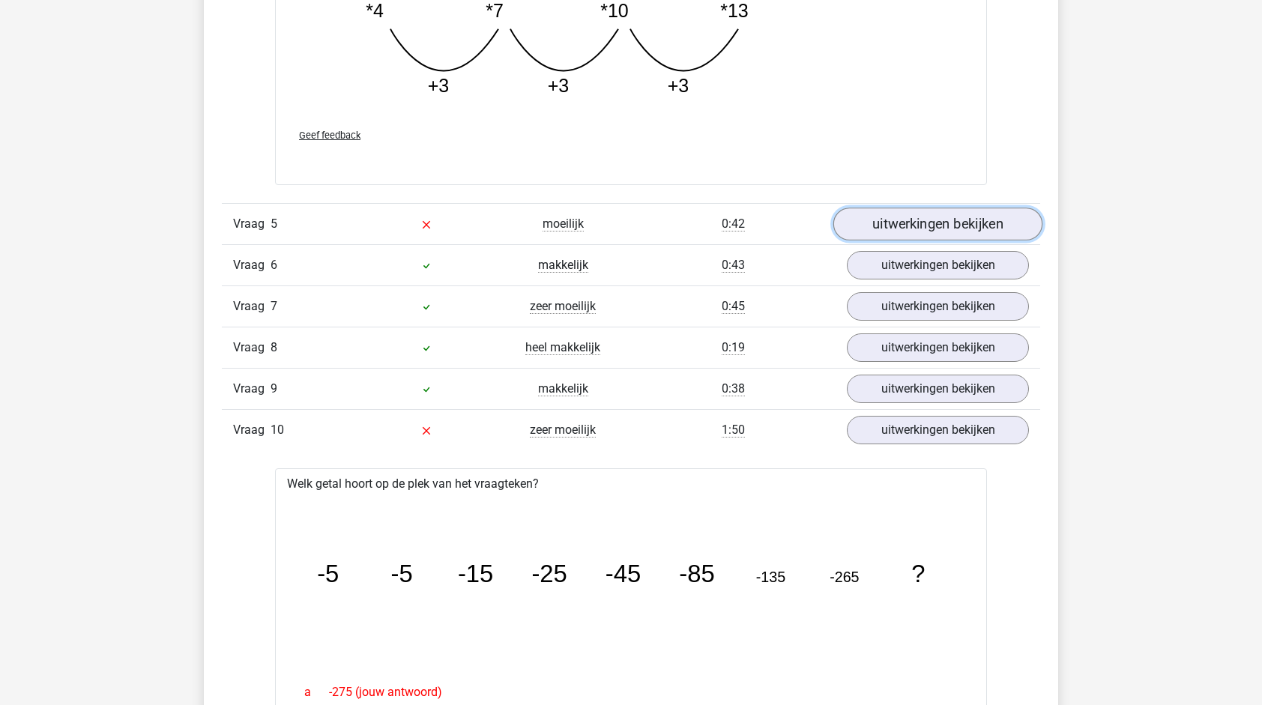
click at [873, 218] on link "uitwerkingen bekijken" at bounding box center [937, 224] width 209 height 33
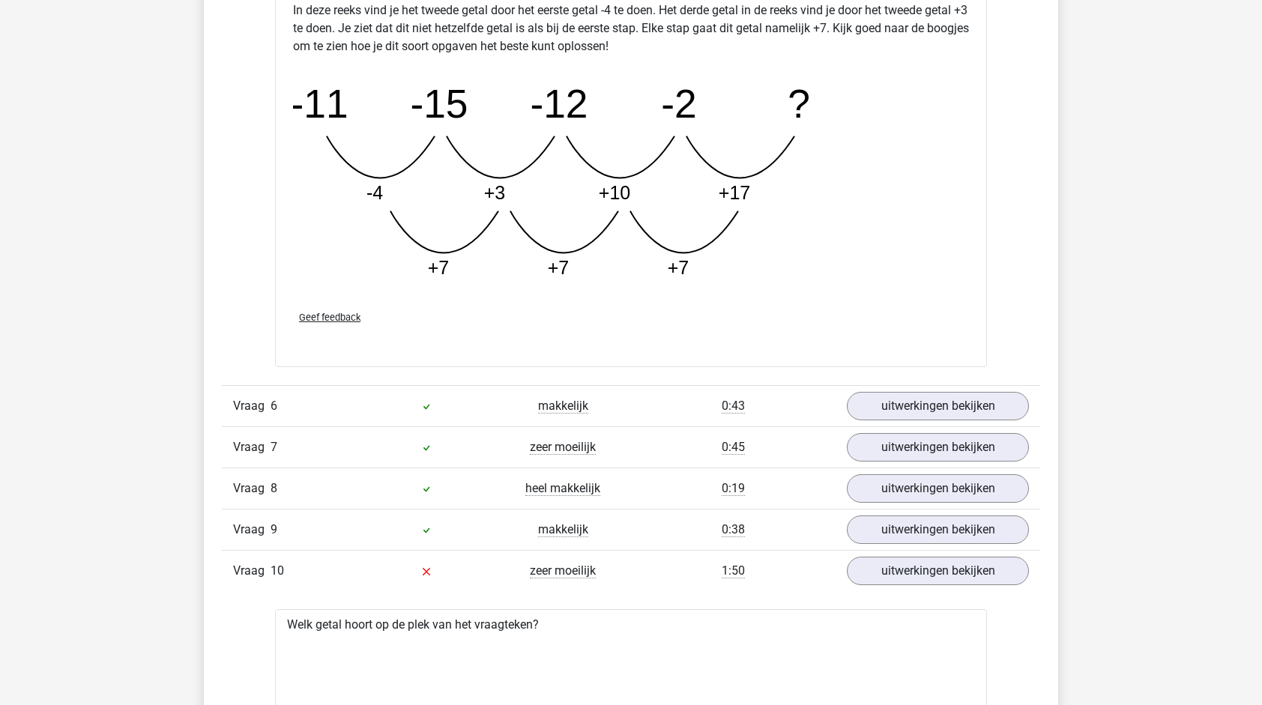
scroll to position [3114, 0]
click at [952, 433] on link "uitwerkingen bekijken" at bounding box center [937, 445] width 209 height 33
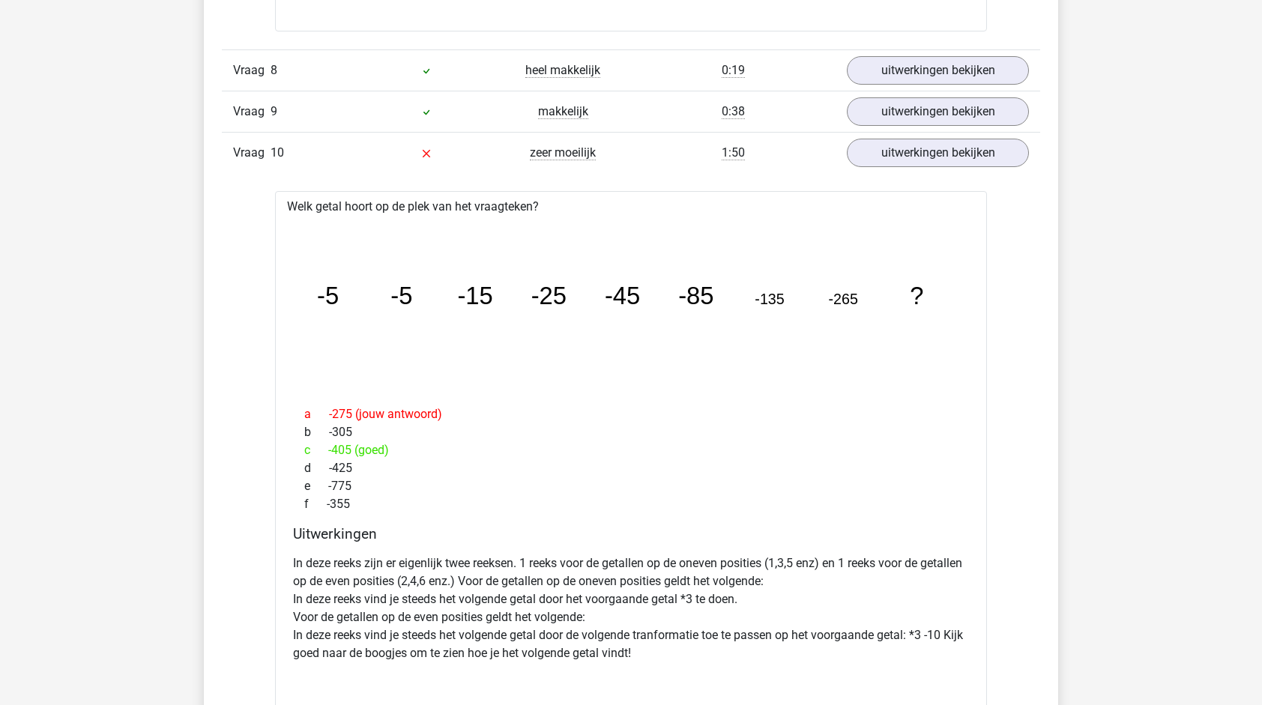
scroll to position [4437, 0]
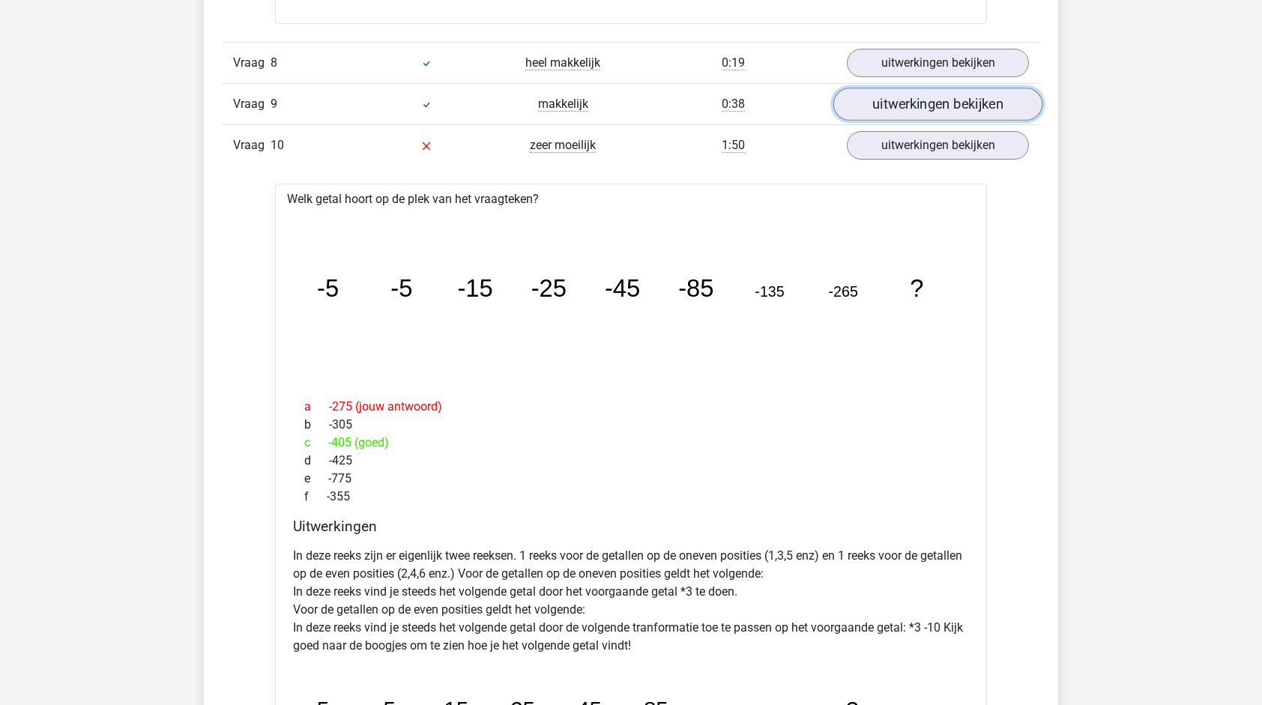
click at [874, 90] on link "uitwerkingen bekijken" at bounding box center [937, 104] width 209 height 33
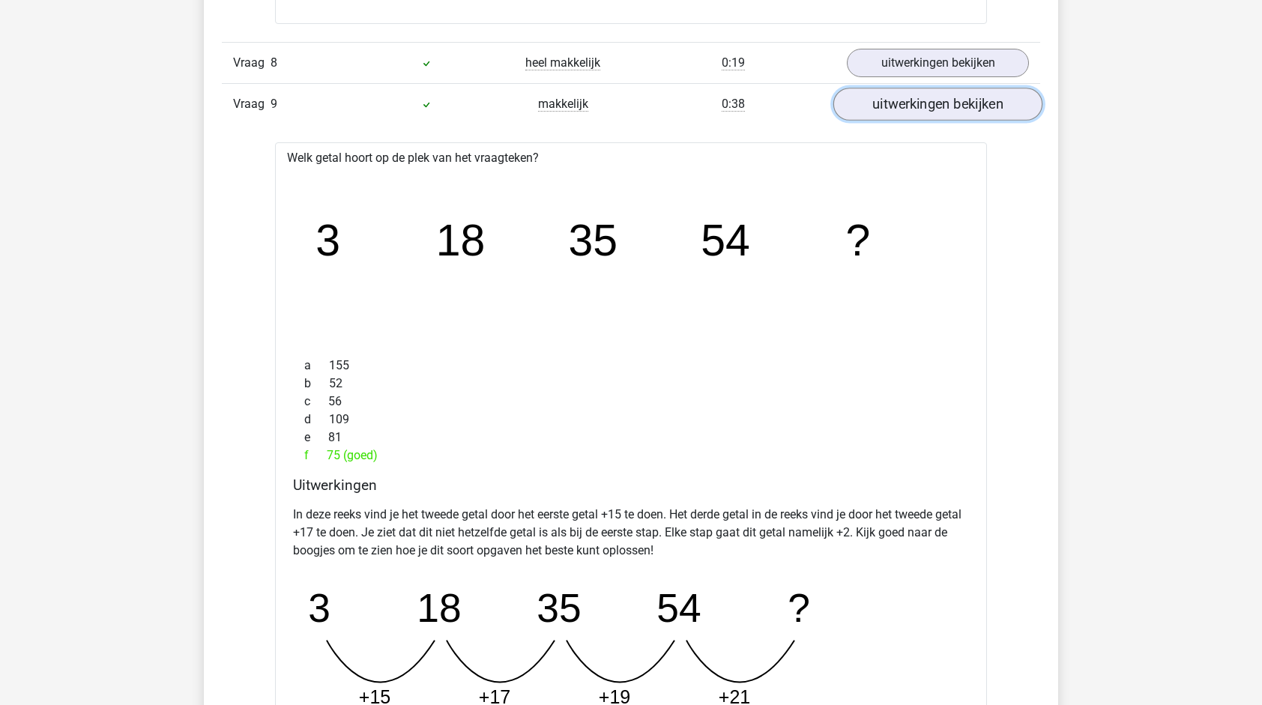
click at [874, 90] on link "uitwerkingen bekijken" at bounding box center [937, 104] width 209 height 33
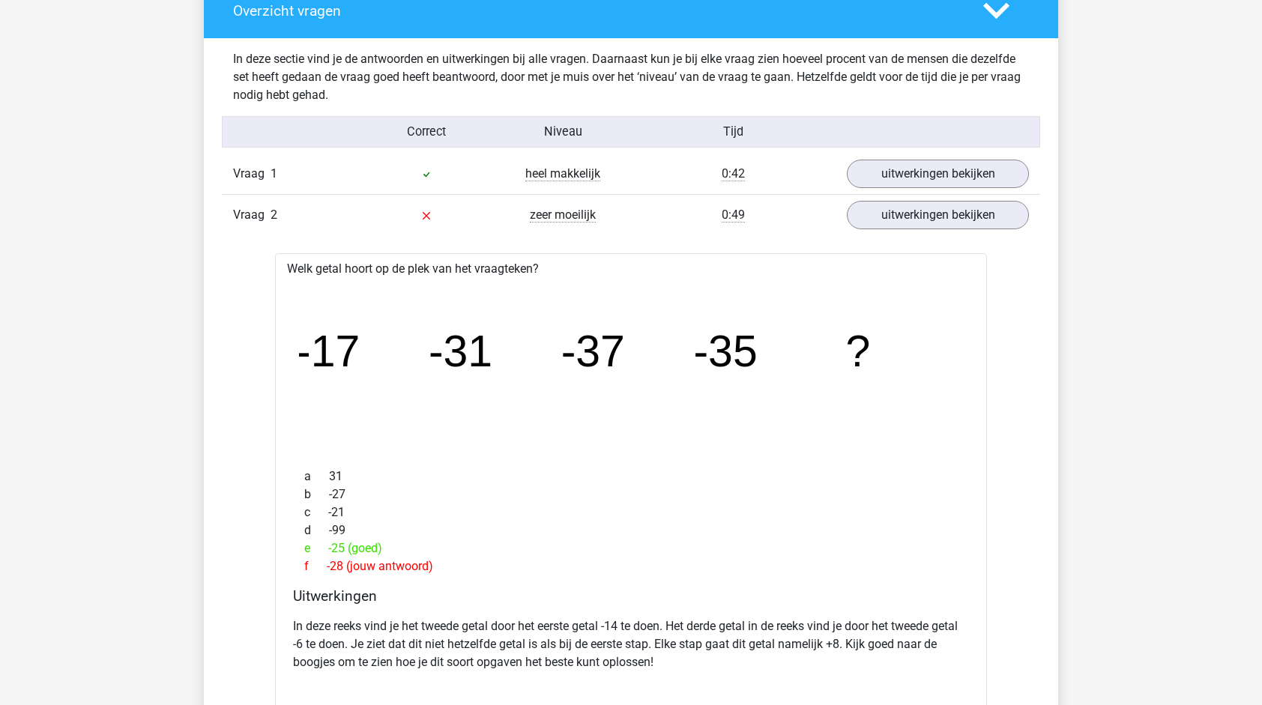
scroll to position [841, 0]
